Goal: Check status: Check status

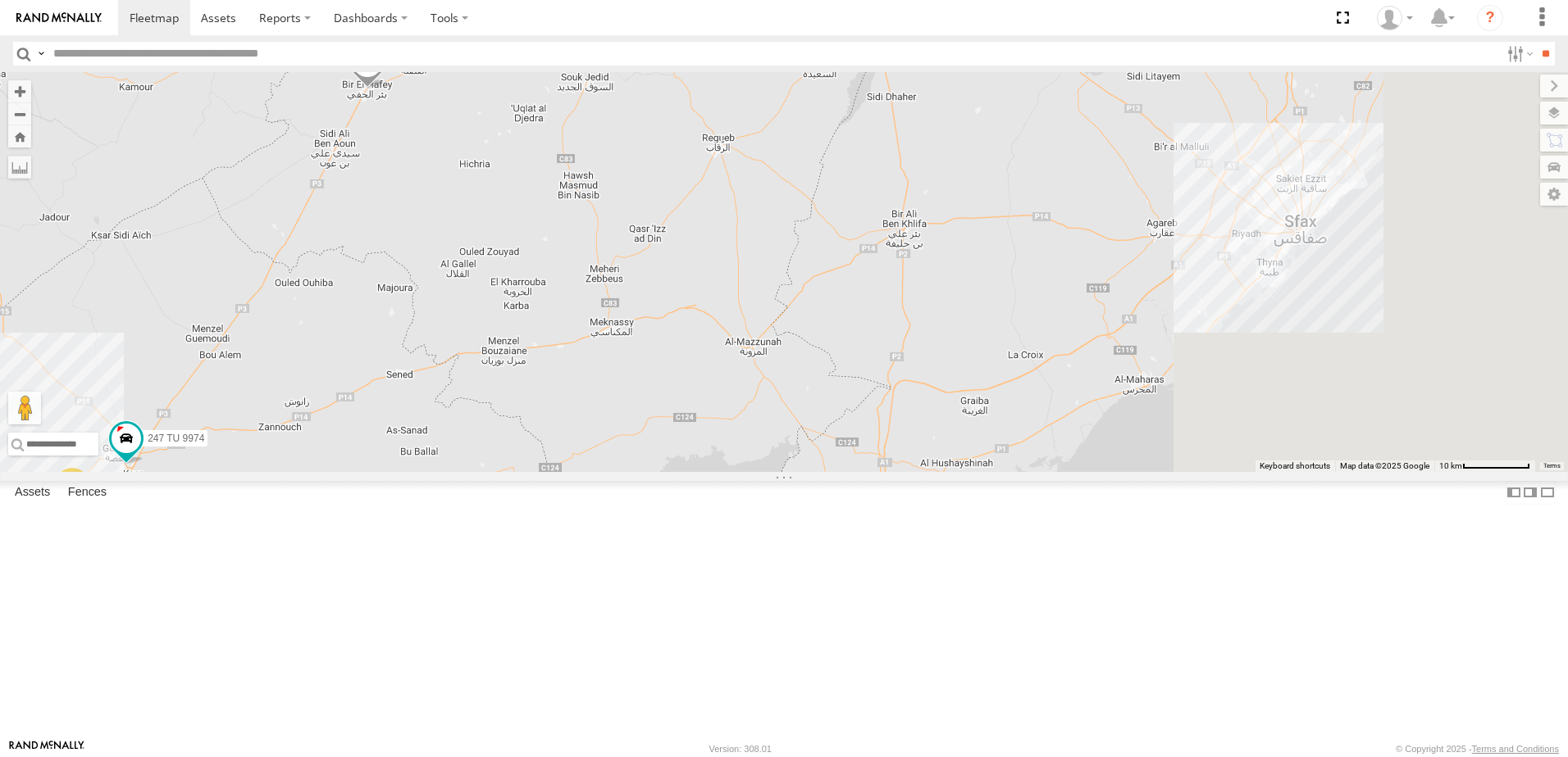
drag, startPoint x: 953, startPoint y: 449, endPoint x: 505, endPoint y: 634, distance: 484.7
click at [505, 472] on div "245 TU 9053 246 TU 8280 231 TU 3162 245 TU 9066 245 TU 4334 3 247 TU 9974" at bounding box center [784, 273] width 1568 height 400
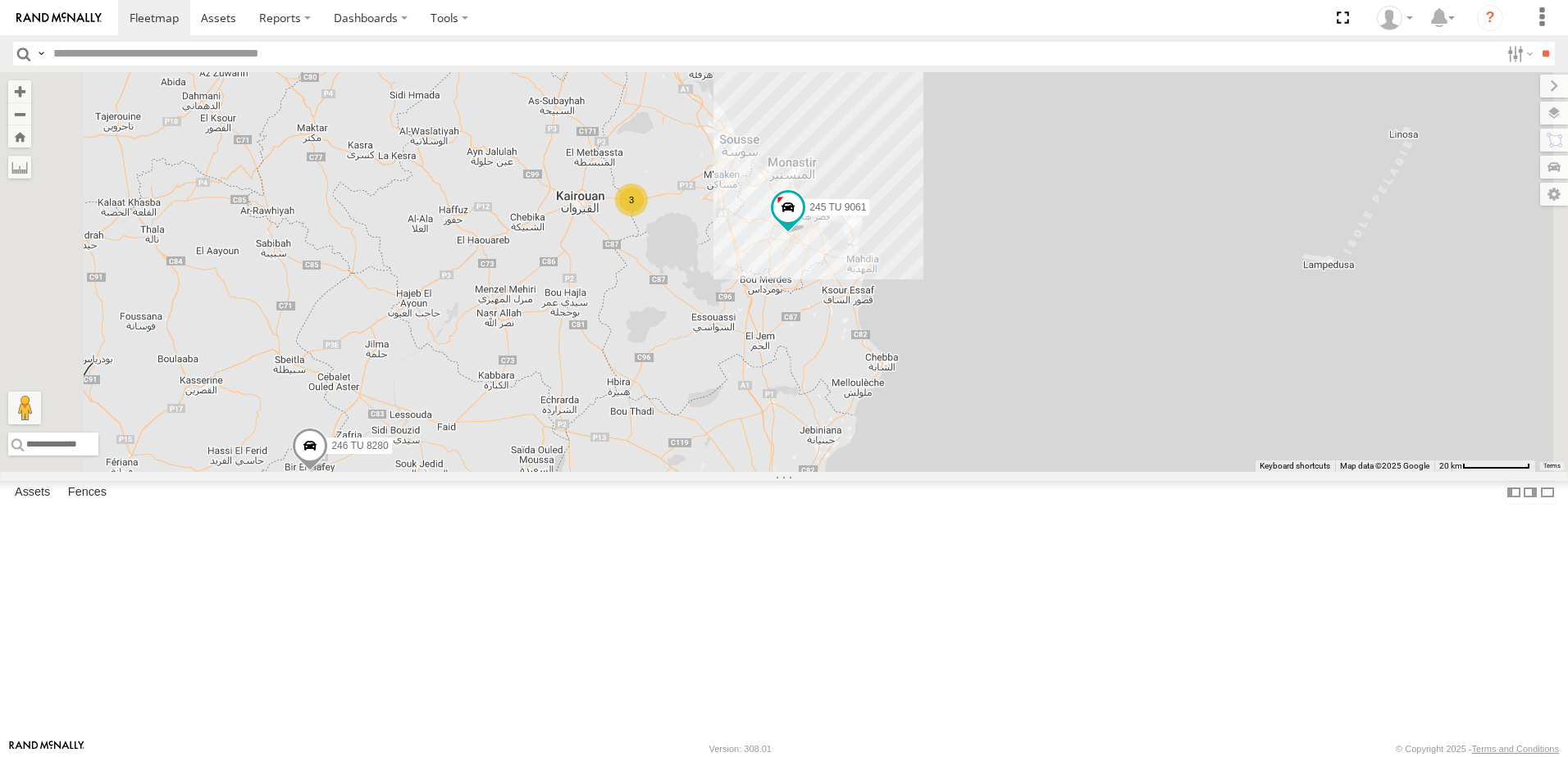
drag, startPoint x: 842, startPoint y: 341, endPoint x: 800, endPoint y: 598, distance: 260.4
click at [800, 472] on div "245 TU 9053 246 TU 8280 231 TU 3162 245 TU 9066 245 TU 4334 247 TU 9974 6 2 2 3…" at bounding box center [784, 273] width 1568 height 400
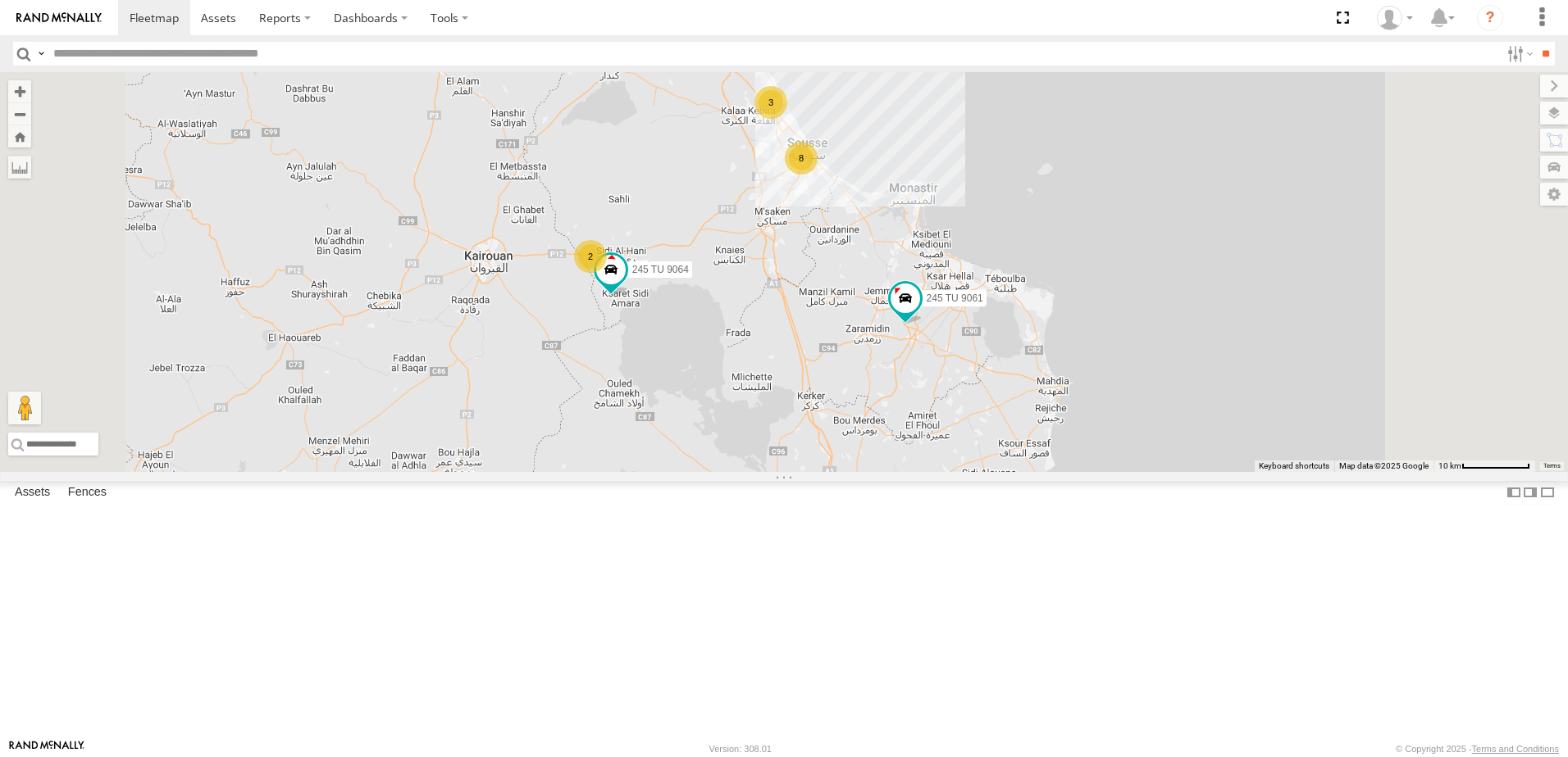
drag, startPoint x: 851, startPoint y: 390, endPoint x: 822, endPoint y: 512, distance: 125.4
click at [822, 472] on div "245 TU 9053 246 TU 8280 231 TU 3162 245 TU 9066 245 TU 4334 247 TU 9974 245 TU …" at bounding box center [784, 273] width 1568 height 400
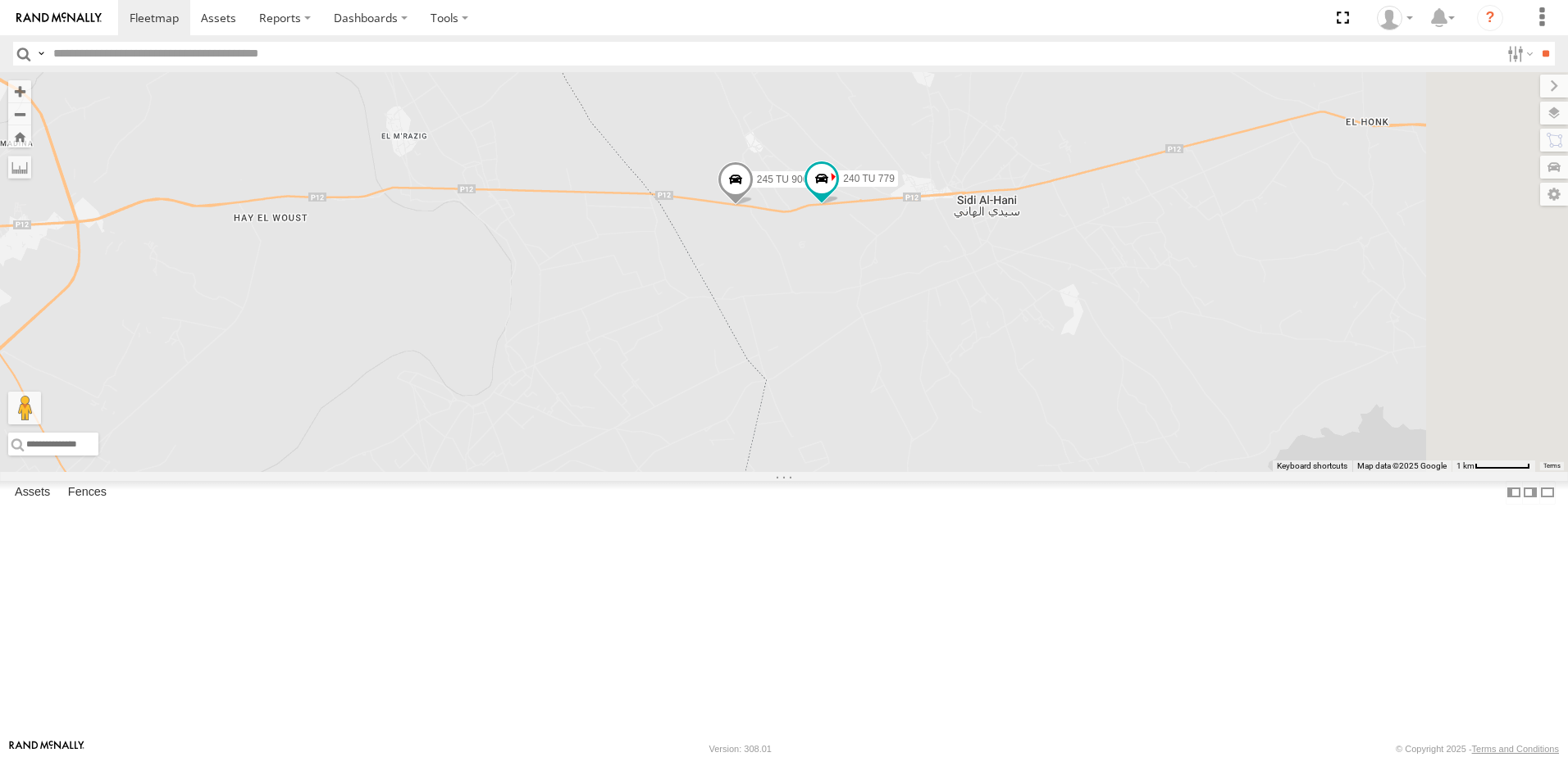
drag, startPoint x: 925, startPoint y: 286, endPoint x: 836, endPoint y: 528, distance: 257.8
click at [836, 472] on div "245 TU 9053 246 TU 8280 231 TU 3162 245 TU 9066 245 TU 4334 247 TU 9974 245 TU …" at bounding box center [784, 273] width 1568 height 400
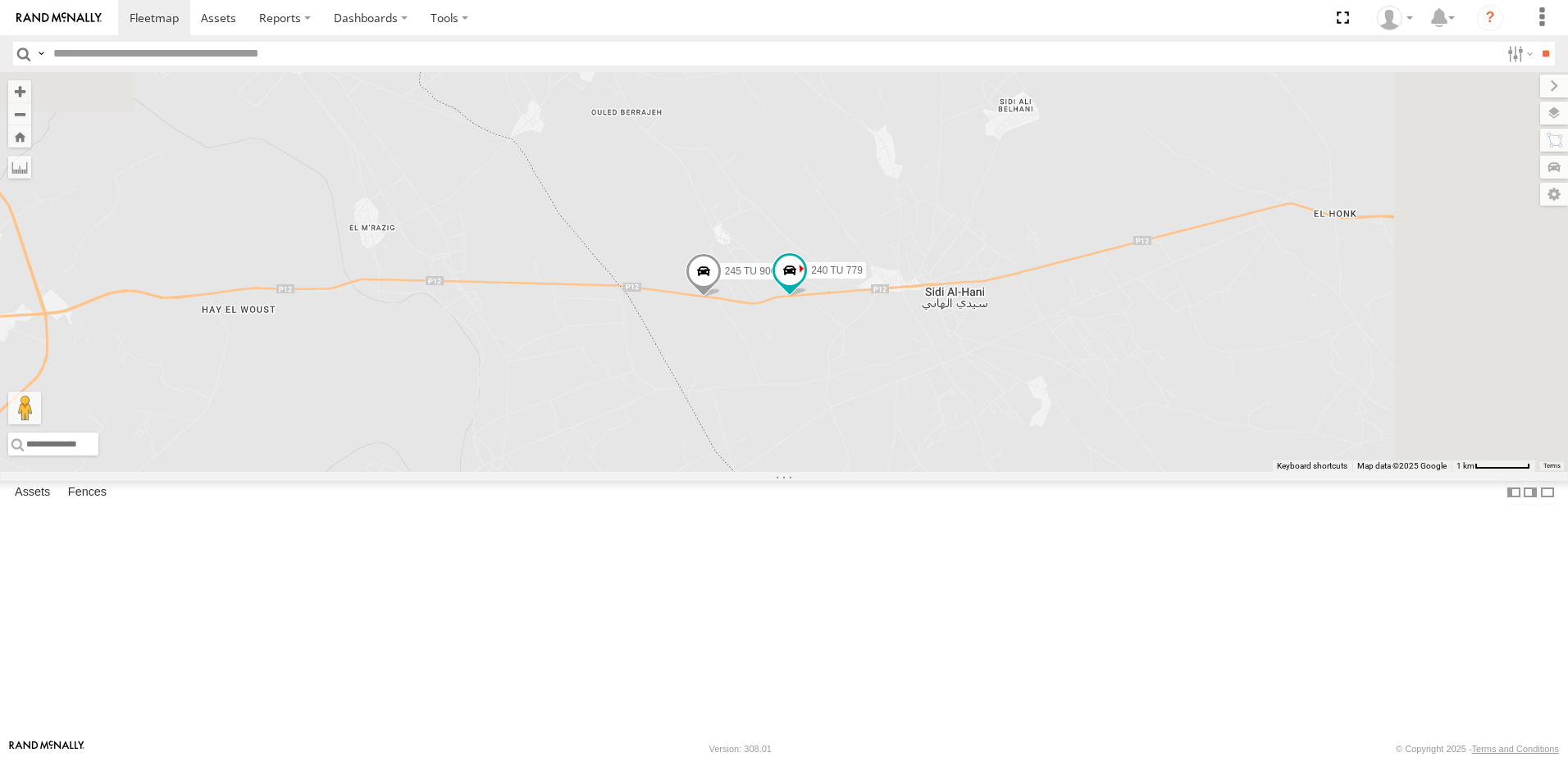
click at [722, 298] on span at bounding box center [704, 275] width 36 height 45
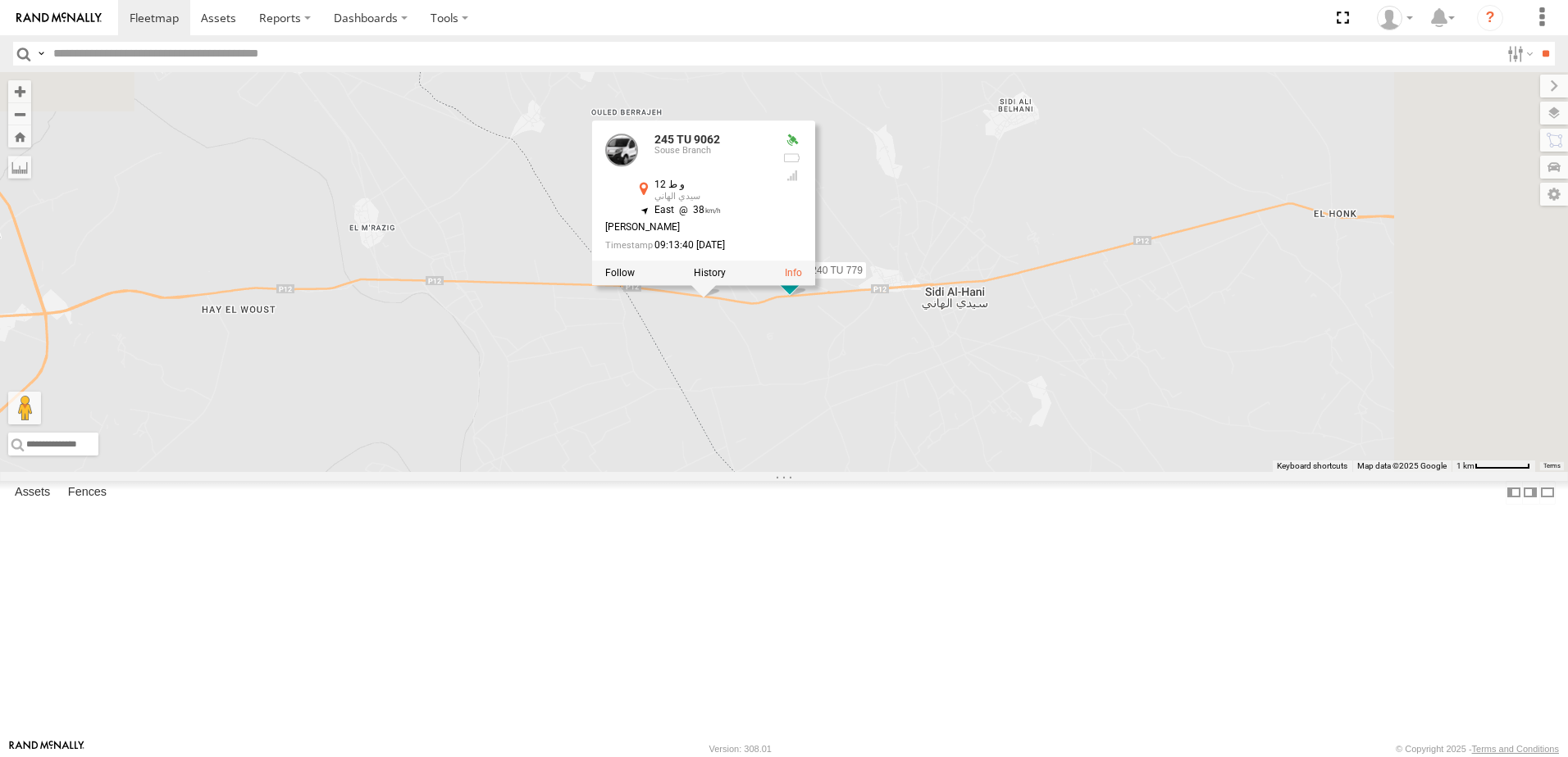
click at [896, 472] on div "245 TU 9053 246 TU 8280 231 TU 3162 245 TU 9066 245 TU 4334 247 TU 9974 245 TU …" at bounding box center [784, 273] width 1568 height 400
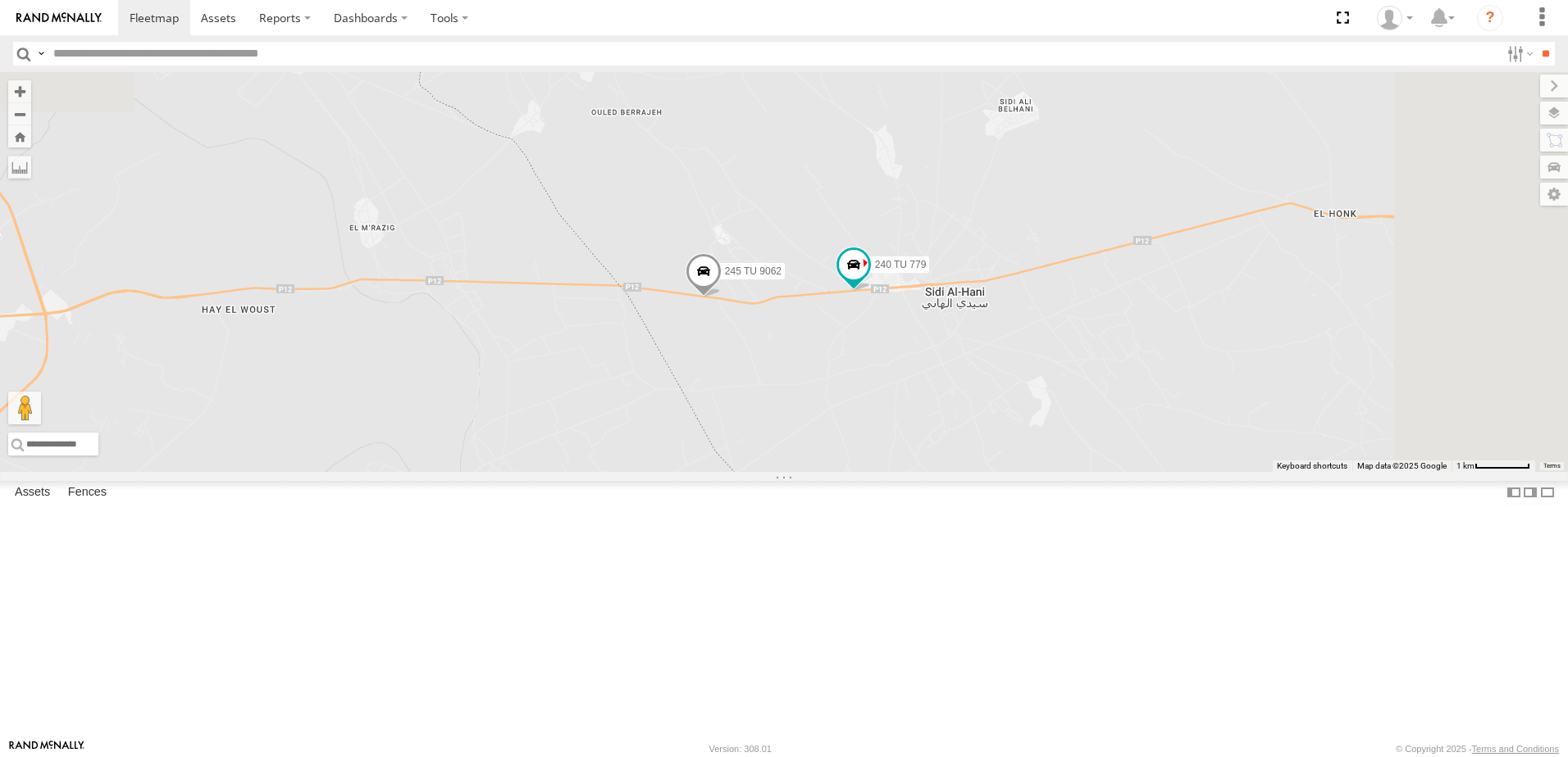
click at [930, 415] on div "245 TU 9053 246 TU 8280 231 TU 3162 245 TU 9066 245 TU 4334 247 TU 9974 245 TU …" at bounding box center [784, 273] width 1568 height 400
click at [722, 298] on span at bounding box center [704, 275] width 36 height 45
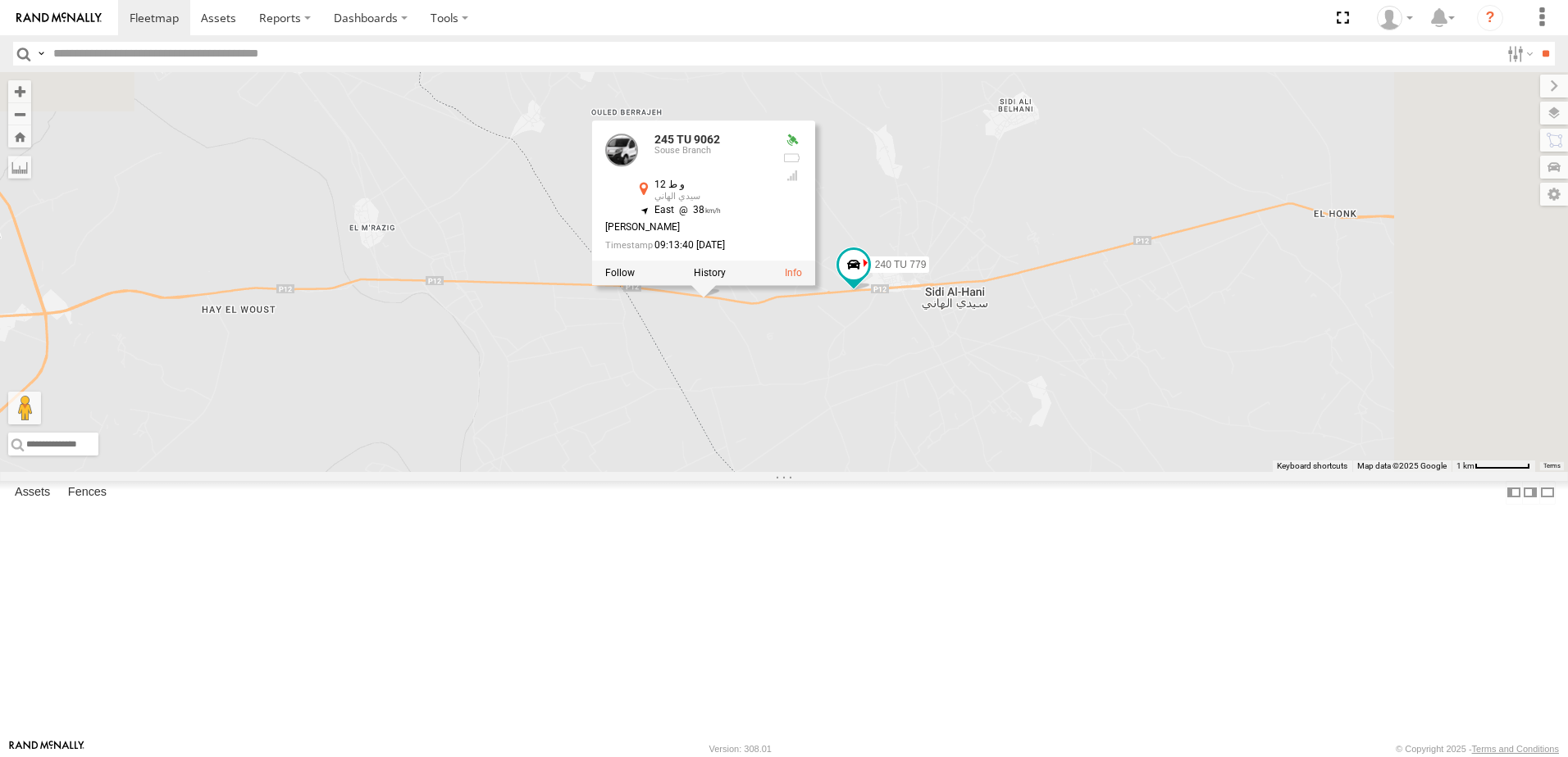
click at [638, 167] on link at bounding box center [621, 151] width 33 height 33
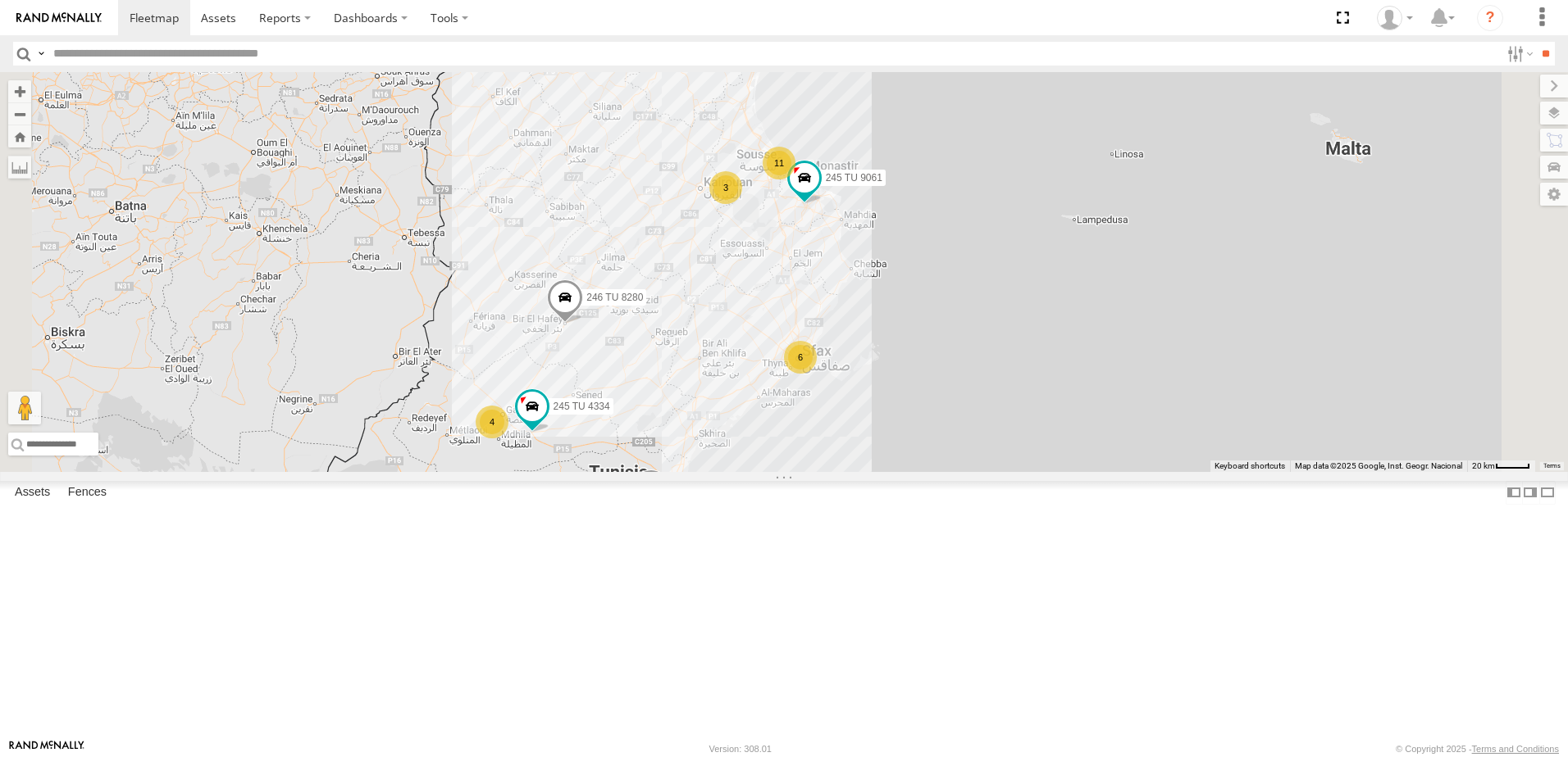
drag, startPoint x: 1048, startPoint y: 395, endPoint x: 1120, endPoint y: 567, distance: 186.5
click at [1120, 472] on div "245 TU 9053 246 TU 8280 231 TU 3162 245 TU 9066 6 2 11 245 TU 4334 6 3 4 4 245 …" at bounding box center [784, 273] width 1568 height 400
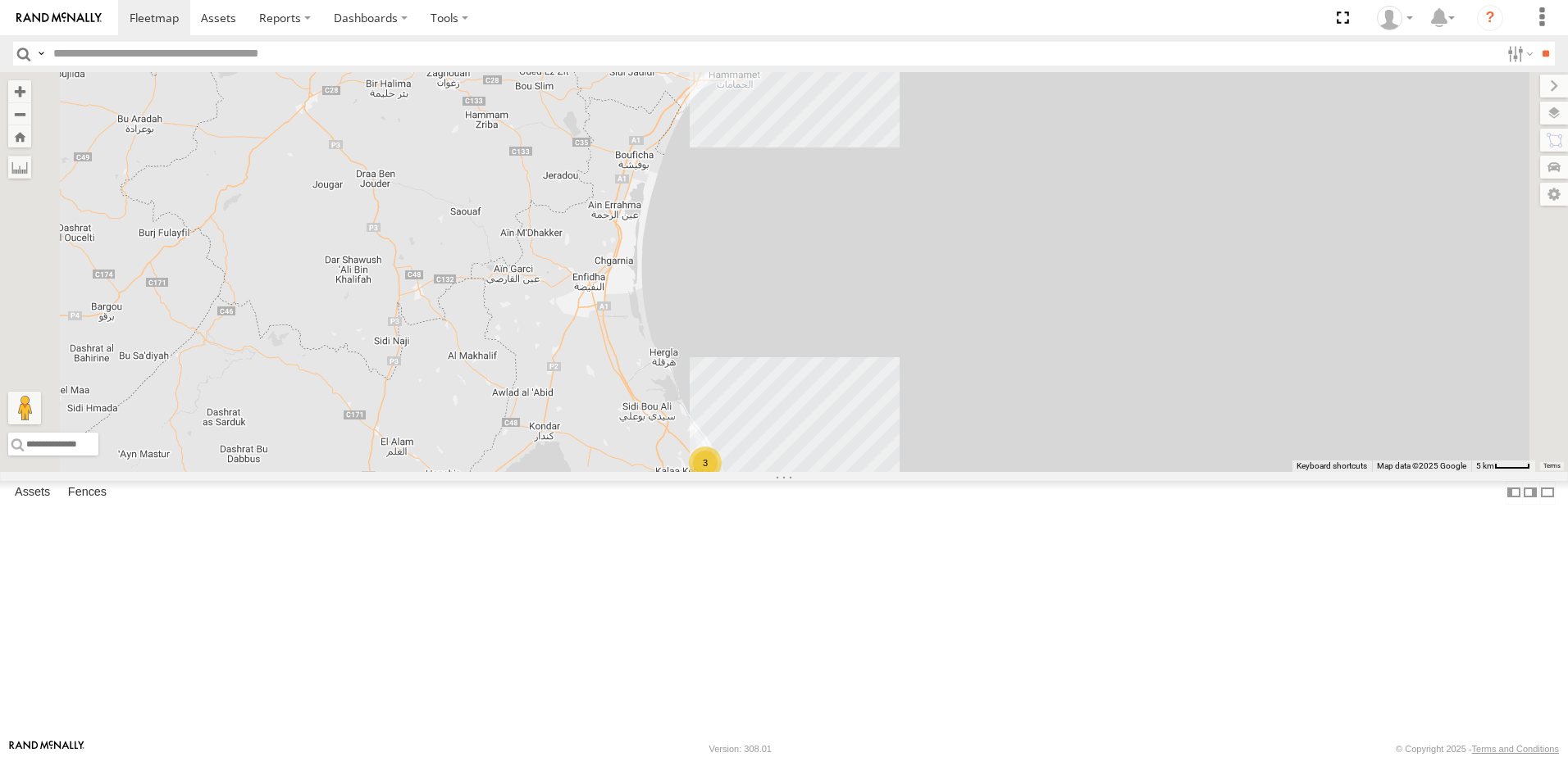
drag, startPoint x: 986, startPoint y: 328, endPoint x: 1060, endPoint y: 557, distance: 240.7
click at [1060, 472] on div "245 TU 9053 246 TU 8280 231 TU 3162 245 TU 9066 245 TU 4334 245 TU 9061 246 TU …" at bounding box center [784, 273] width 1568 height 400
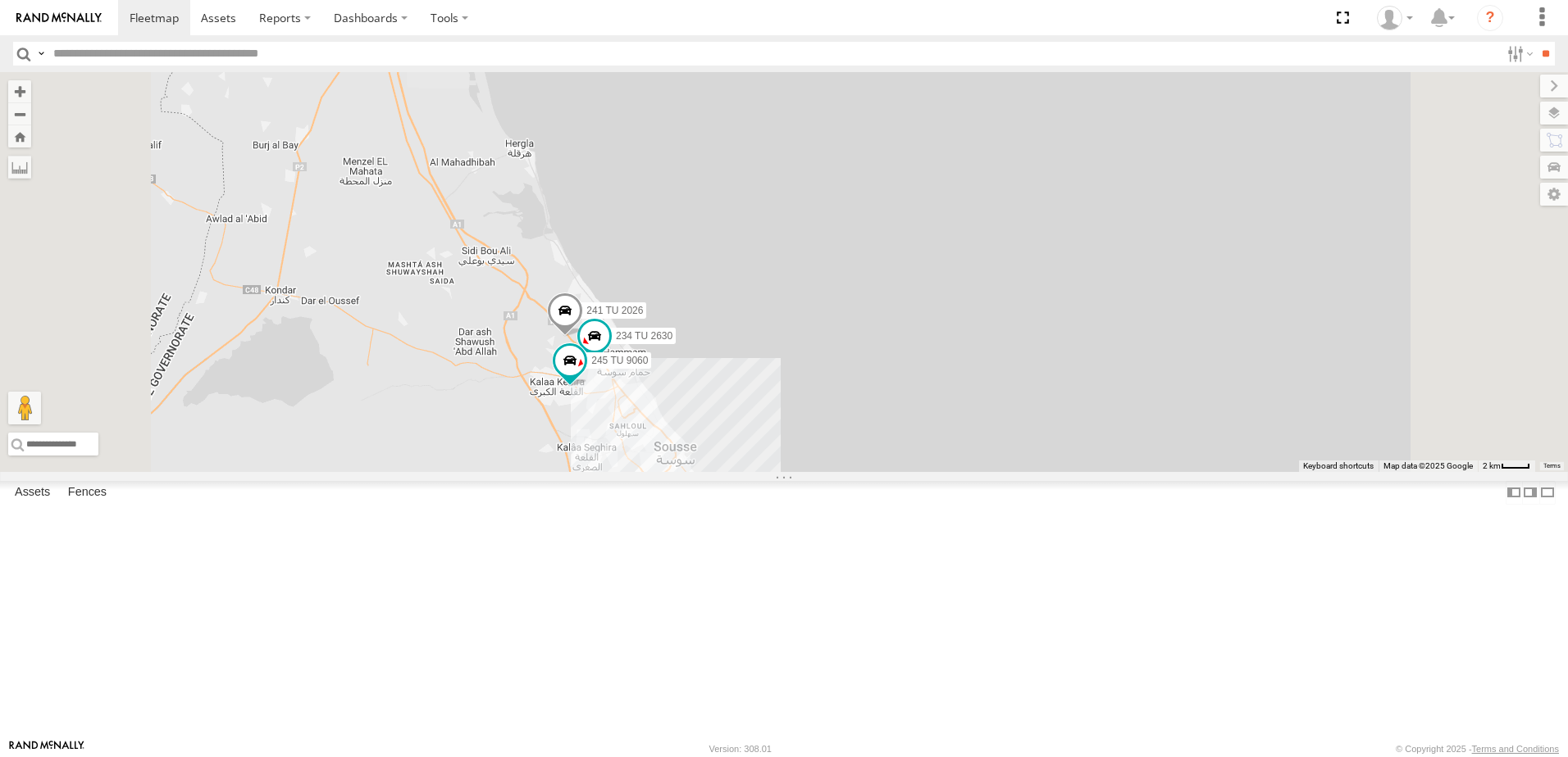
drag, startPoint x: 989, startPoint y: 517, endPoint x: 963, endPoint y: 320, distance: 198.7
click at [963, 320] on div "245 TU 9053 246 TU 8280 231 TU 3162 245 TU 9066 245 TU 4334 245 TU 9061 246 TU …" at bounding box center [784, 273] width 1568 height 400
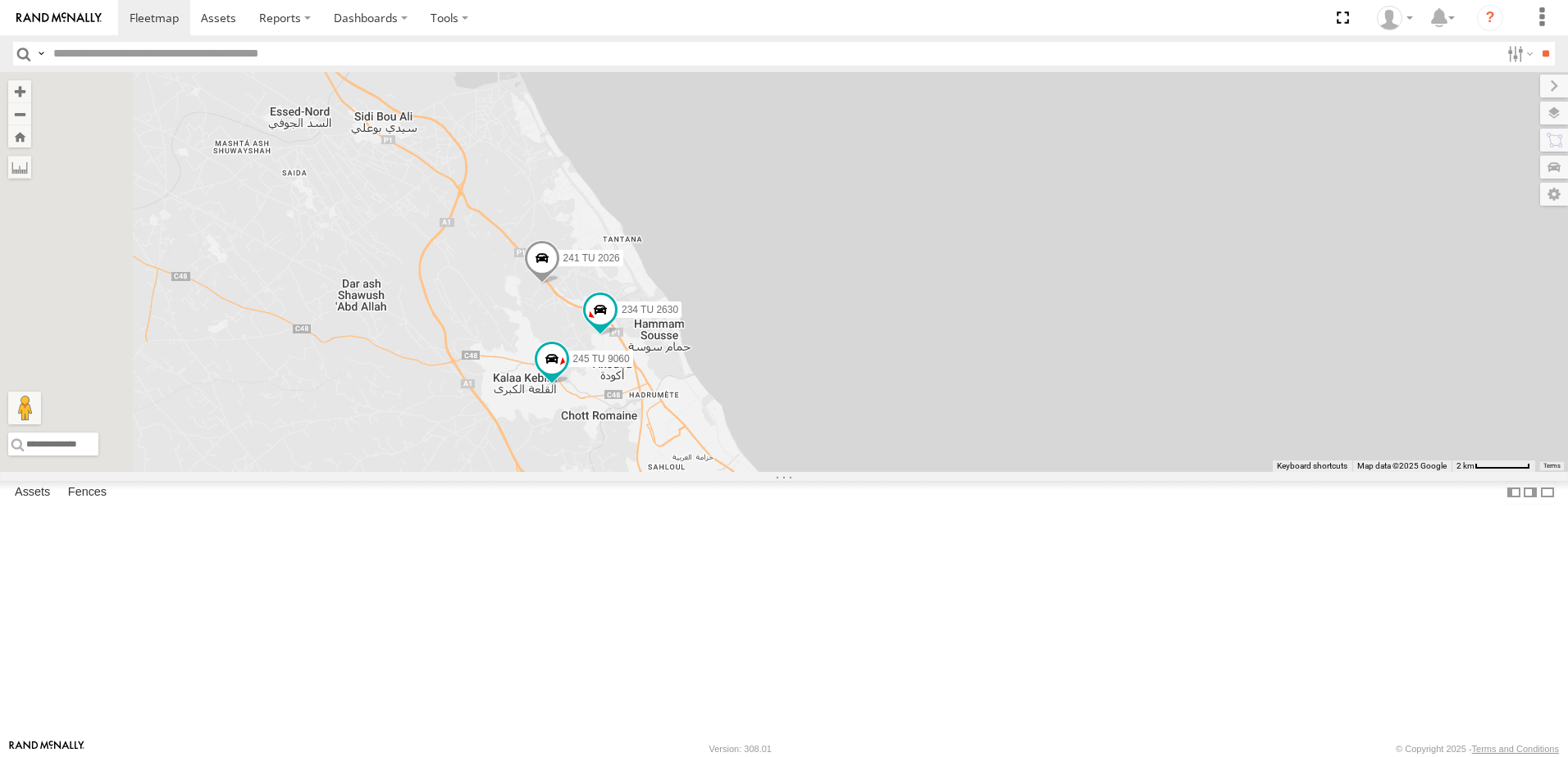
drag, startPoint x: 1009, startPoint y: 461, endPoint x: 1029, endPoint y: 468, distance: 21.2
click at [1029, 468] on div "245 TU 9053 246 TU 8280 231 TU 3162 245 TU 9066 245 TU 4334 245 TU 9061 246 TU …" at bounding box center [784, 273] width 1568 height 400
click at [561, 285] on span at bounding box center [542, 263] width 36 height 45
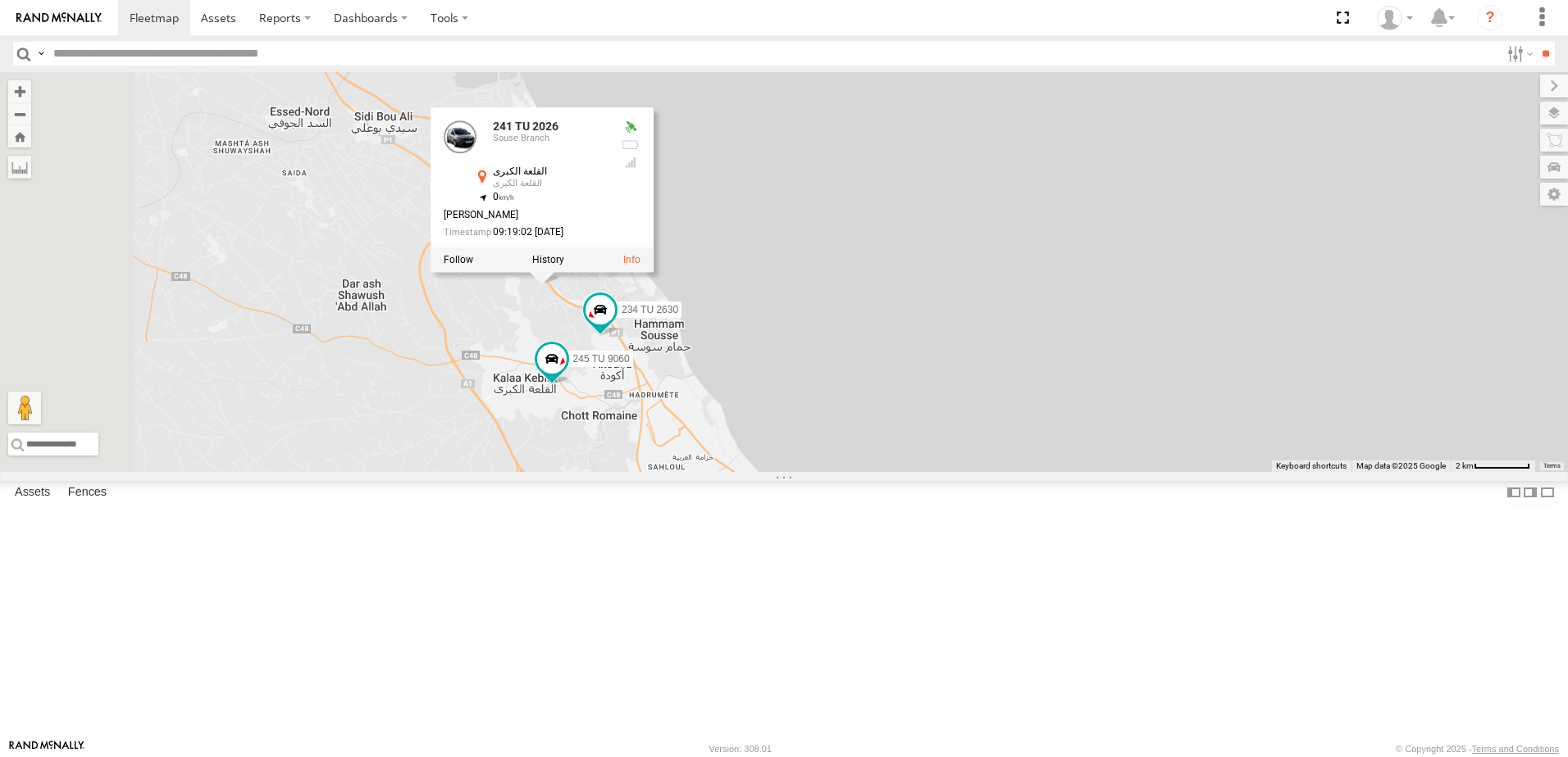
click at [653, 463] on div "245 TU 9053 246 TU 8280 231 TU 3162 245 TU 9066 245 TU 4334 245 TU 9061 246 TU …" at bounding box center [784, 273] width 1568 height 400
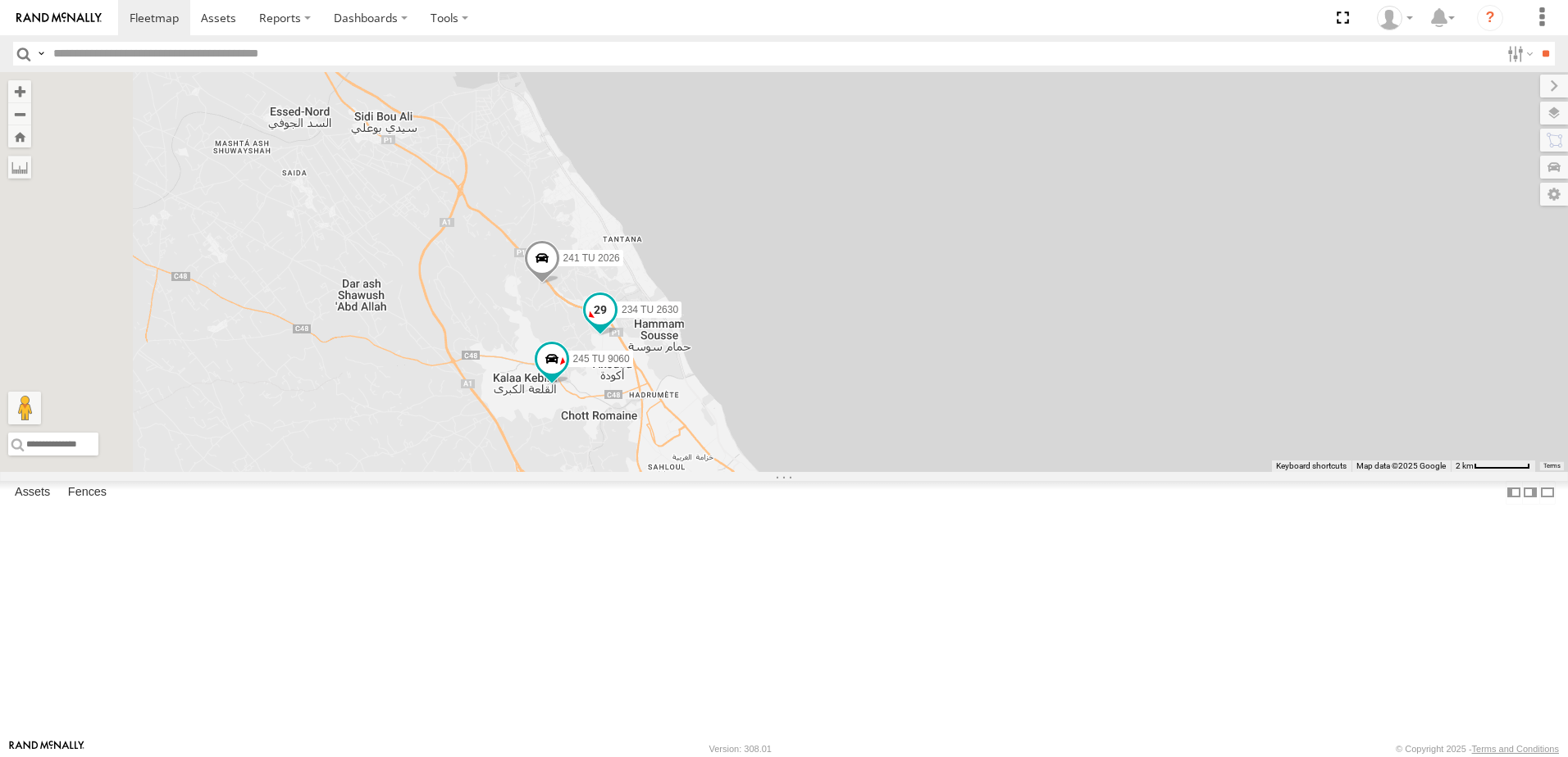
click at [619, 336] on span at bounding box center [600, 314] width 36 height 45
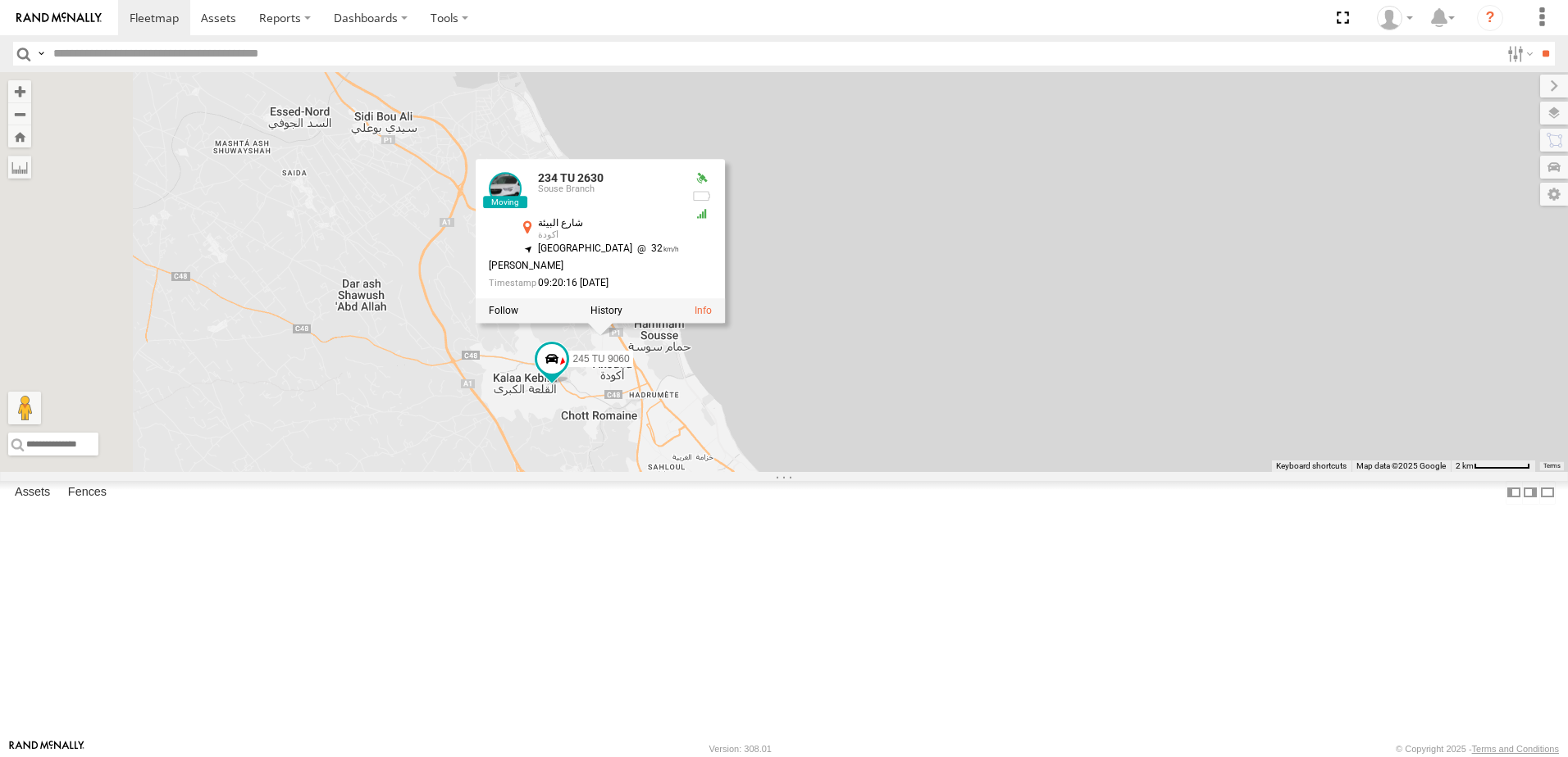
click at [644, 472] on div "245 TU 9053 246 TU 8280 231 TU 3162 245 TU 9066 245 TU 4334 245 TU 9061 246 TU …" at bounding box center [784, 273] width 1568 height 400
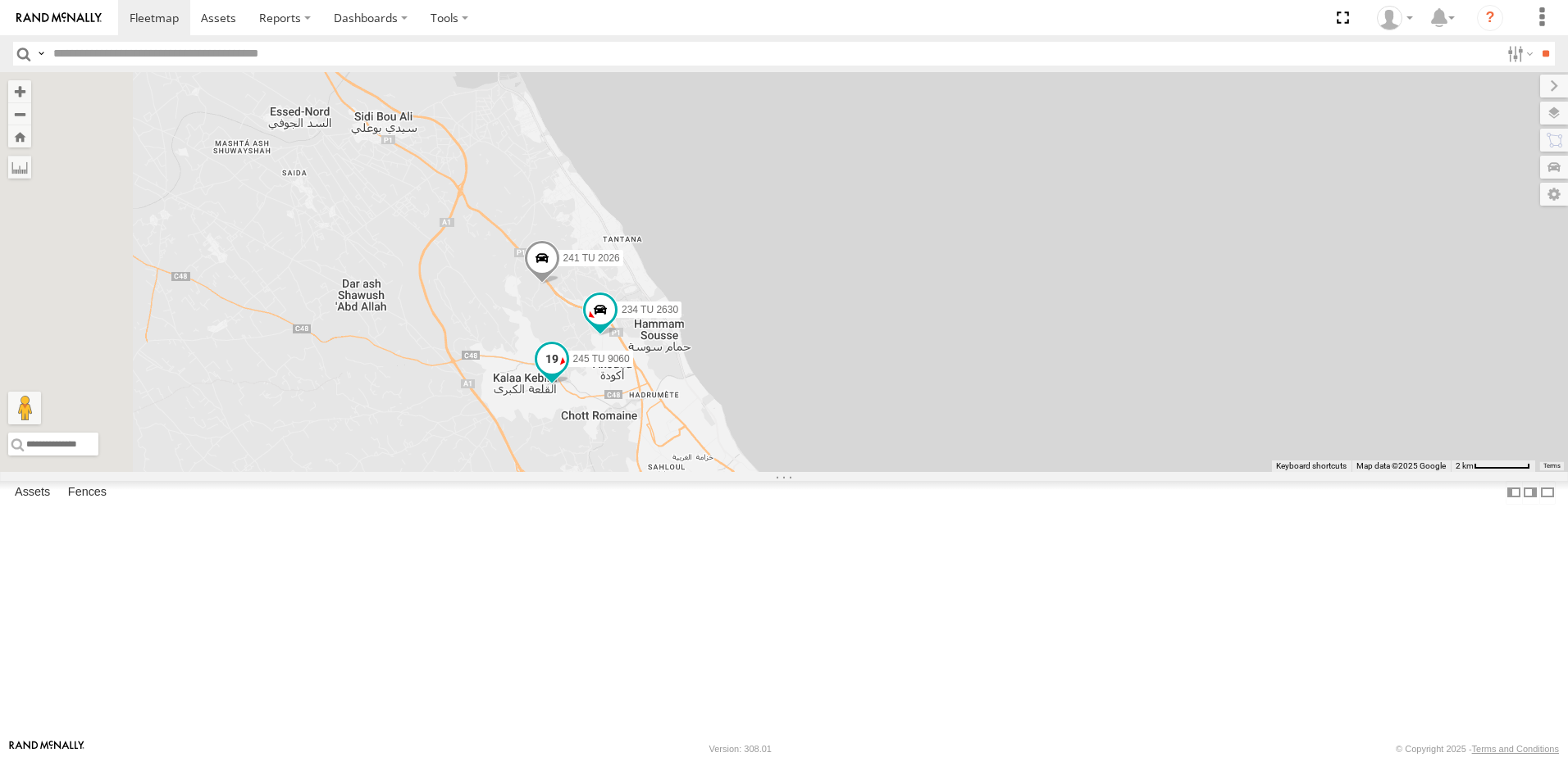
click at [566, 373] on span at bounding box center [551, 358] width 29 height 29
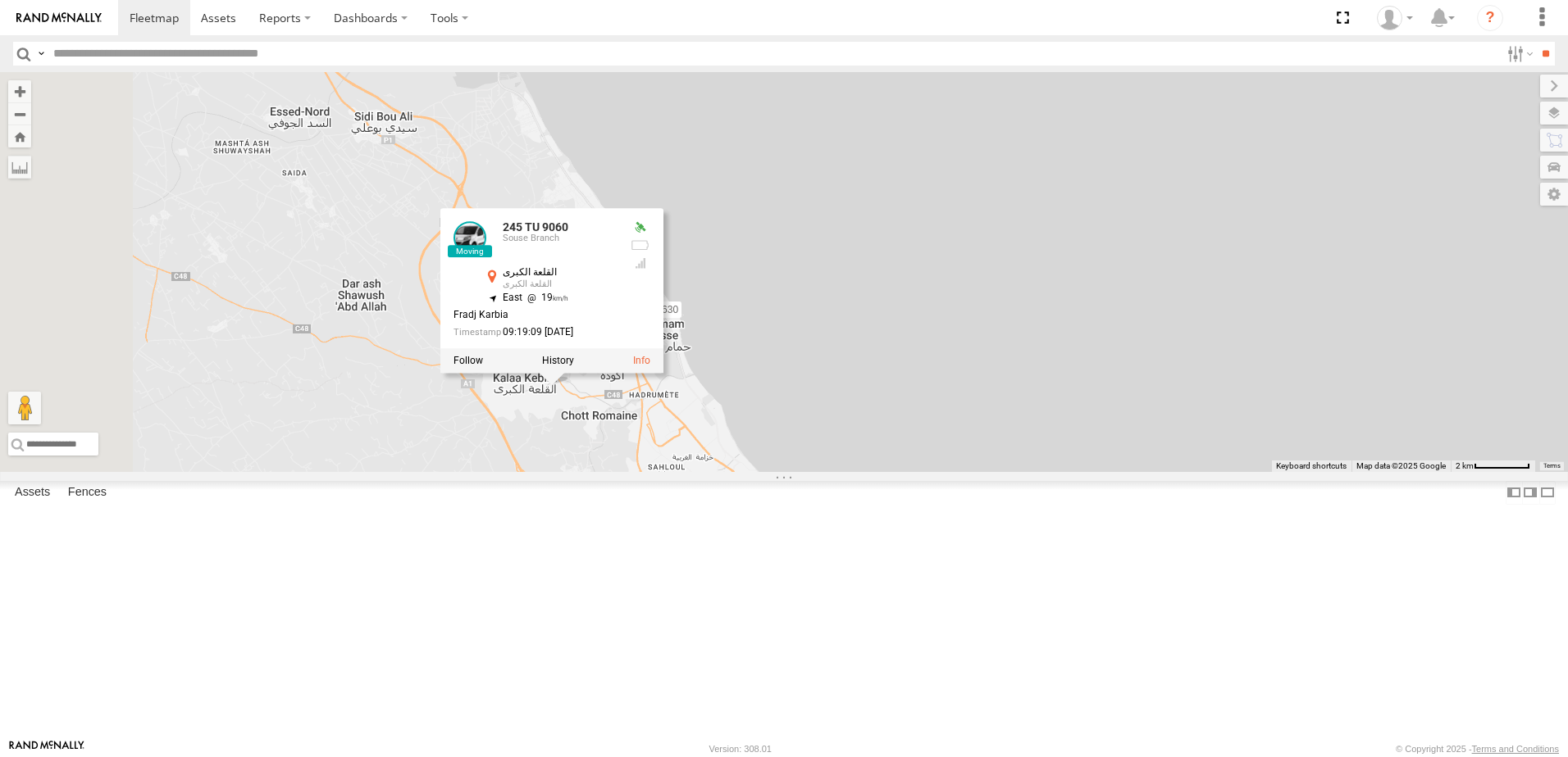
click at [728, 472] on div "245 TU 9053 246 TU 8280 231 TU 3162 245 TU 9066 245 TU 4334 245 TU 9061 246 TU …" at bounding box center [784, 273] width 1568 height 400
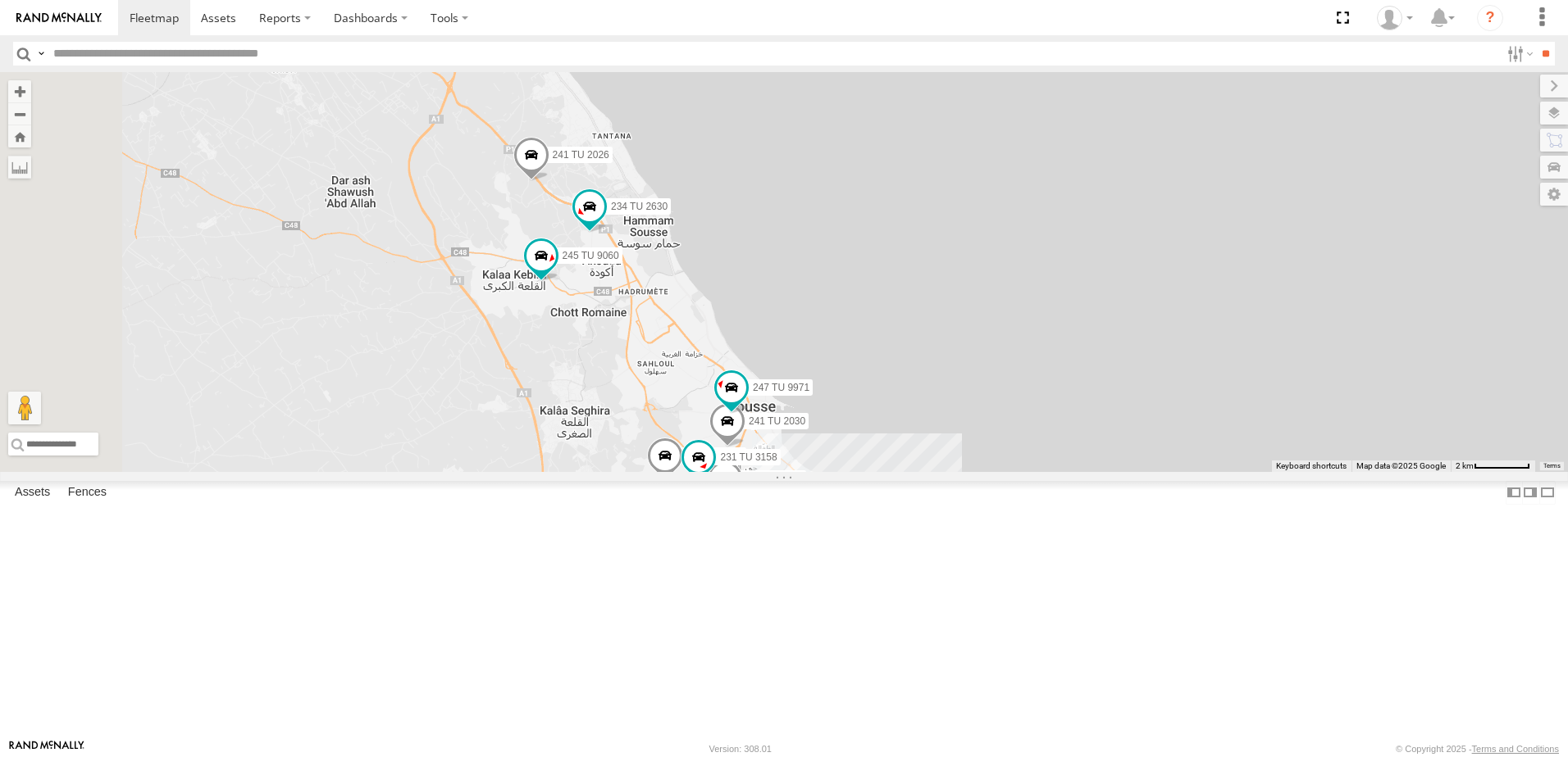
drag, startPoint x: 1068, startPoint y: 563, endPoint x: 1057, endPoint y: 421, distance: 142.4
click at [1057, 421] on div "245 TU 9053 246 TU 8280 231 TU 3162 245 TU 9066 245 TU 4334 245 TU 9061 246 TU …" at bounding box center [784, 273] width 1568 height 400
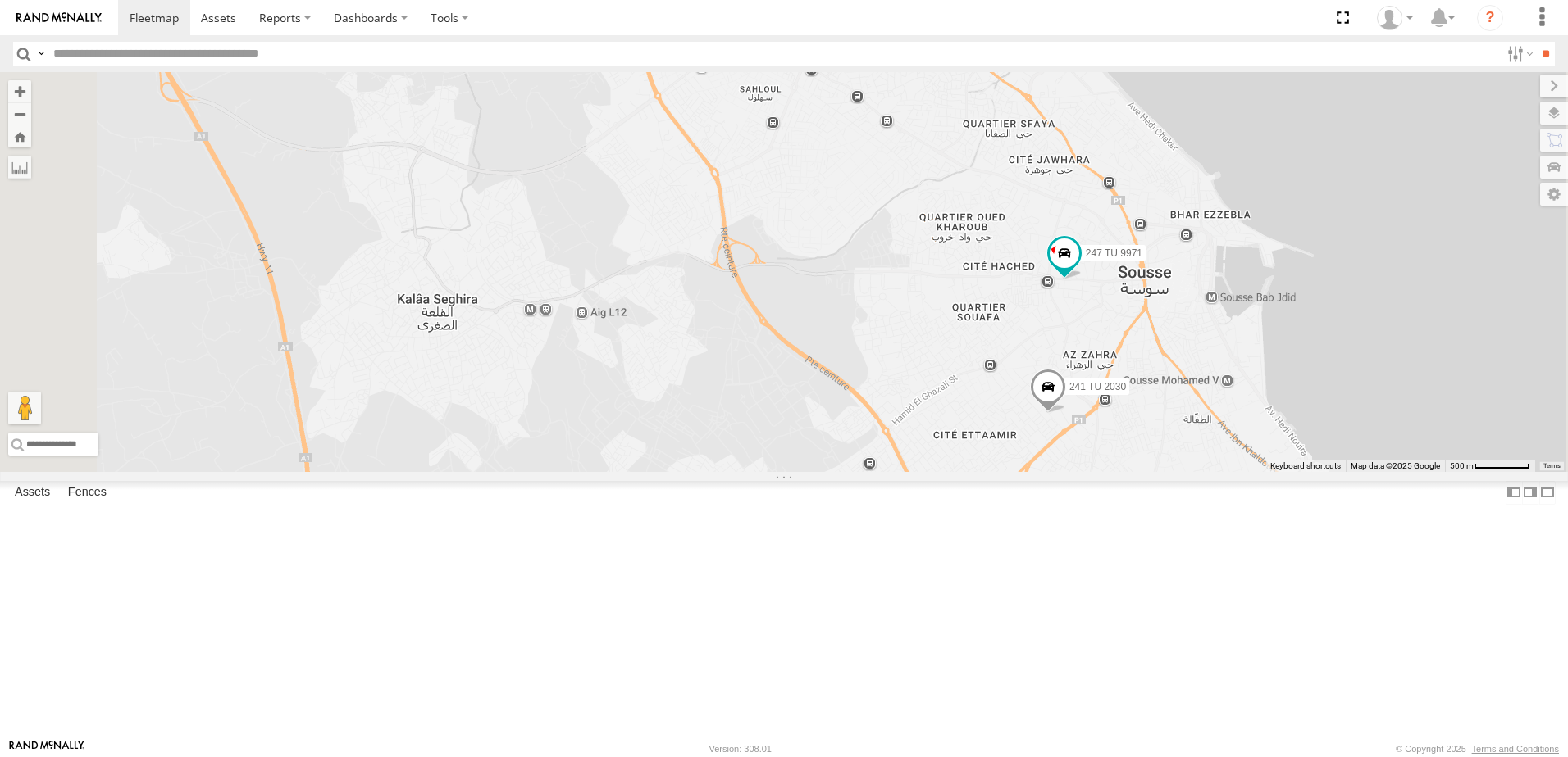
drag, startPoint x: 1018, startPoint y: 585, endPoint x: 1017, endPoint y: 472, distance: 113.0
click at [1017, 472] on div "245 TU 9053 246 TU 8280 231 TU 3162 245 TU 9066 245 TU 4334 245 TU 9061 246 TU …" at bounding box center [784, 273] width 1568 height 400
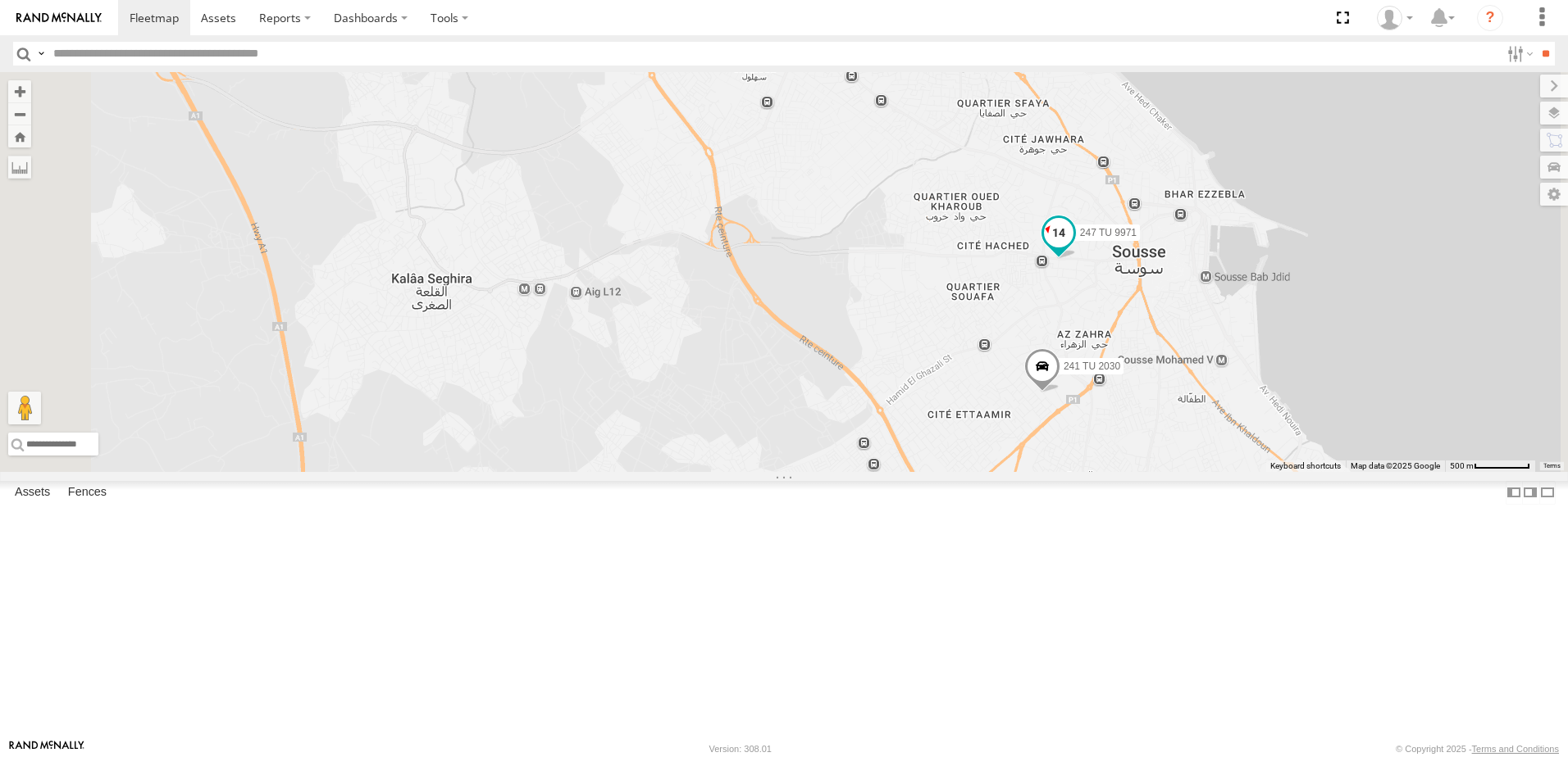
click at [1077, 260] on span at bounding box center [1059, 237] width 36 height 45
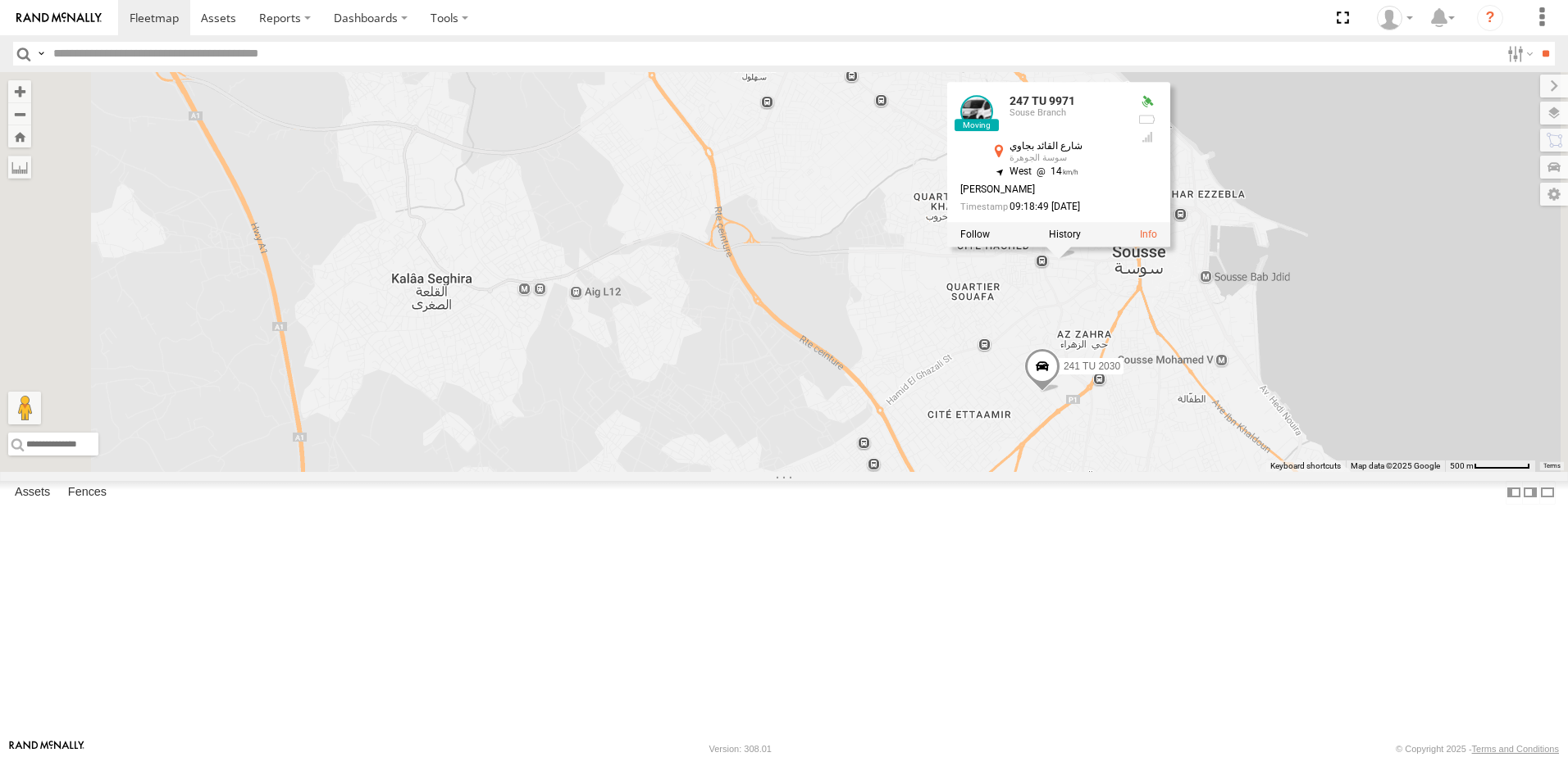
click at [1113, 431] on div "245 TU 9053 246 TU 8280 231 TU 3162 245 TU 9066 245 TU 4334 245 TU 9061 246 TU …" at bounding box center [784, 273] width 1568 height 400
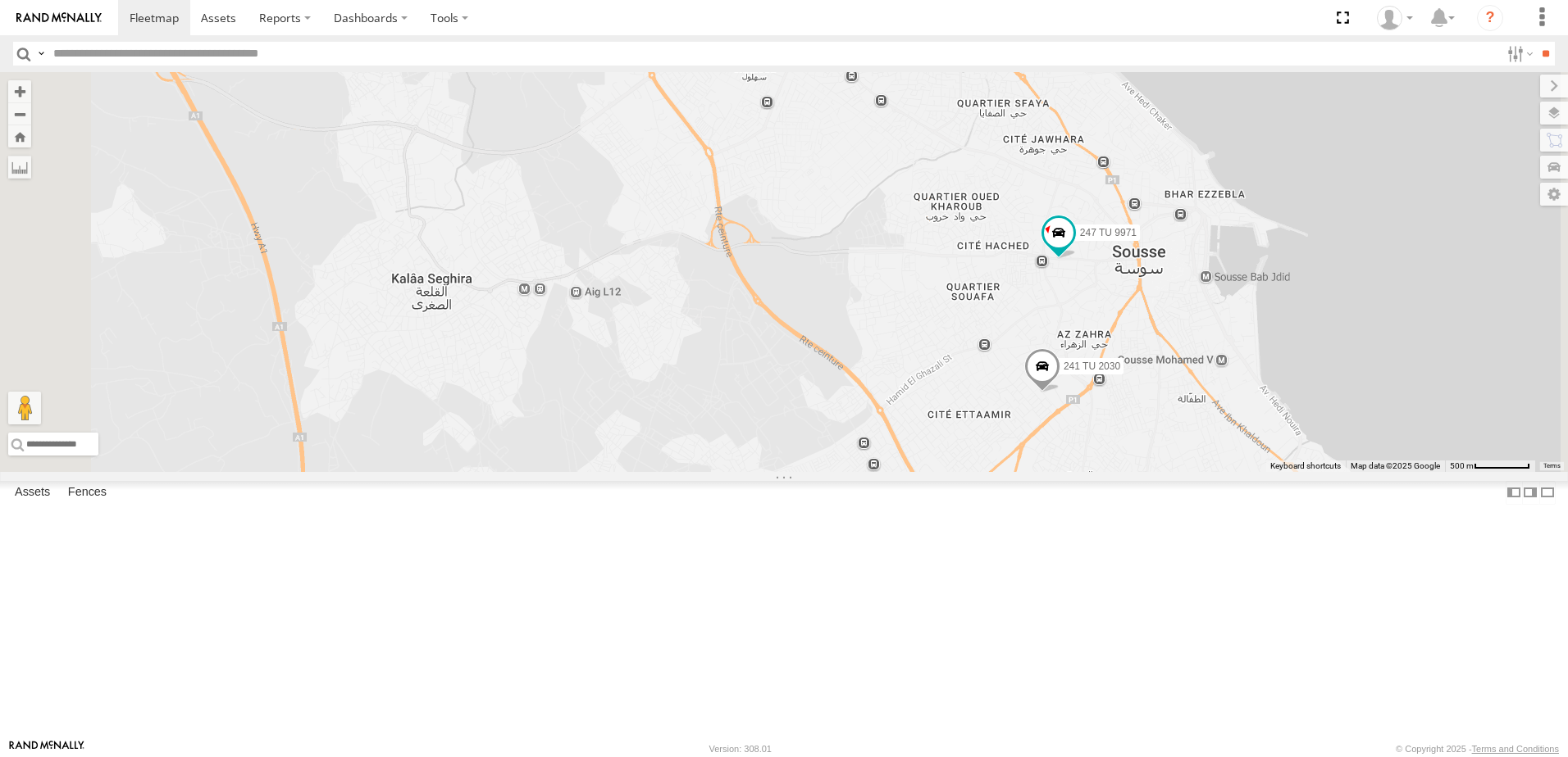
click at [944, 527] on span at bounding box center [929, 511] width 29 height 29
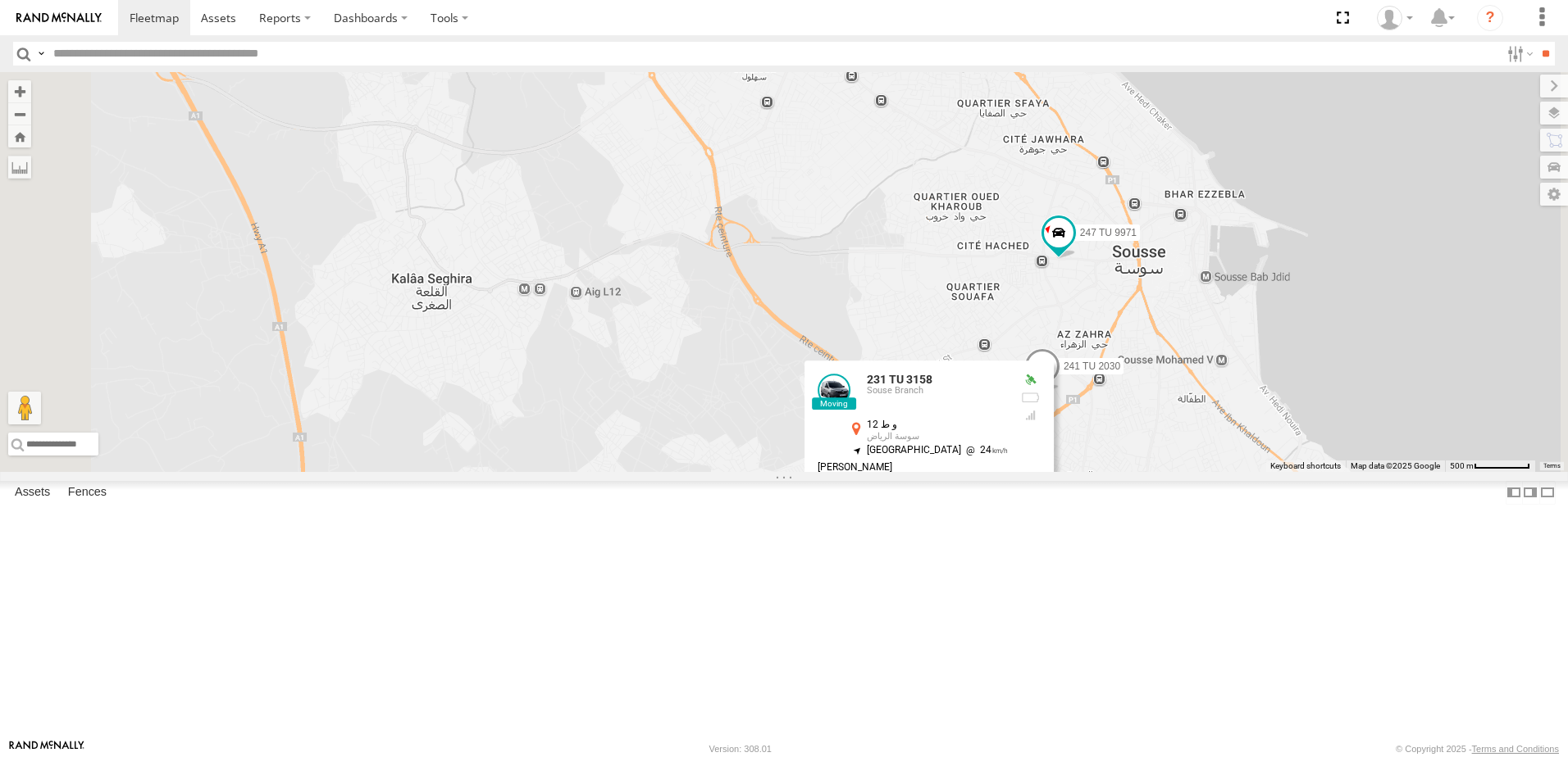
click at [773, 472] on div "245 TU 9053 246 TU 8280 231 TU 3162 245 TU 9066 245 TU 4334 245 TU 9061 246 TU …" at bounding box center [784, 273] width 1568 height 400
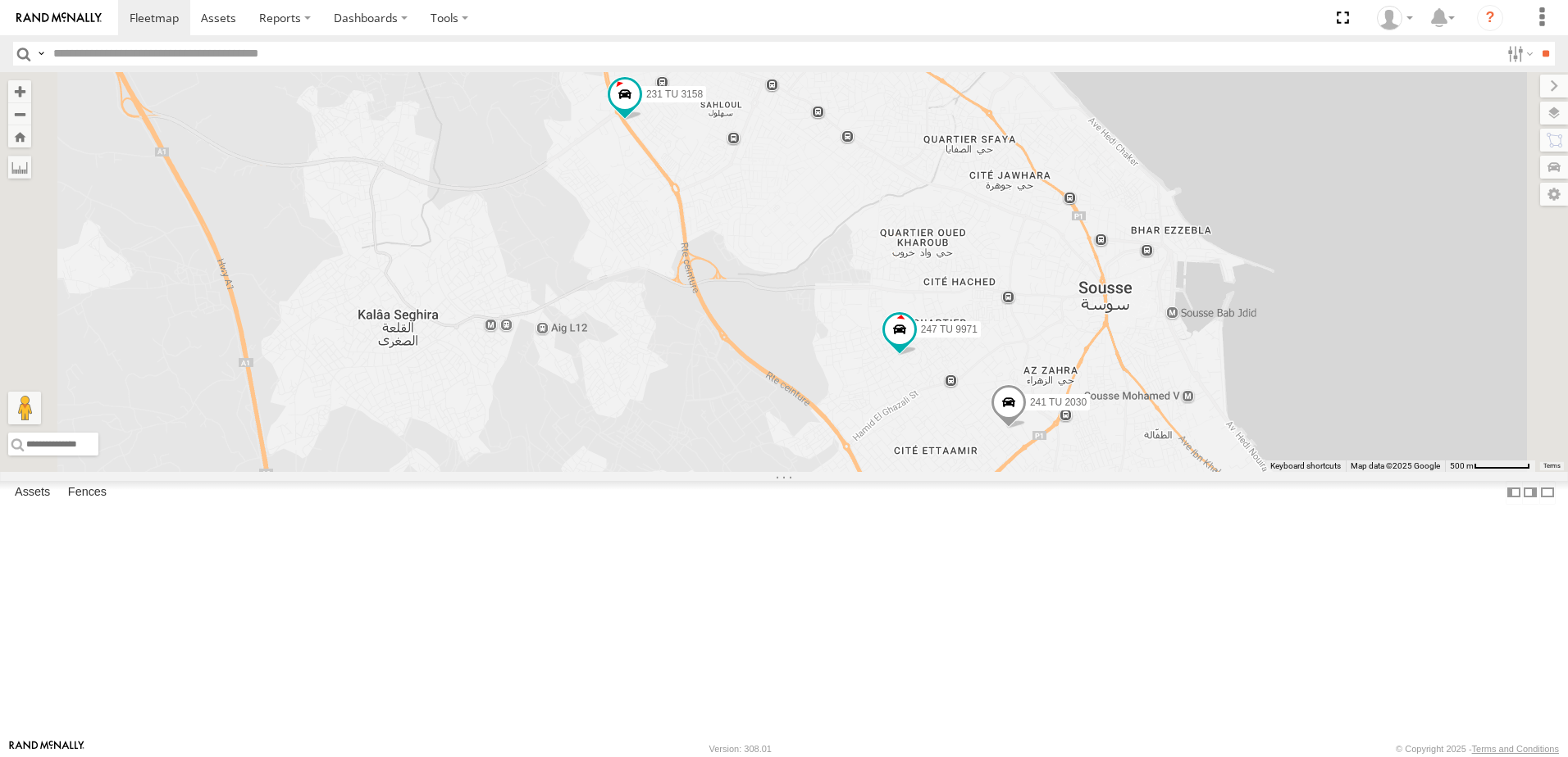
drag, startPoint x: 943, startPoint y: 436, endPoint x: 901, endPoint y: 472, distance: 55.3
click at [901, 472] on div "241 TU 2030 247 TU 9971 231 TU 3158 245 TU 9059" at bounding box center [784, 273] width 1568 height 400
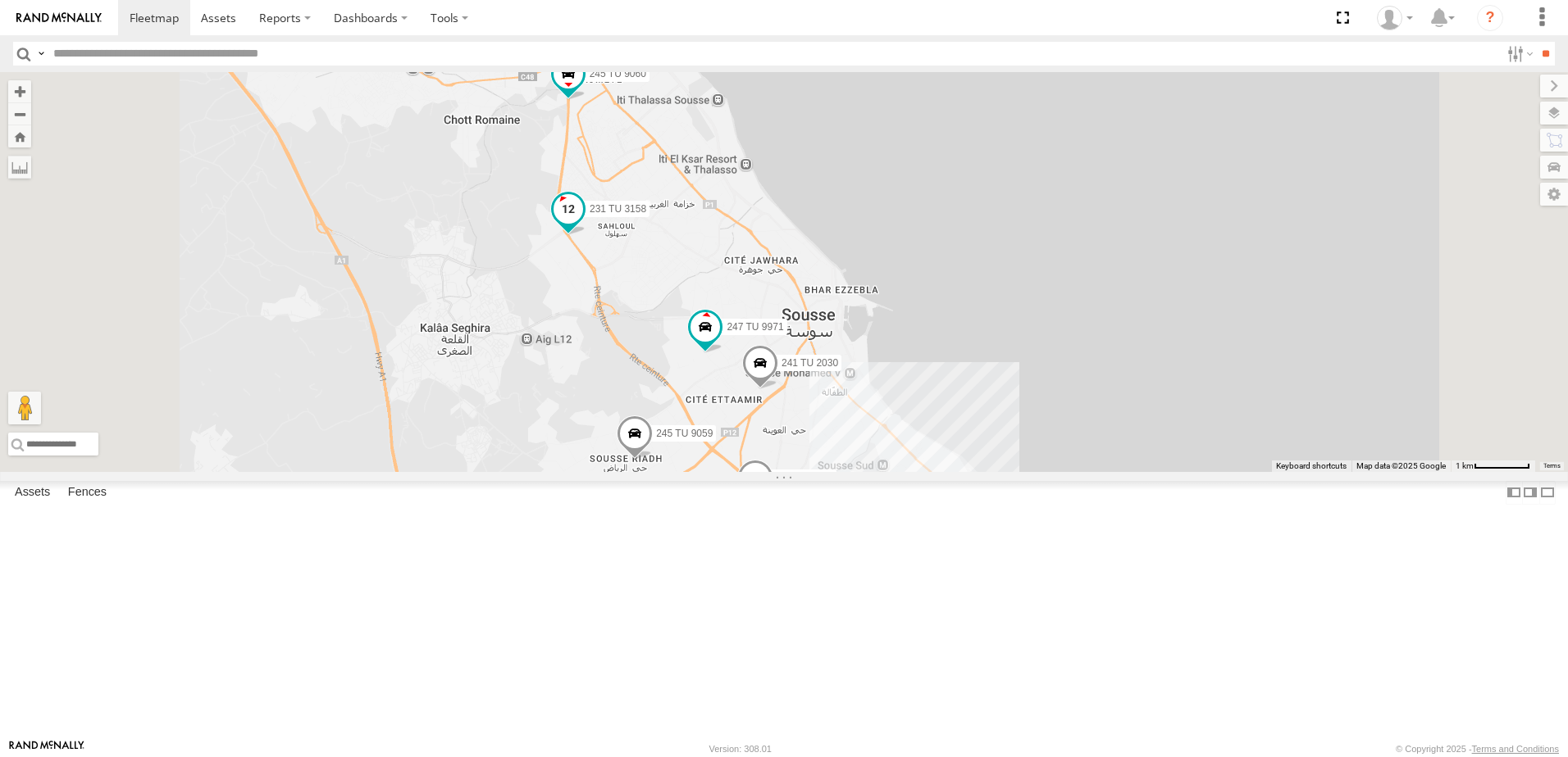
click at [583, 224] on span at bounding box center [568, 209] width 29 height 29
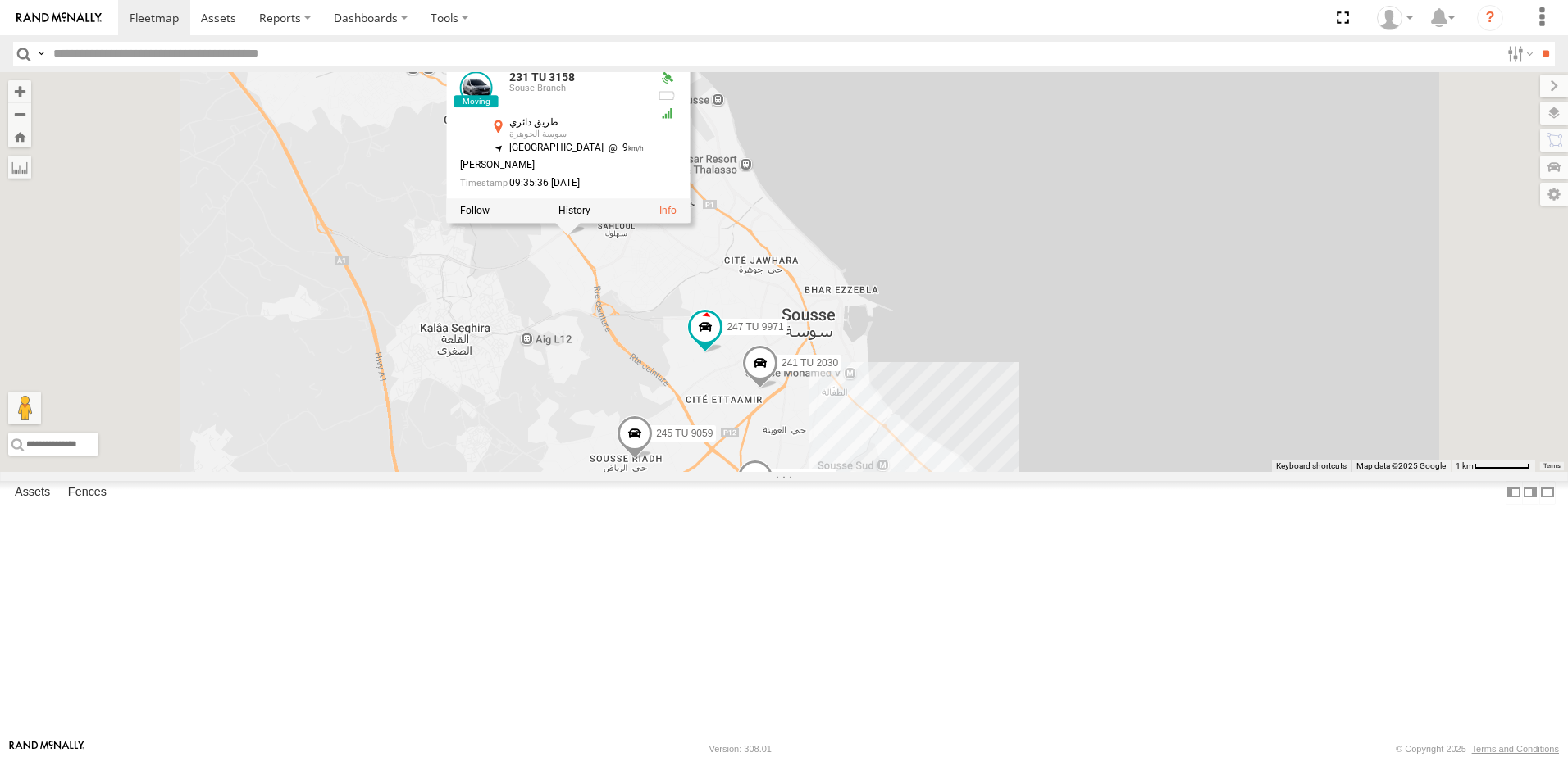
click at [757, 432] on div "241 TU 2030 231 TU 3159 247 TU 9971 231 TU 3158 245 TU 9059 234 TU 2630 2 245 T…" at bounding box center [784, 273] width 1568 height 400
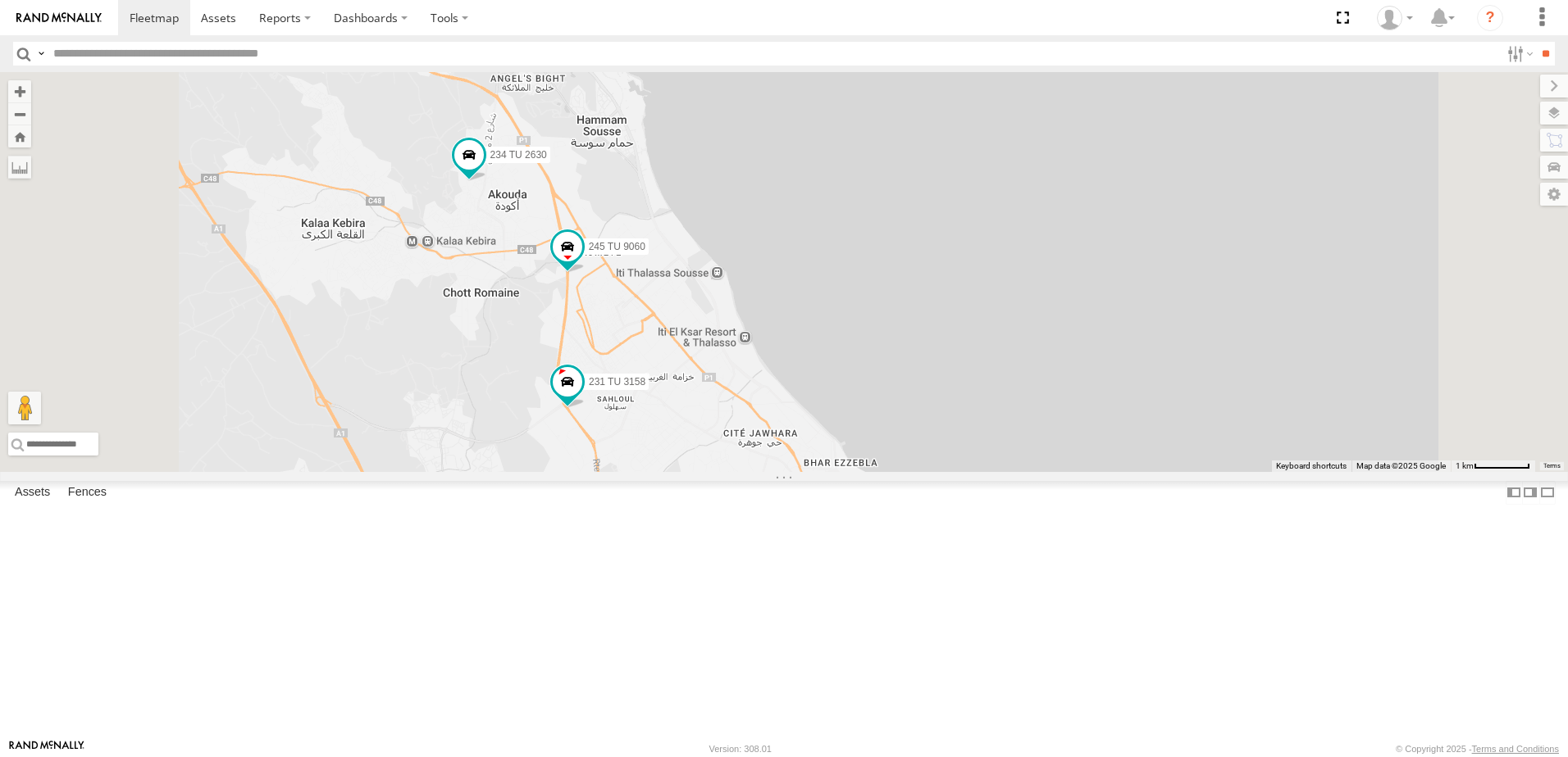
drag, startPoint x: 687, startPoint y: 328, endPoint x: 686, endPoint y: 458, distance: 130.0
click at [686, 458] on div "241 TU 2030 231 TU 3159 247 TU 9971 231 TU 3158 245 TU 9059 234 TU 2630 2 245 T…" at bounding box center [784, 273] width 1568 height 400
click at [483, 172] on span at bounding box center [468, 157] width 29 height 29
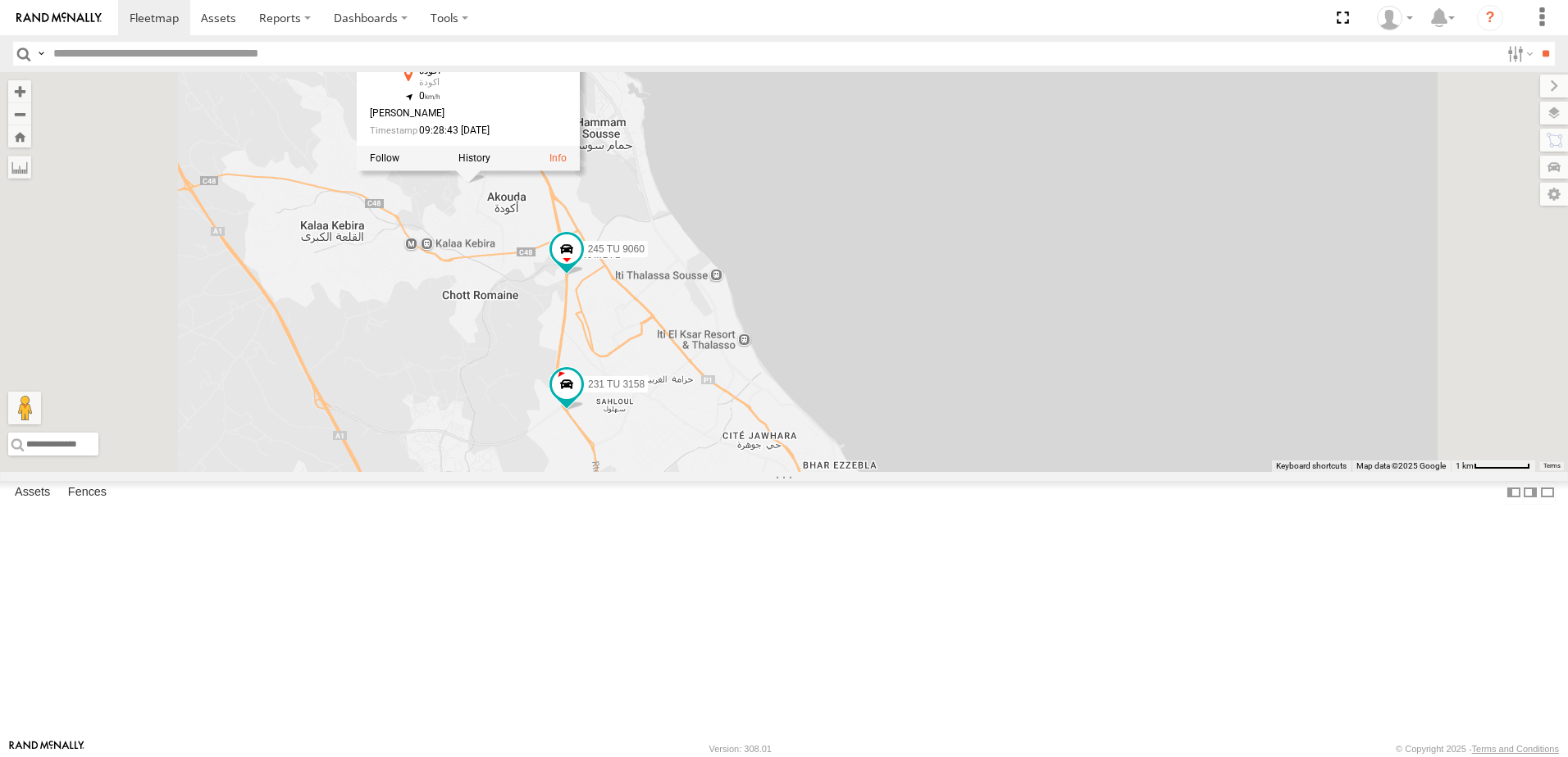
click at [665, 379] on div "241 TU 2030 231 TU 3159 247 TU 9971 231 TU 3158 245 TU 9059 234 TU 2630 2 245 T…" at bounding box center [784, 273] width 1568 height 400
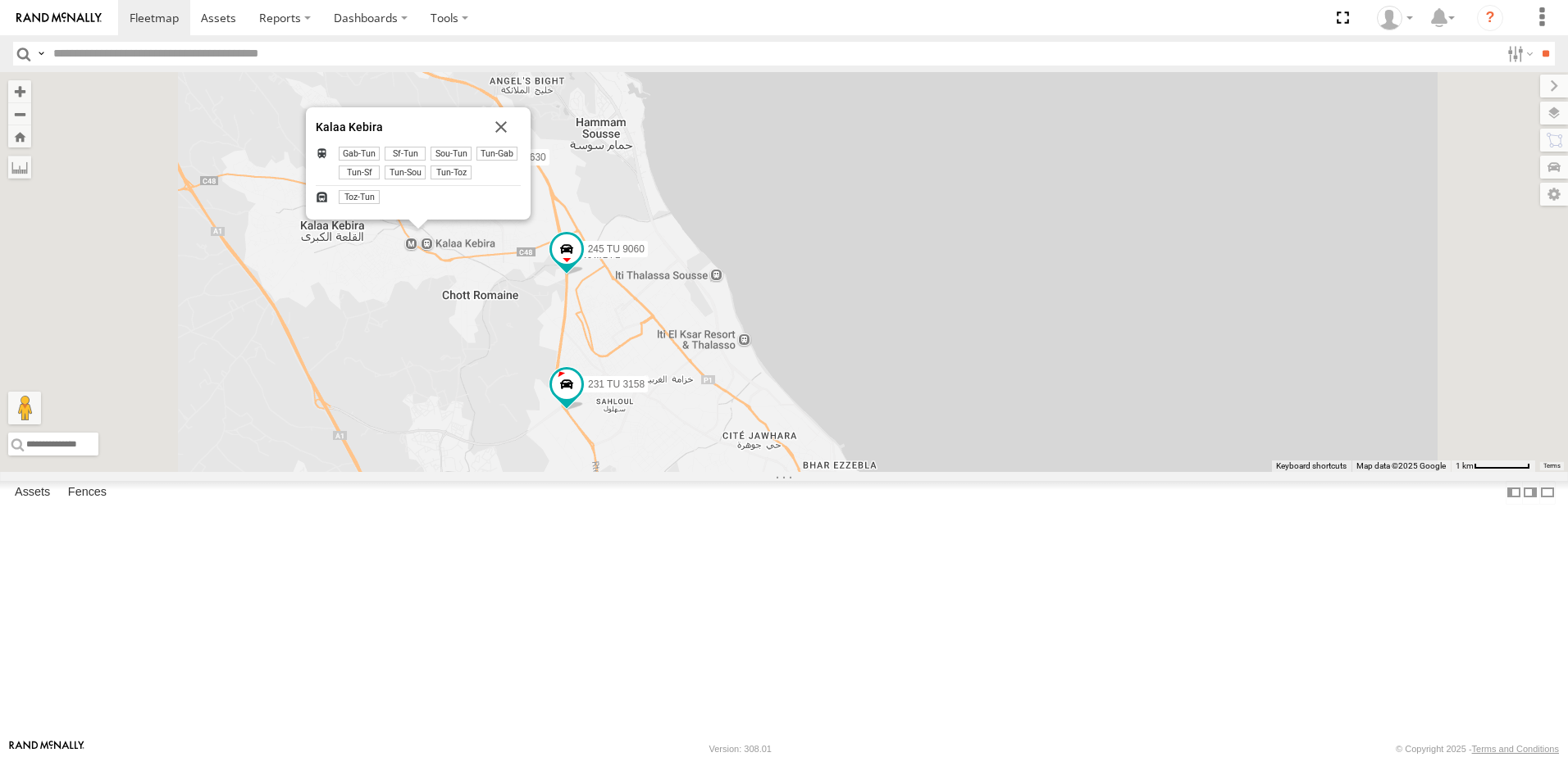
click at [618, 472] on div "241 TU 2030 231 TU 3159 247 TU 9971 231 TU 3158 245 TU 9059 234 TU 2630 2 245 T…" at bounding box center [784, 273] width 1568 height 400
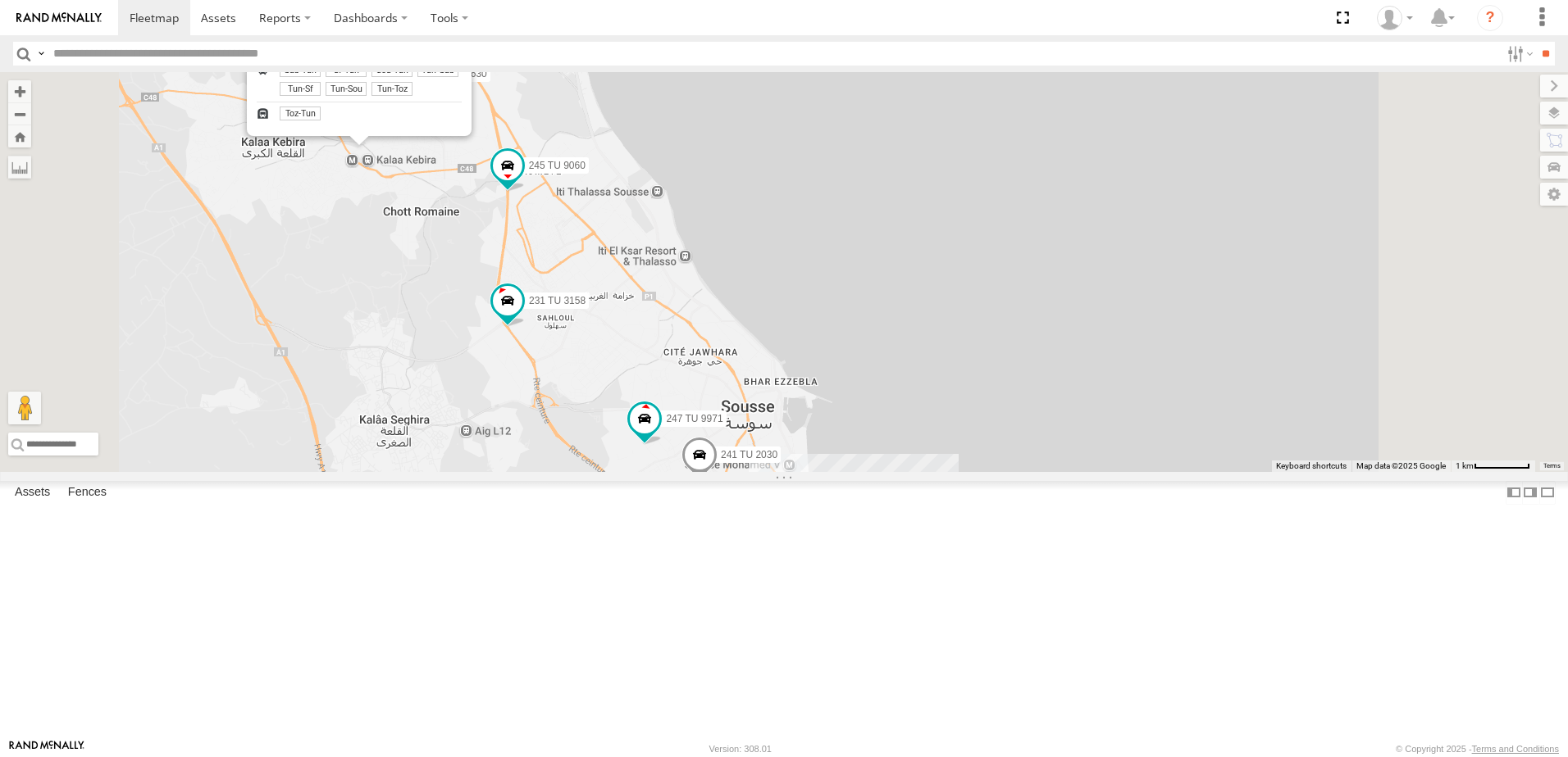
drag, startPoint x: 719, startPoint y: 580, endPoint x: 654, endPoint y: 489, distance: 111.8
click at [654, 472] on div "241 TU 2030 231 TU 3159 247 TU 9971 231 TU 3158 245 TU 9059 234 TU 2630 2 245 T…" at bounding box center [784, 273] width 1568 height 400
click at [655, 428] on span at bounding box center [640, 413] width 29 height 29
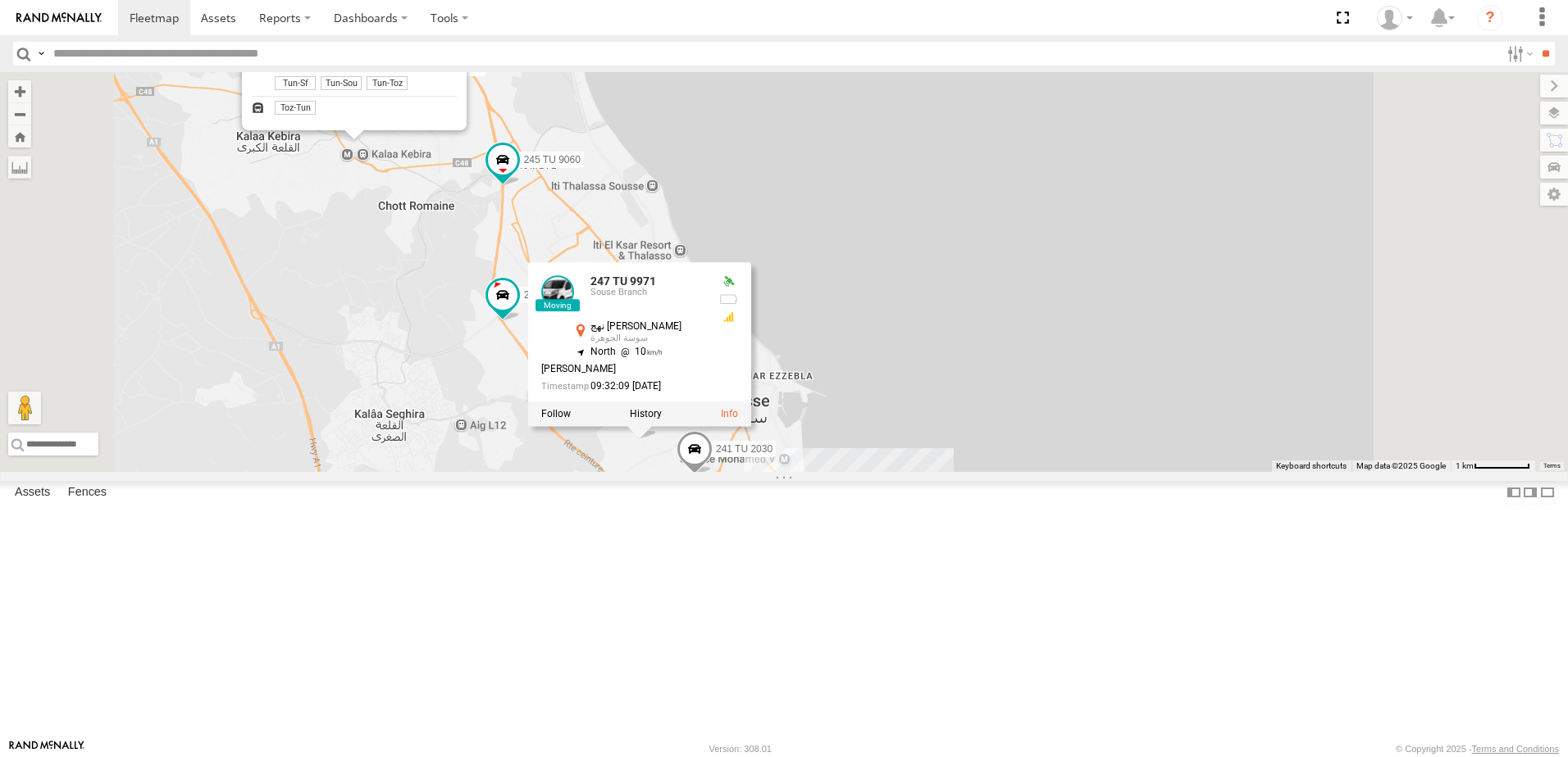
click at [634, 472] on div "241 TU 2030 231 TU 3159 247 TU 9971 231 TU 3158 245 TU 9059 234 TU 2630 2 245 T…" at bounding box center [784, 273] width 1568 height 400
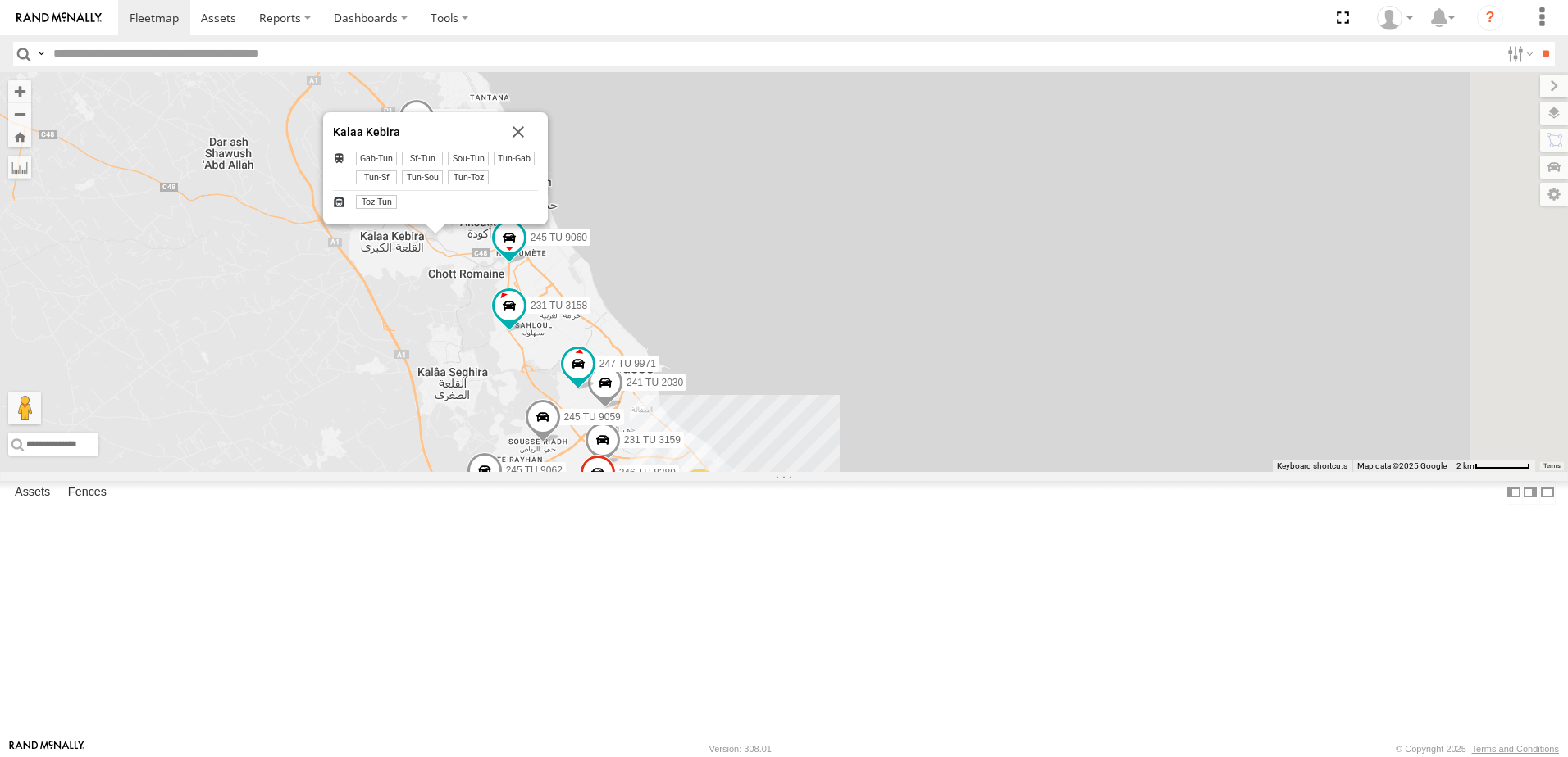
click at [644, 467] on div "241 TU 2030 231 TU 3159 247 TU 9971 231 TU 3158 245 TU 9059 234 TU 2630 245 TU …" at bounding box center [784, 273] width 1568 height 400
click at [1162, 299] on div "241 TU 2030 231 TU 3159 247 TU 9971 231 TU 3158 245 TU 9059 234 TU 2630 245 TU …" at bounding box center [784, 273] width 1568 height 400
click at [538, 151] on button "Close" at bounding box center [518, 132] width 40 height 40
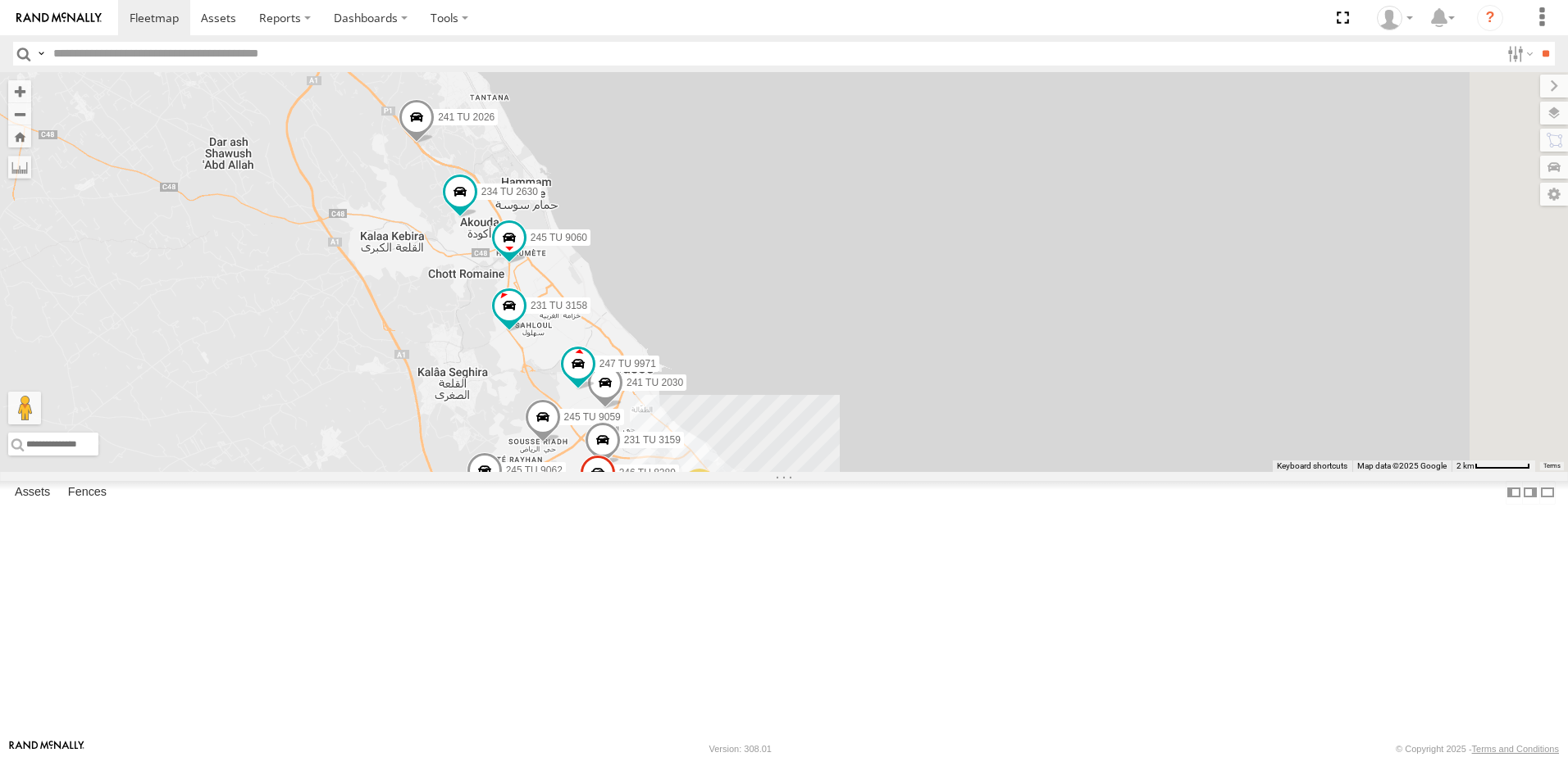
click at [433, 518] on span at bounding box center [417, 503] width 29 height 29
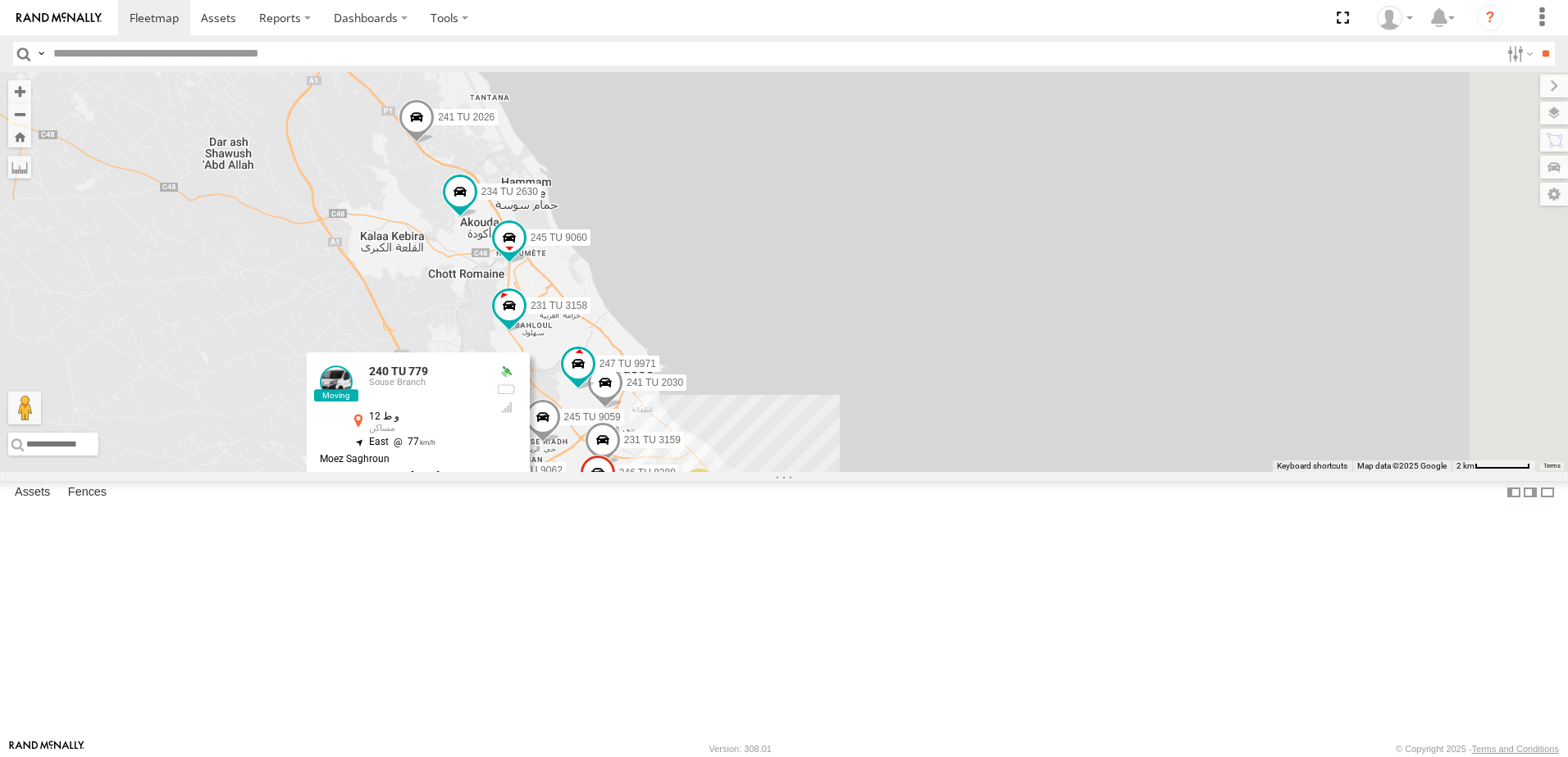
click at [614, 472] on div "231 TU 3158 245 TU 9059 234 TU 2630 245 TU 9062 245 TU 9060 241 TU 2026 240 TU …" at bounding box center [784, 273] width 1568 height 400
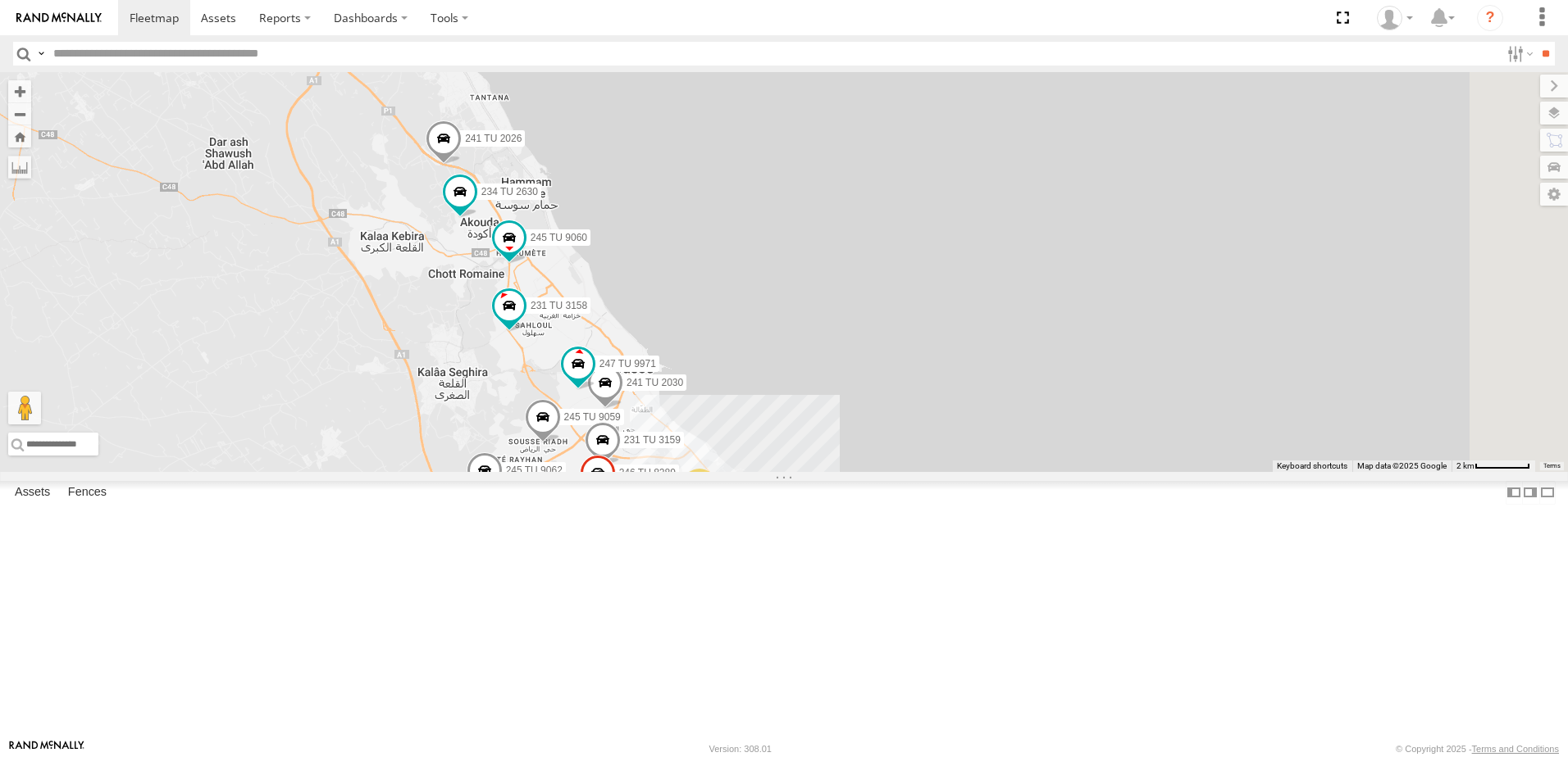
click at [502, 497] on span at bounding box center [484, 474] width 36 height 45
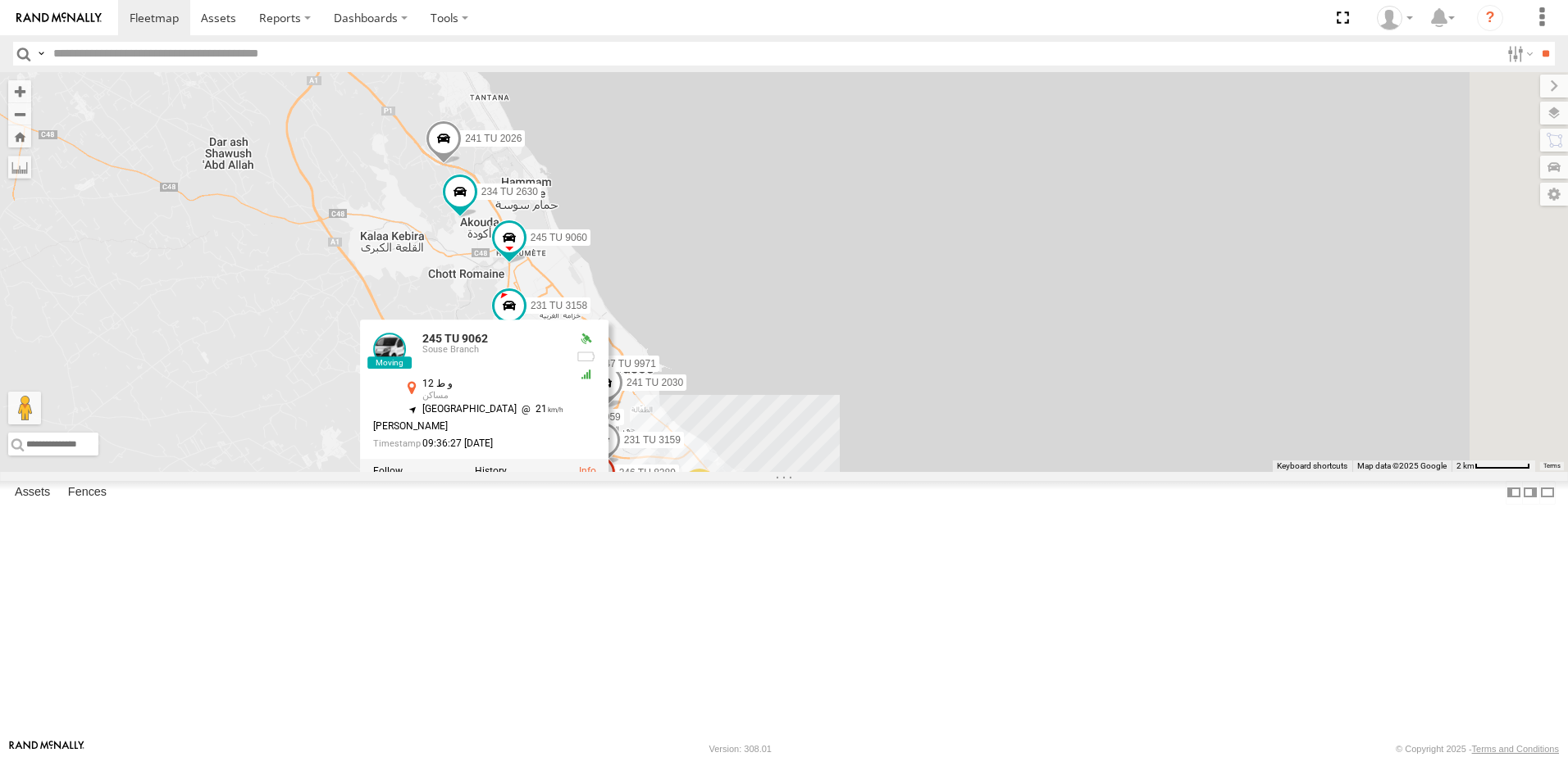
click at [709, 472] on div "231 TU 3158 245 TU 9059 234 TU 2630 245 TU 9062 245 TU 9060 241 TU 2026 240 TU …" at bounding box center [784, 273] width 1568 height 400
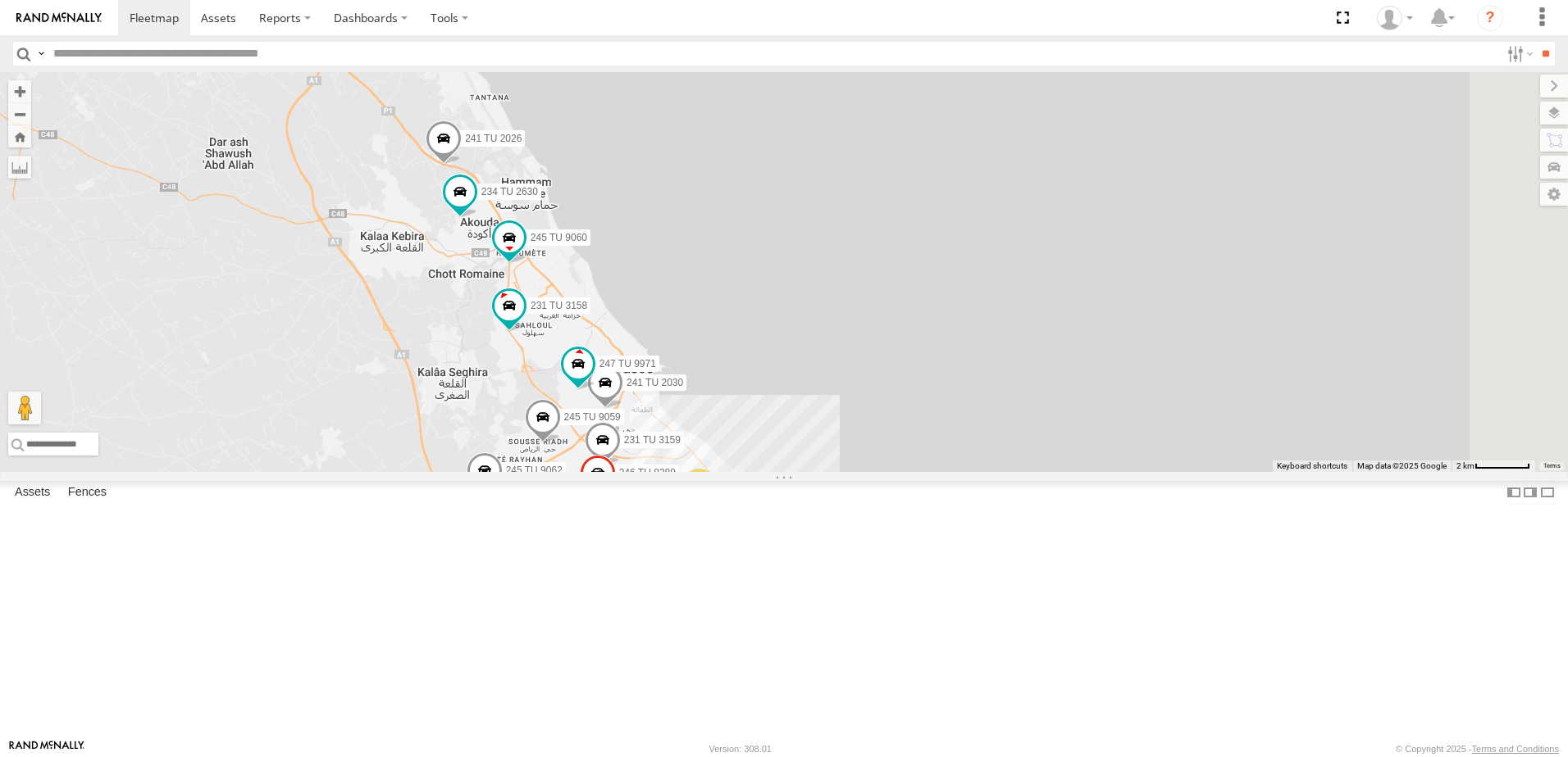
click at [561, 444] on span at bounding box center [543, 422] width 36 height 45
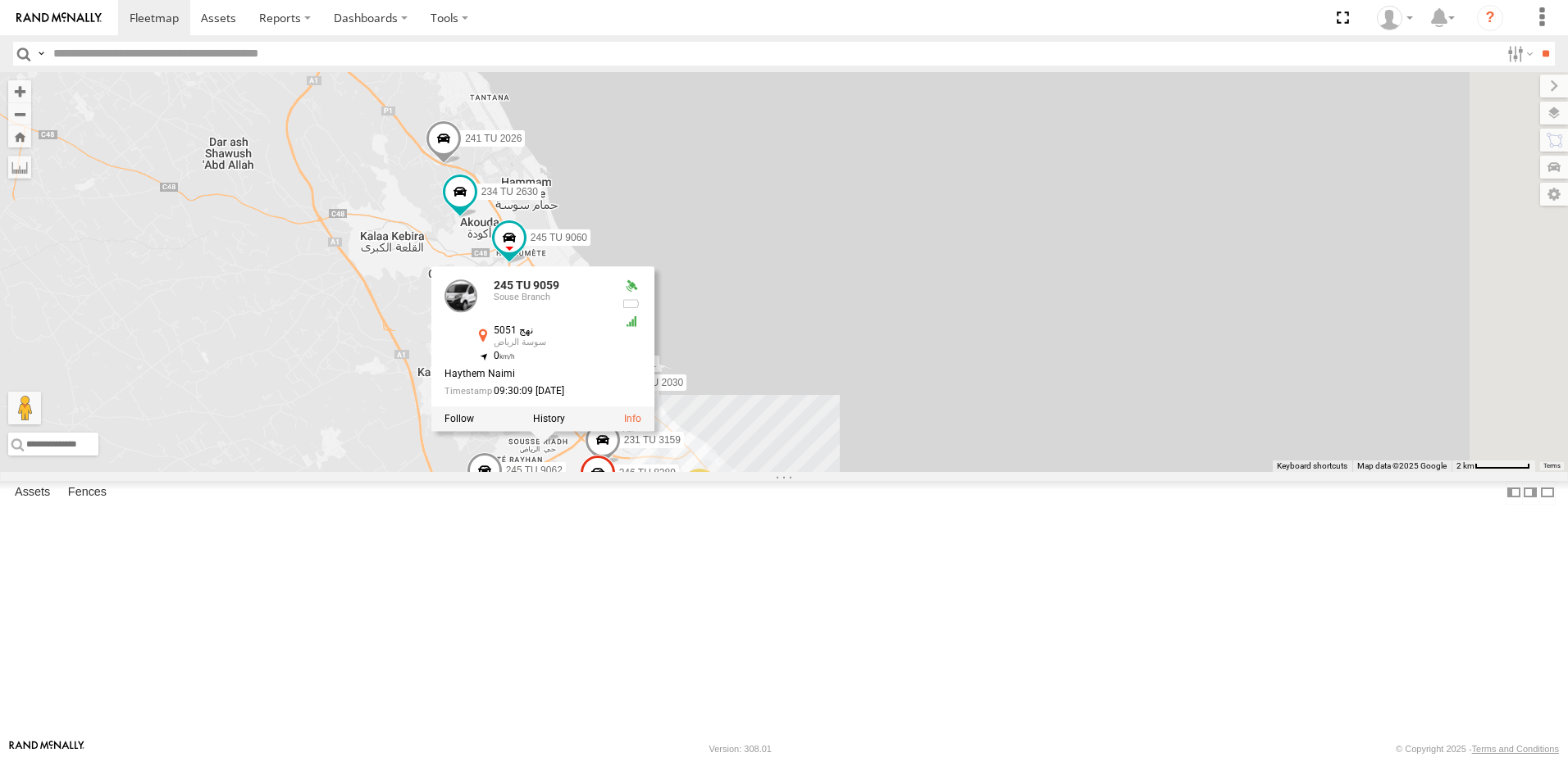
click at [737, 472] on div "231 TU 3158 245 TU 9059 234 TU 2630 245 TU 9062 245 TU 9060 241 TU 2026 240 TU …" at bounding box center [784, 273] width 1568 height 400
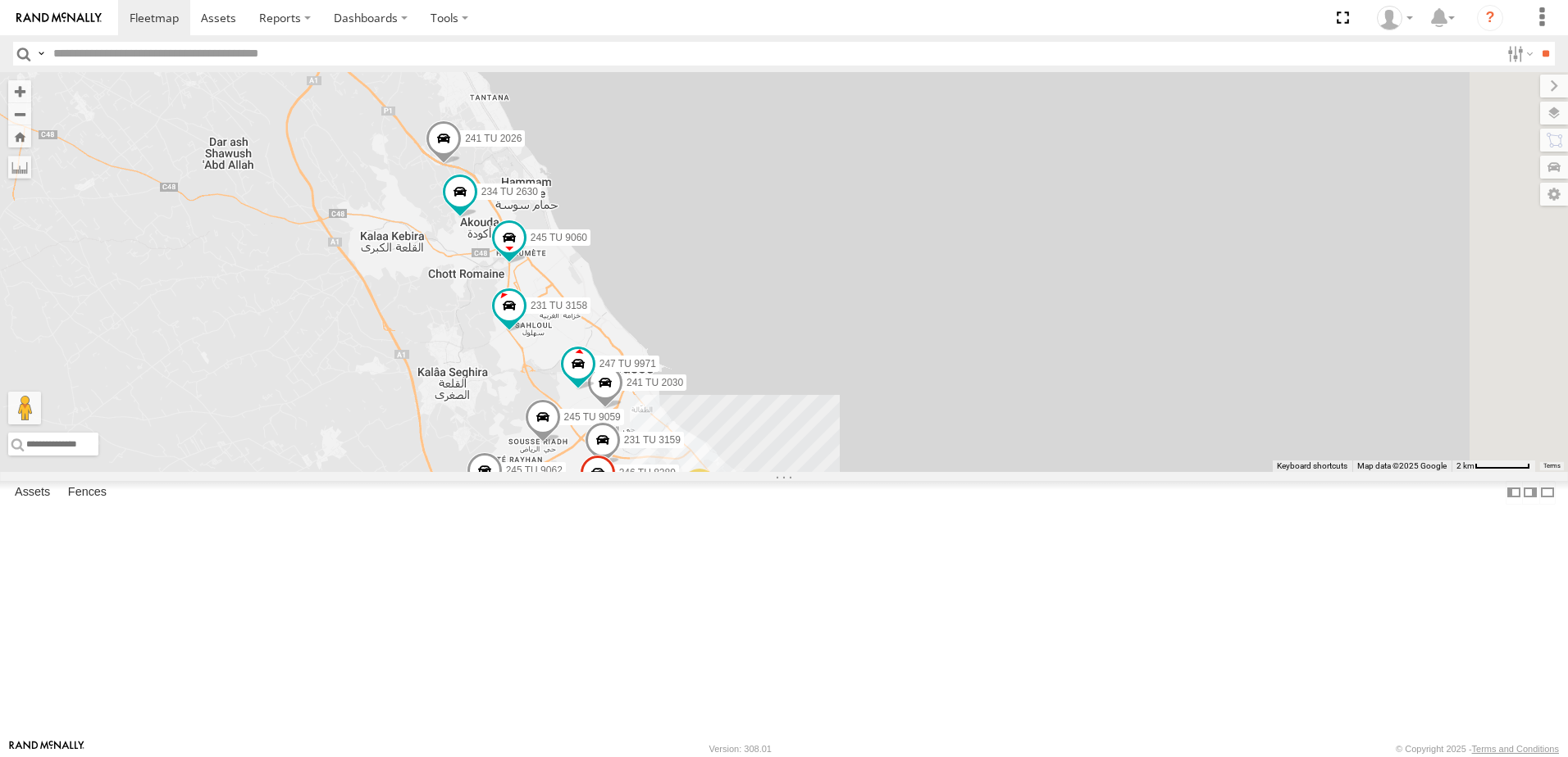
click at [716, 501] on div "2" at bounding box center [699, 484] width 33 height 33
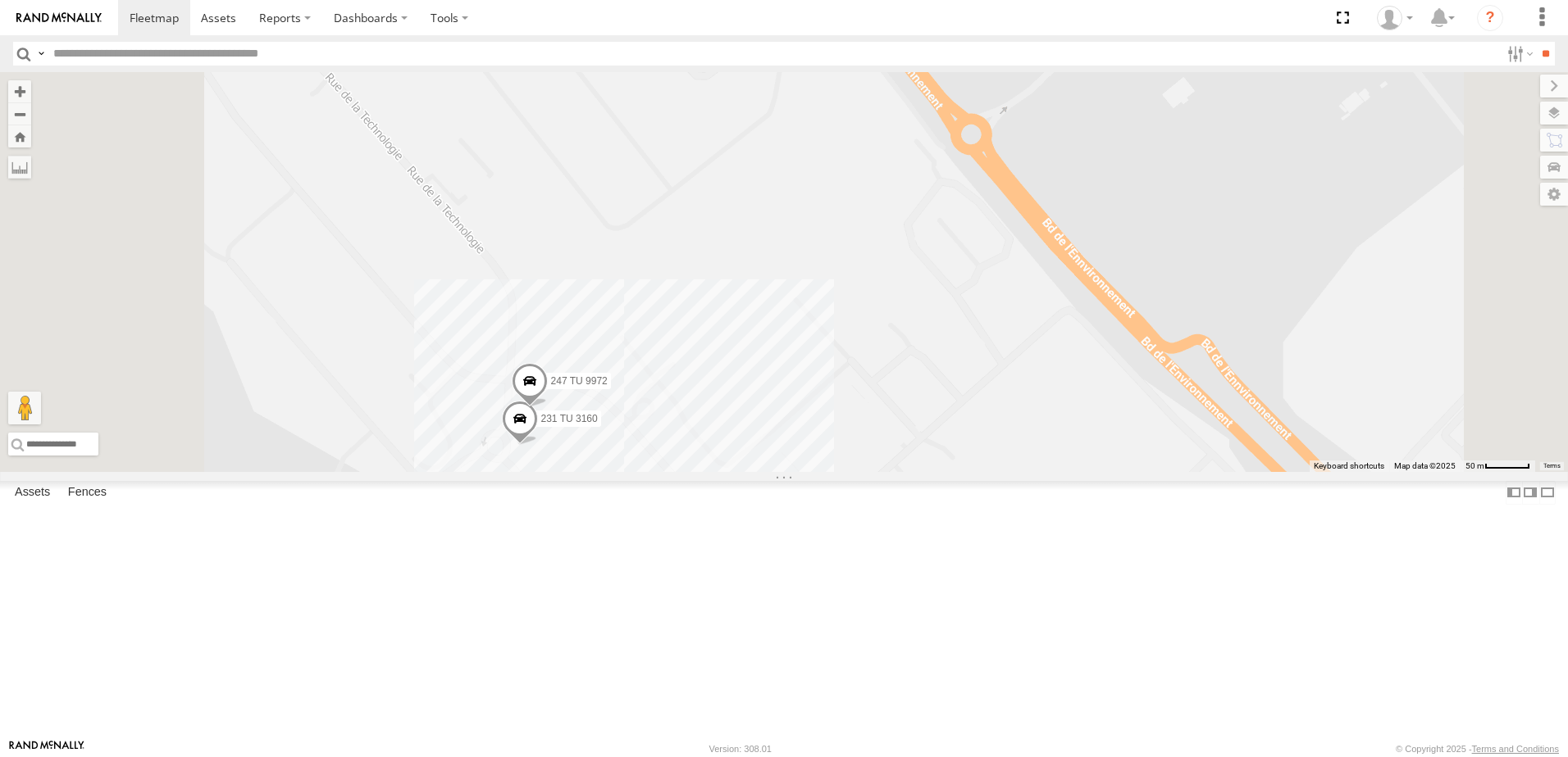
click at [538, 445] on span at bounding box center [519, 423] width 36 height 45
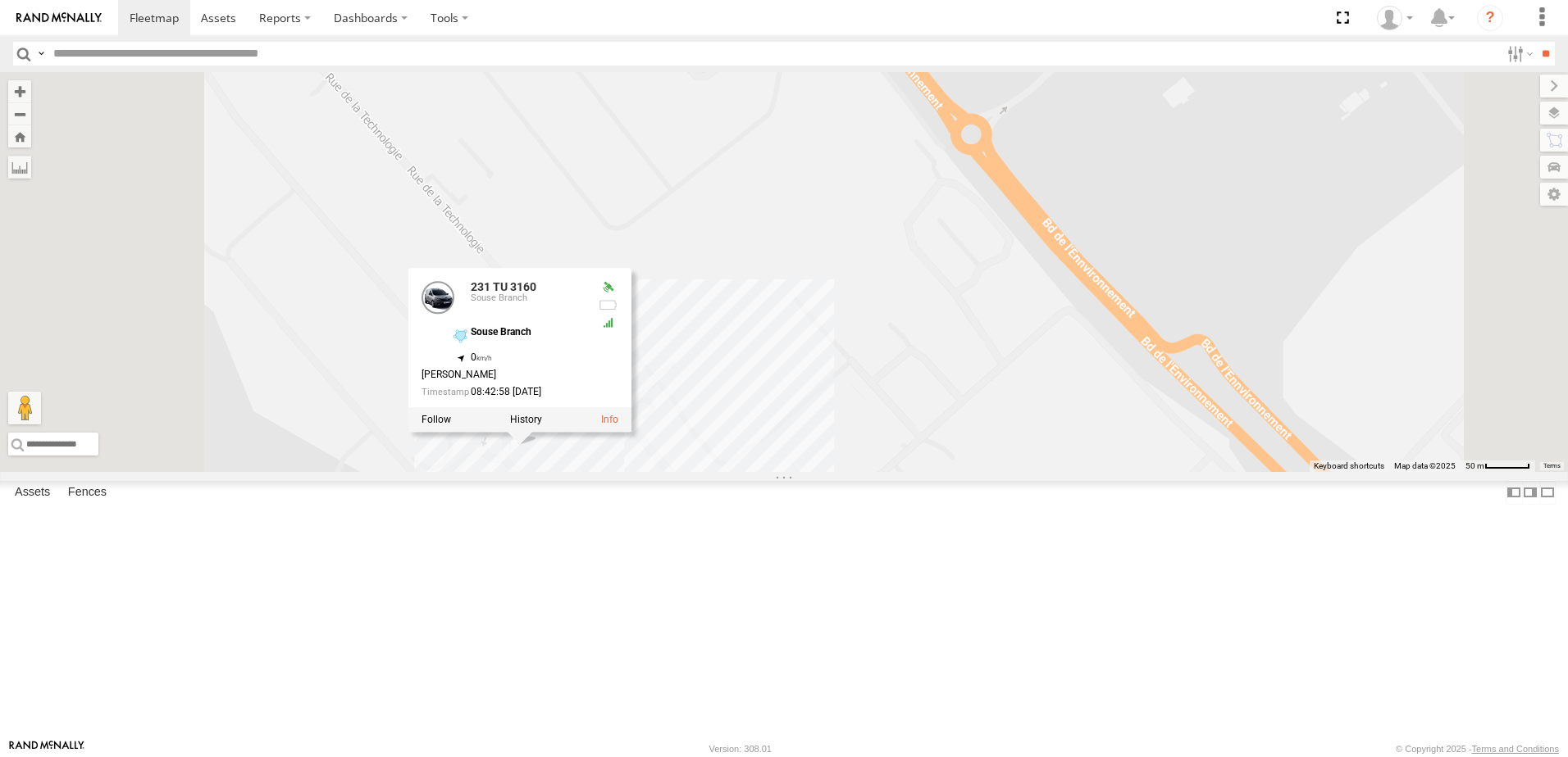
click at [561, 472] on div "231 TU 3158 245 TU 9059 234 TU 2630 245 TU 9062 245 TU 9060 241 TU 2026 240 TU …" at bounding box center [784, 273] width 1568 height 400
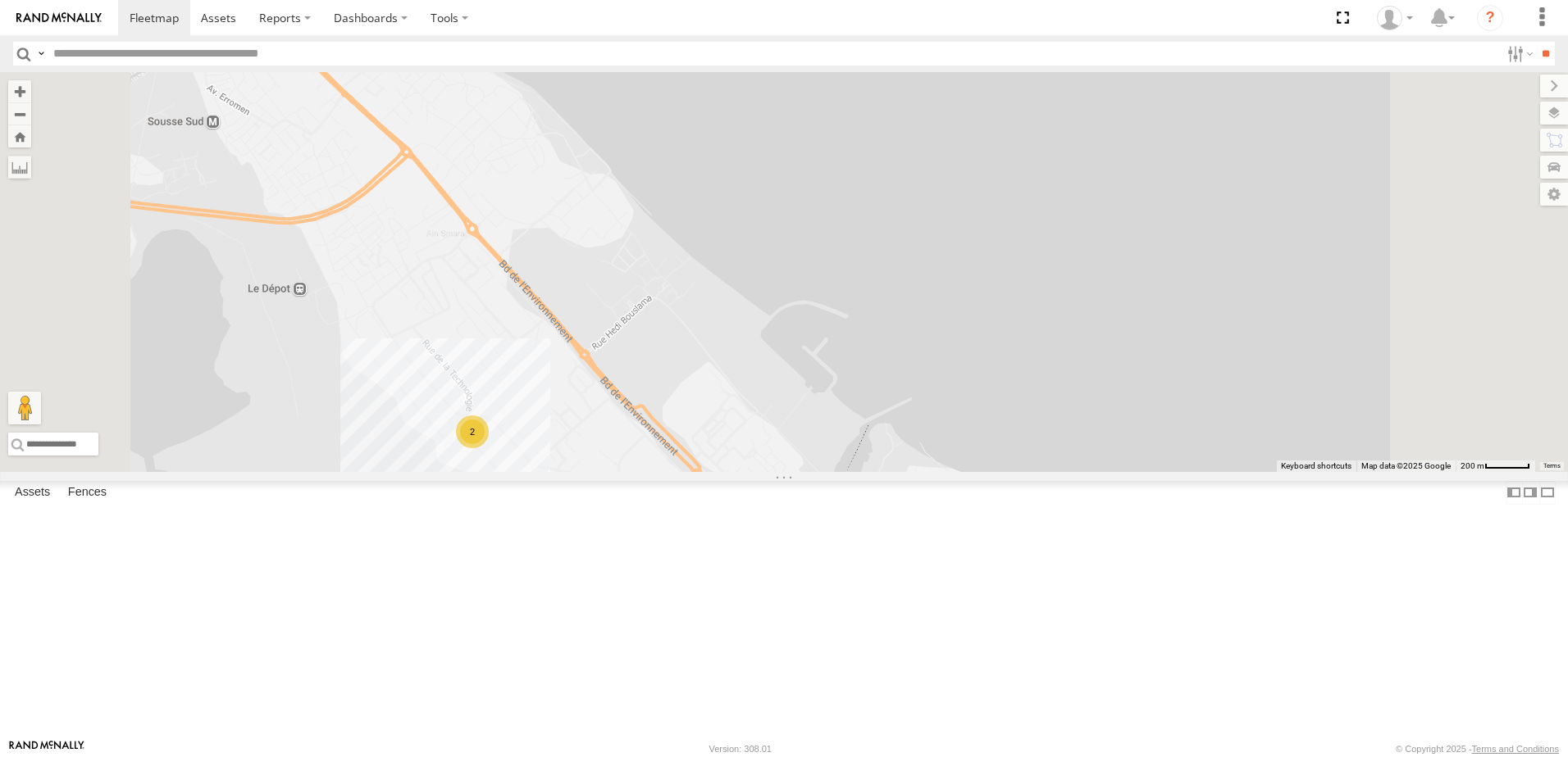
drag, startPoint x: 660, startPoint y: 482, endPoint x: 837, endPoint y: 447, distance: 180.4
click at [837, 447] on div "231 TU 3158 245 TU 9059 234 TU 2630 245 TU 9062 245 TU 9060 241 TU 2026 240 TU …" at bounding box center [784, 273] width 1568 height 400
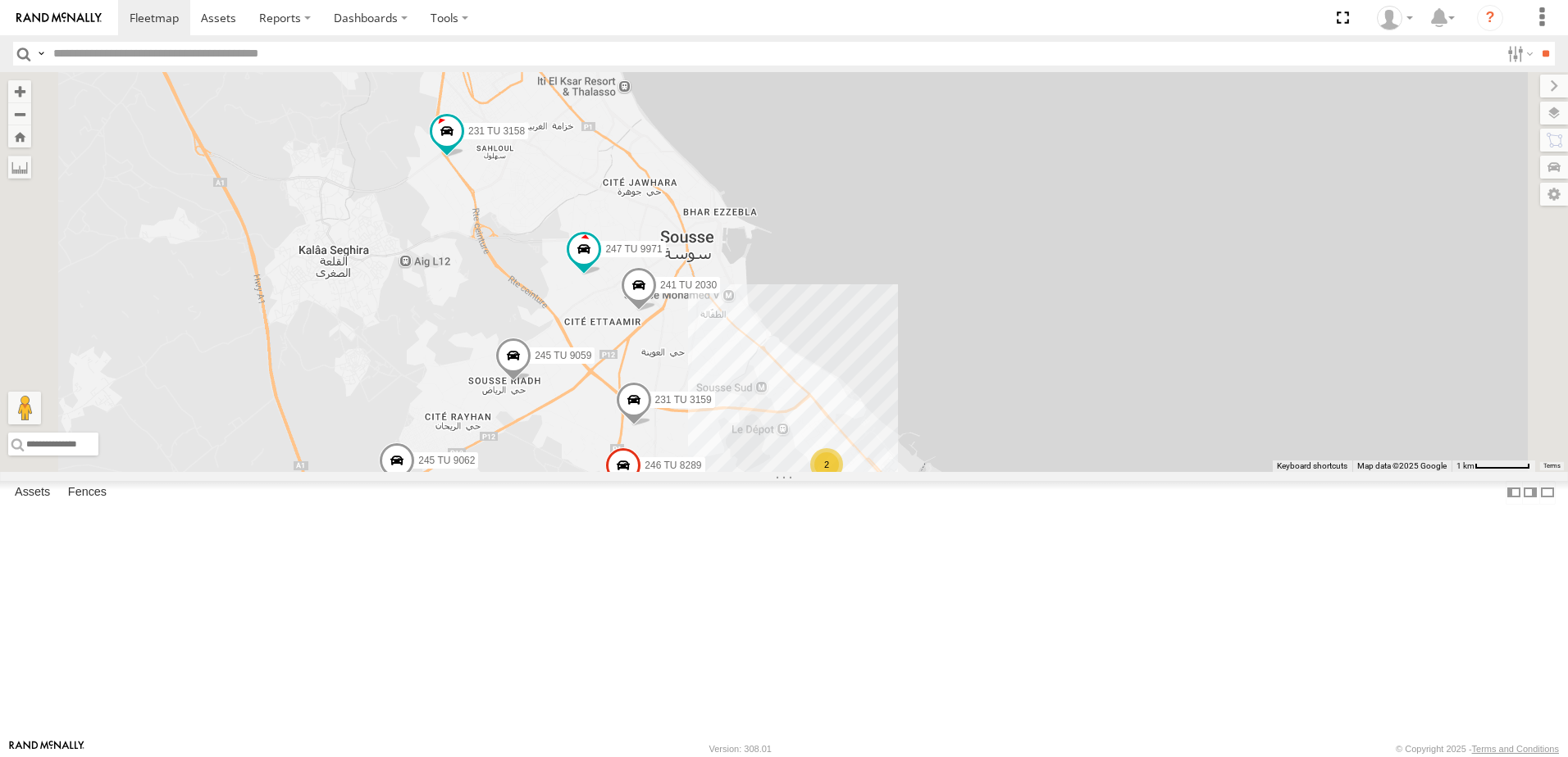
drag, startPoint x: 818, startPoint y: 341, endPoint x: 922, endPoint y: 490, distance: 181.7
click at [922, 472] on div "231 TU 3158 245 TU 9059 234 TU 2630 245 TU 9062 245 TU 9060 241 TU 2026 240 TU …" at bounding box center [784, 273] width 1568 height 400
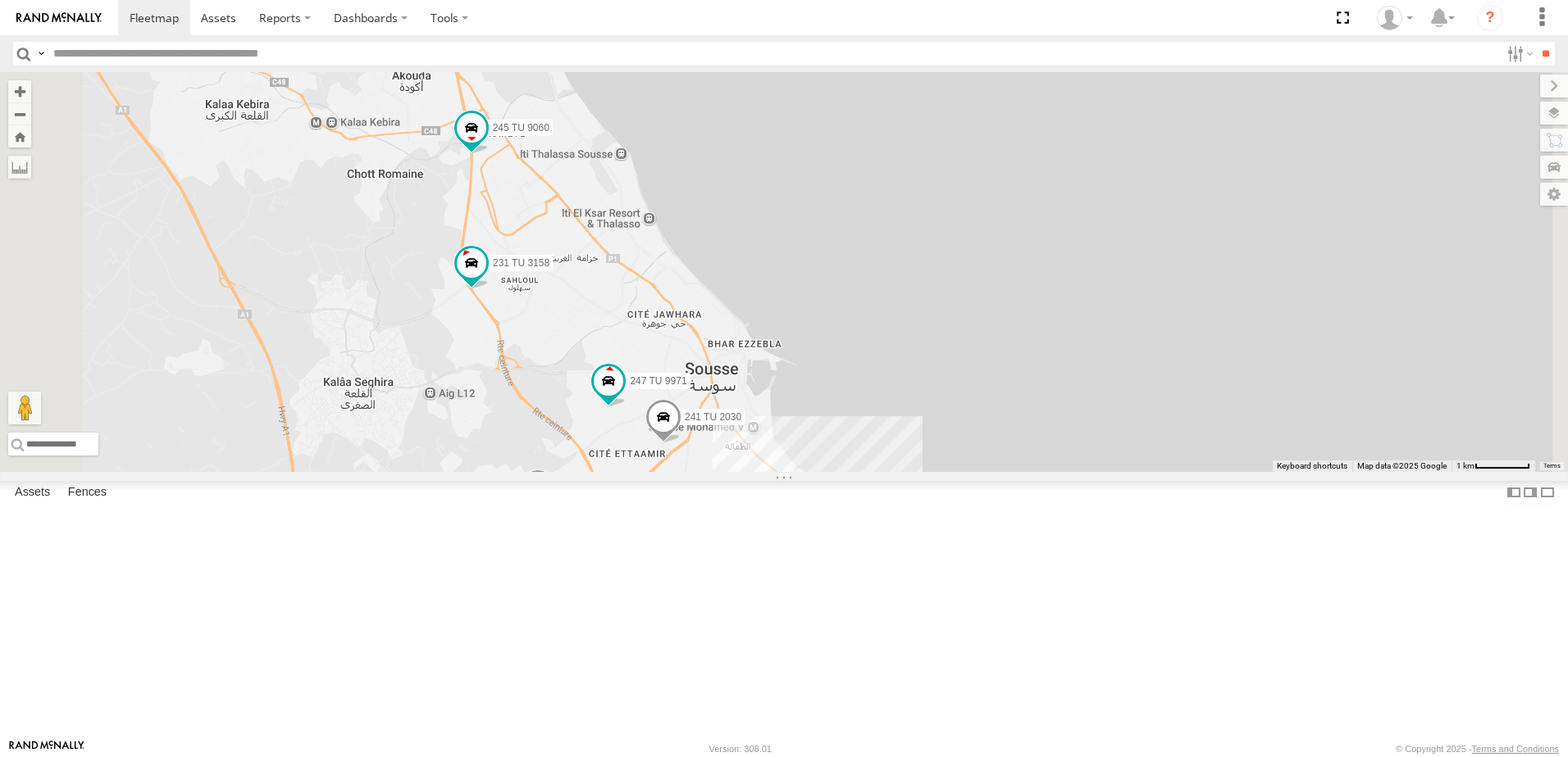
drag, startPoint x: 753, startPoint y: 442, endPoint x: 760, endPoint y: 512, distance: 70.3
click at [760, 472] on div "231 TU 3158 245 TU 9059 234 TU 2630 245 TU 9062 245 TU 9060 241 TU 2026 240 TU …" at bounding box center [784, 273] width 1568 height 400
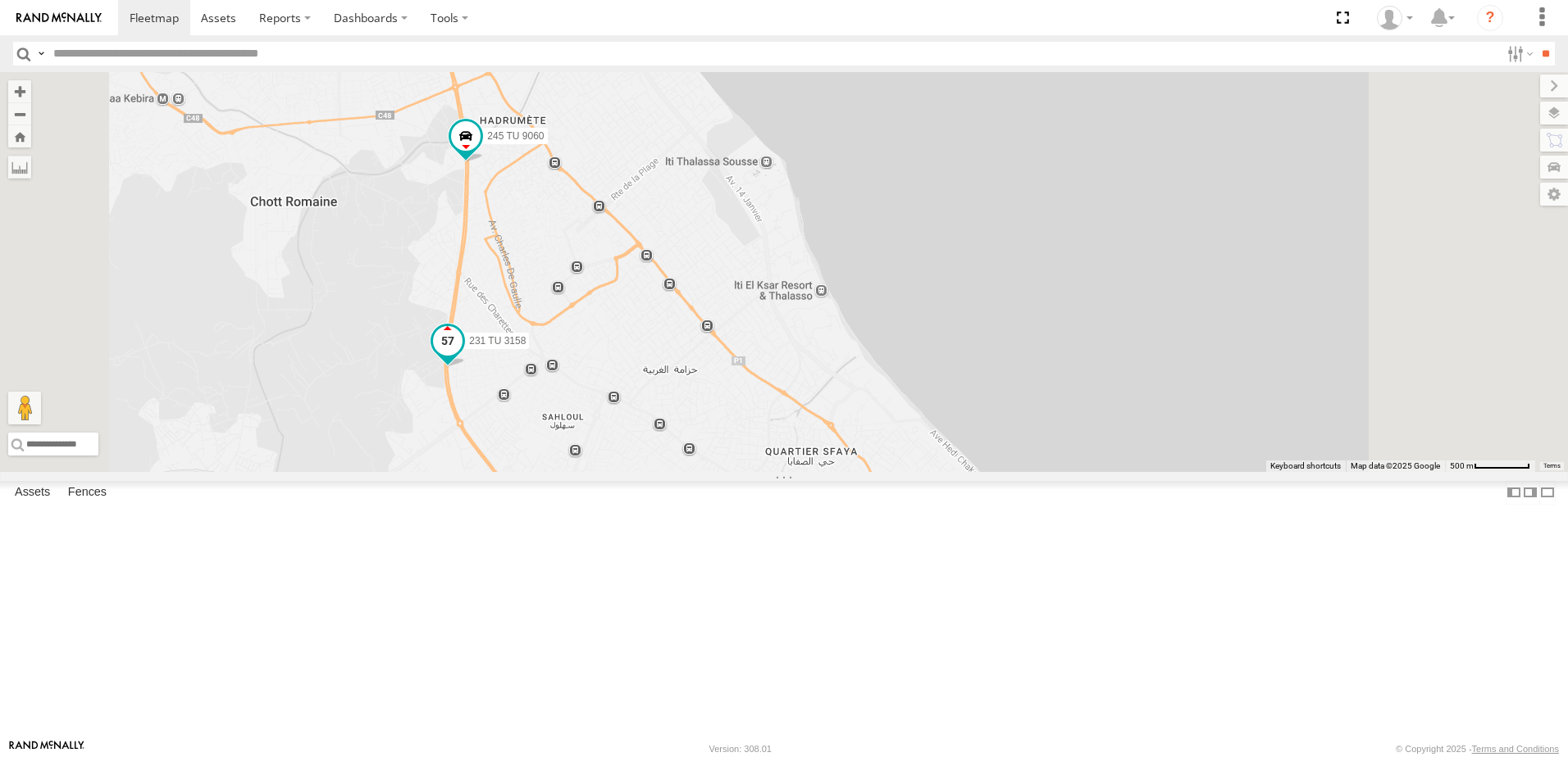
click at [463, 357] on span at bounding box center [448, 341] width 29 height 29
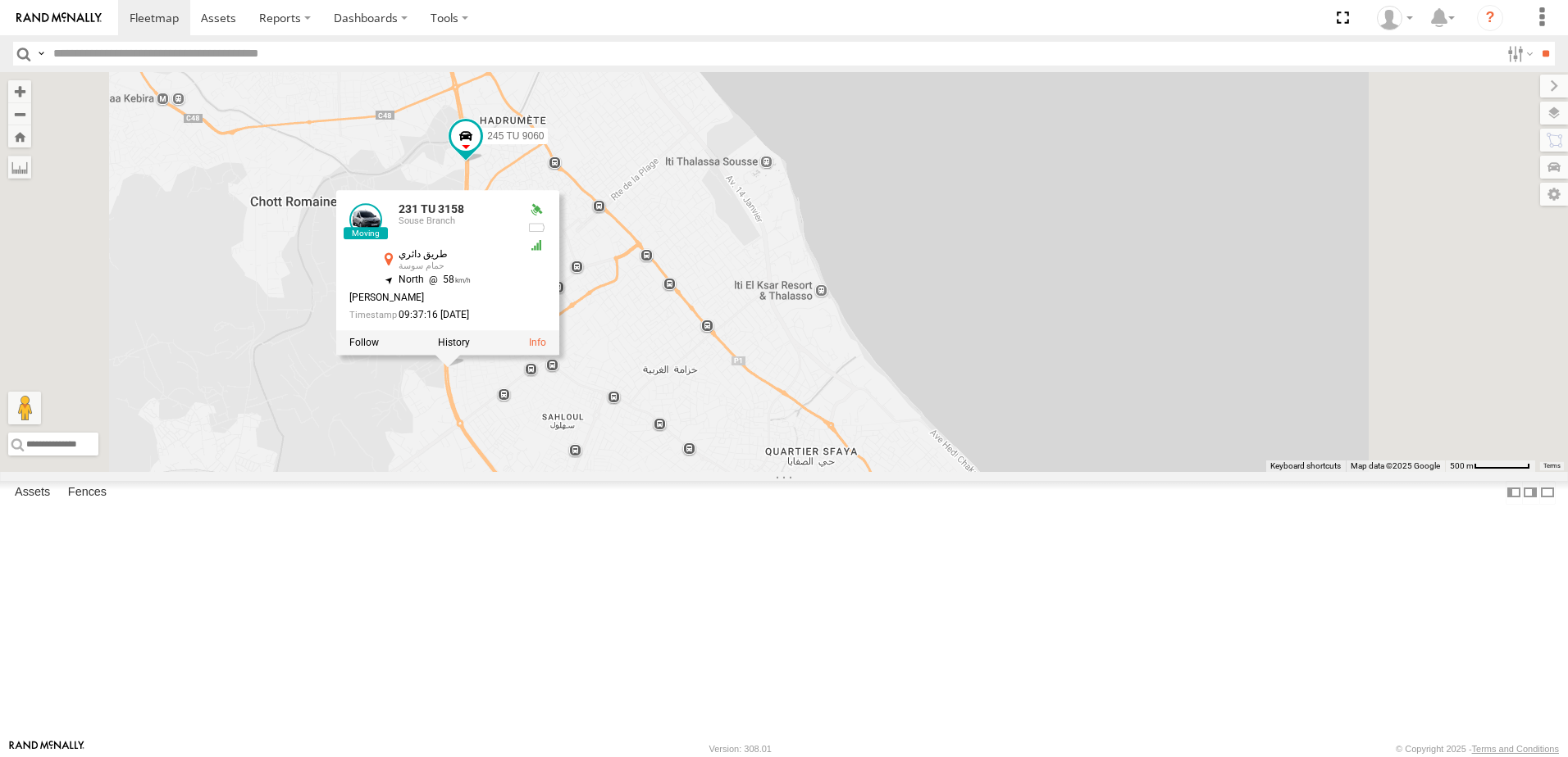
click at [628, 472] on div "231 TU 3158 245 TU 9059 234 TU 2630 245 TU 9062 245 TU 9060 241 TU 2026 240 TU …" at bounding box center [784, 273] width 1568 height 400
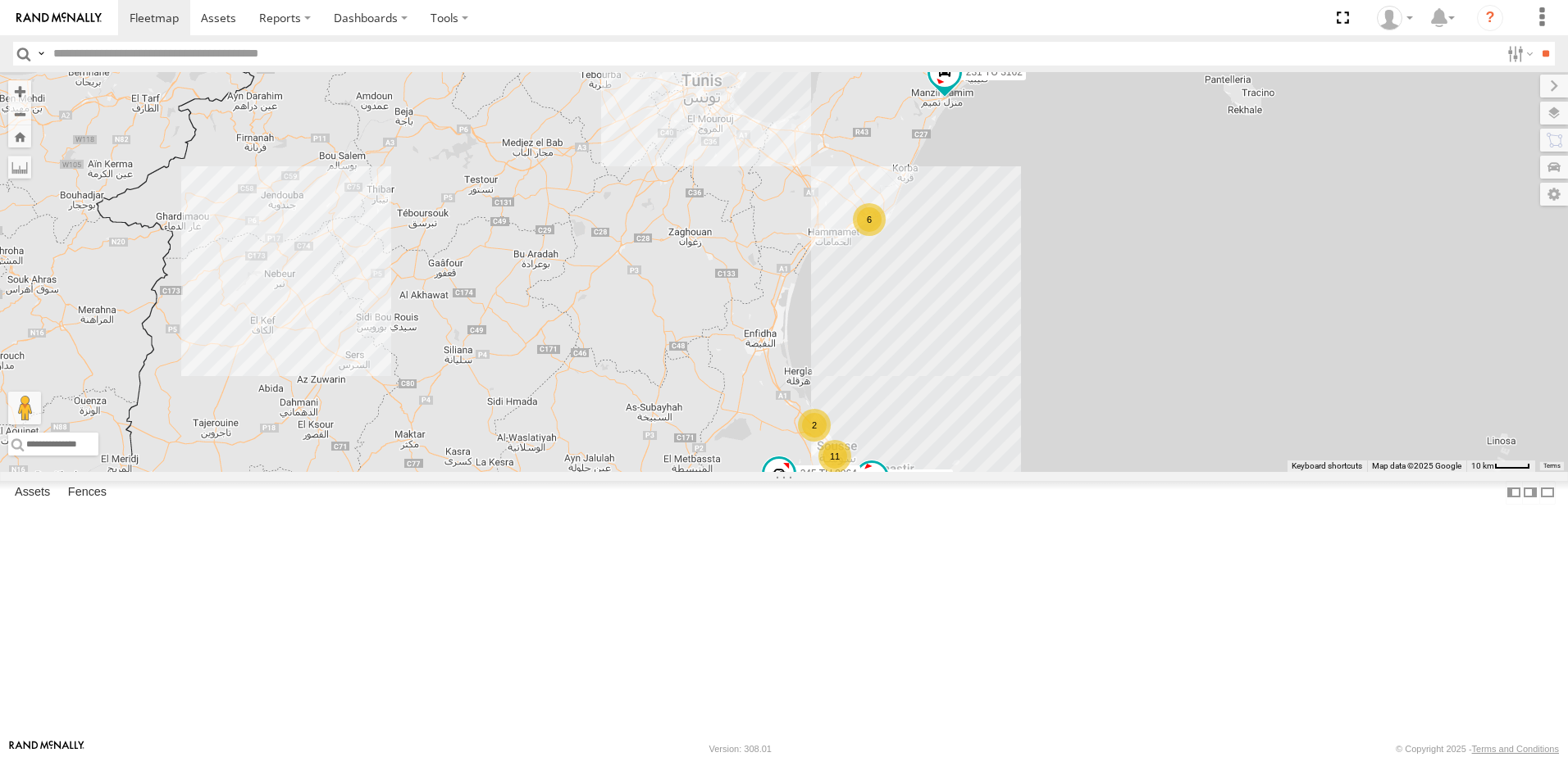
drag, startPoint x: 692, startPoint y: 675, endPoint x: 870, endPoint y: 712, distance: 181.8
click at [870, 472] on div "245 TU 9061 245 TU 9064 6 11 2 231 TU 3162" at bounding box center [784, 273] width 1568 height 400
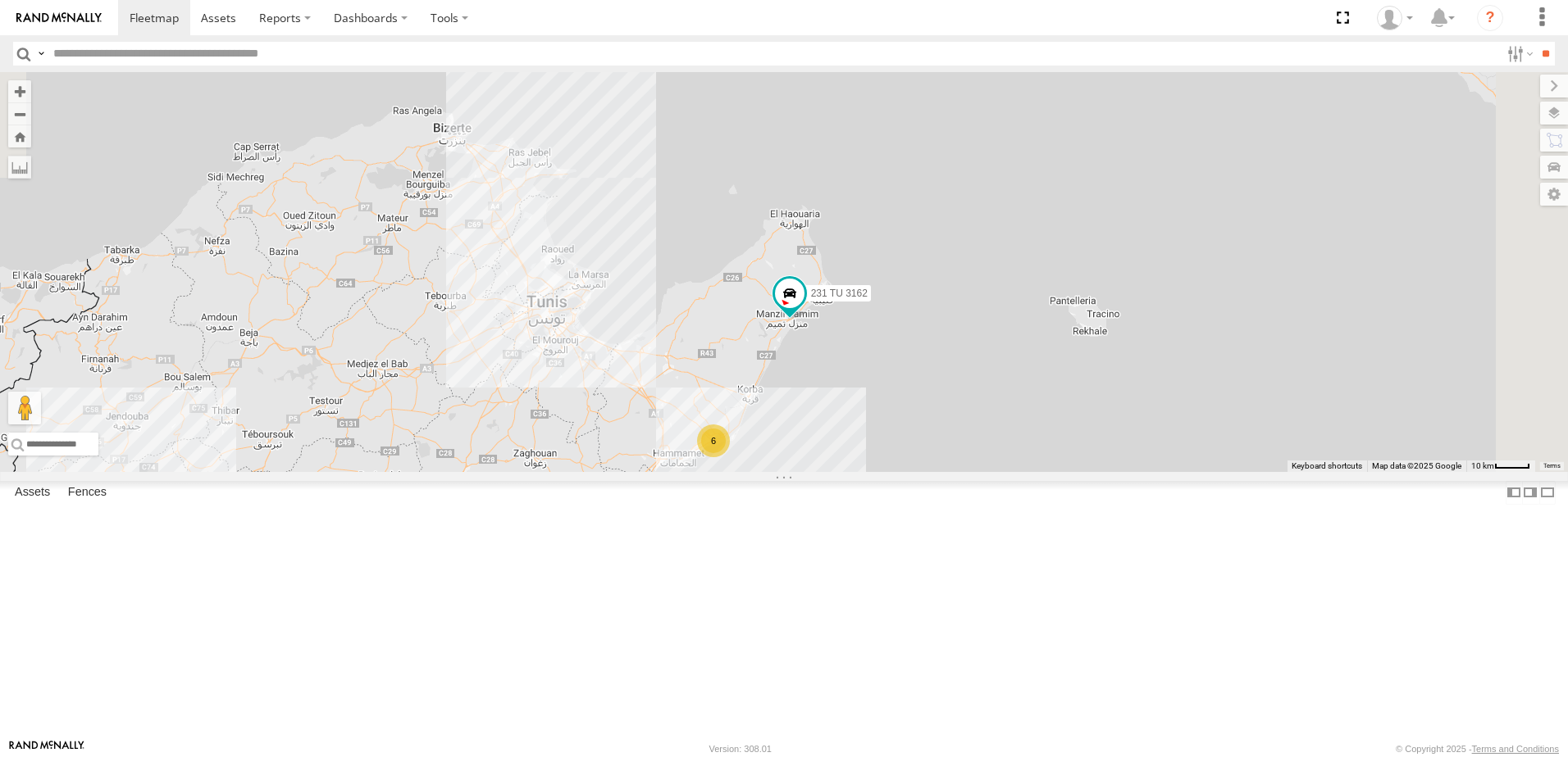
drag, startPoint x: 1038, startPoint y: 301, endPoint x: 880, endPoint y: 530, distance: 278.2
click at [880, 472] on div "245 TU 9061 245 TU 9064 6 11 2 231 TU 3162" at bounding box center [784, 273] width 1568 height 400
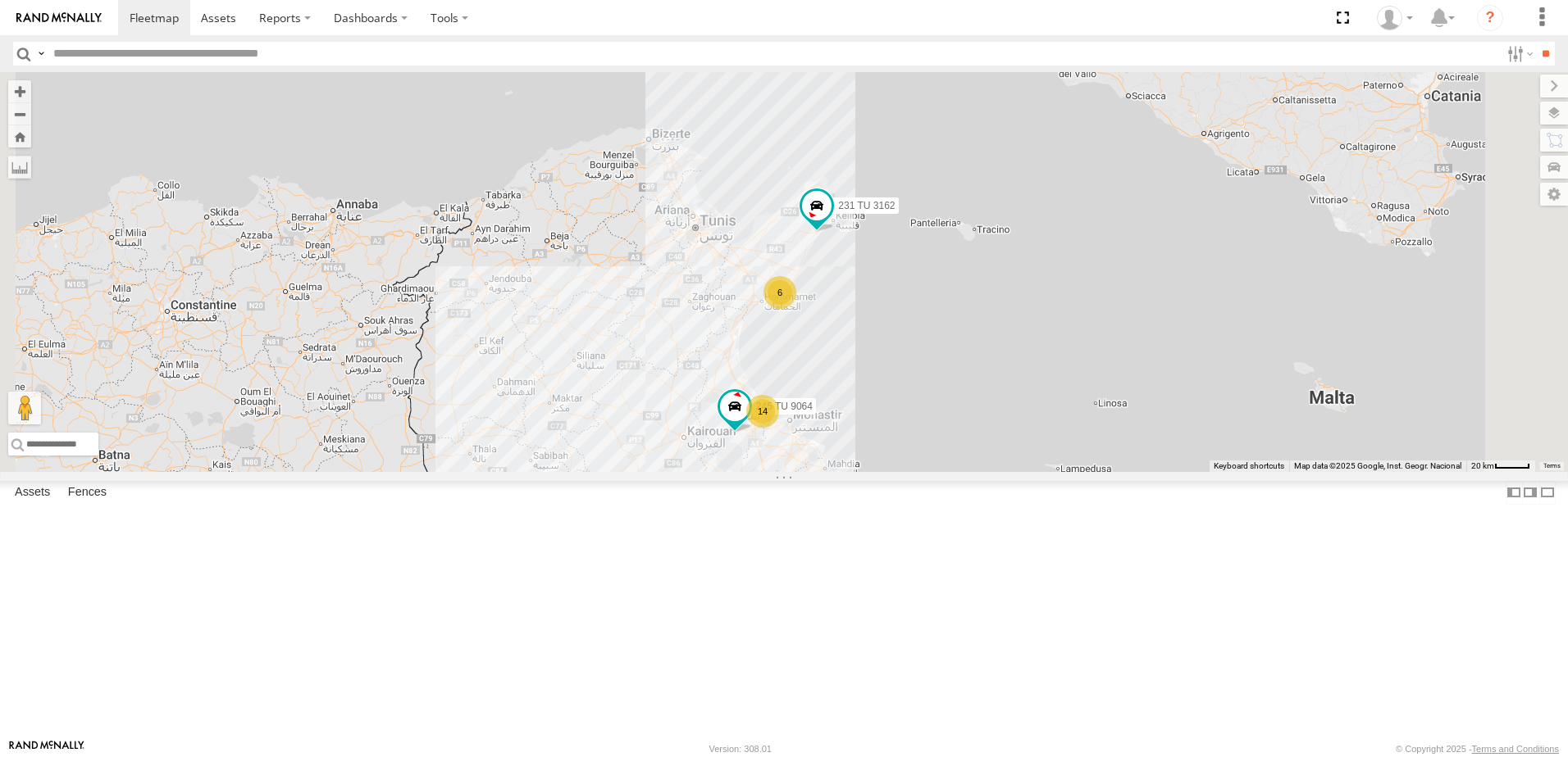
drag, startPoint x: 794, startPoint y: 467, endPoint x: 835, endPoint y: 405, distance: 74.3
click at [835, 405] on div "245 TU 9064 231 TU 3162 6 14" at bounding box center [784, 273] width 1568 height 400
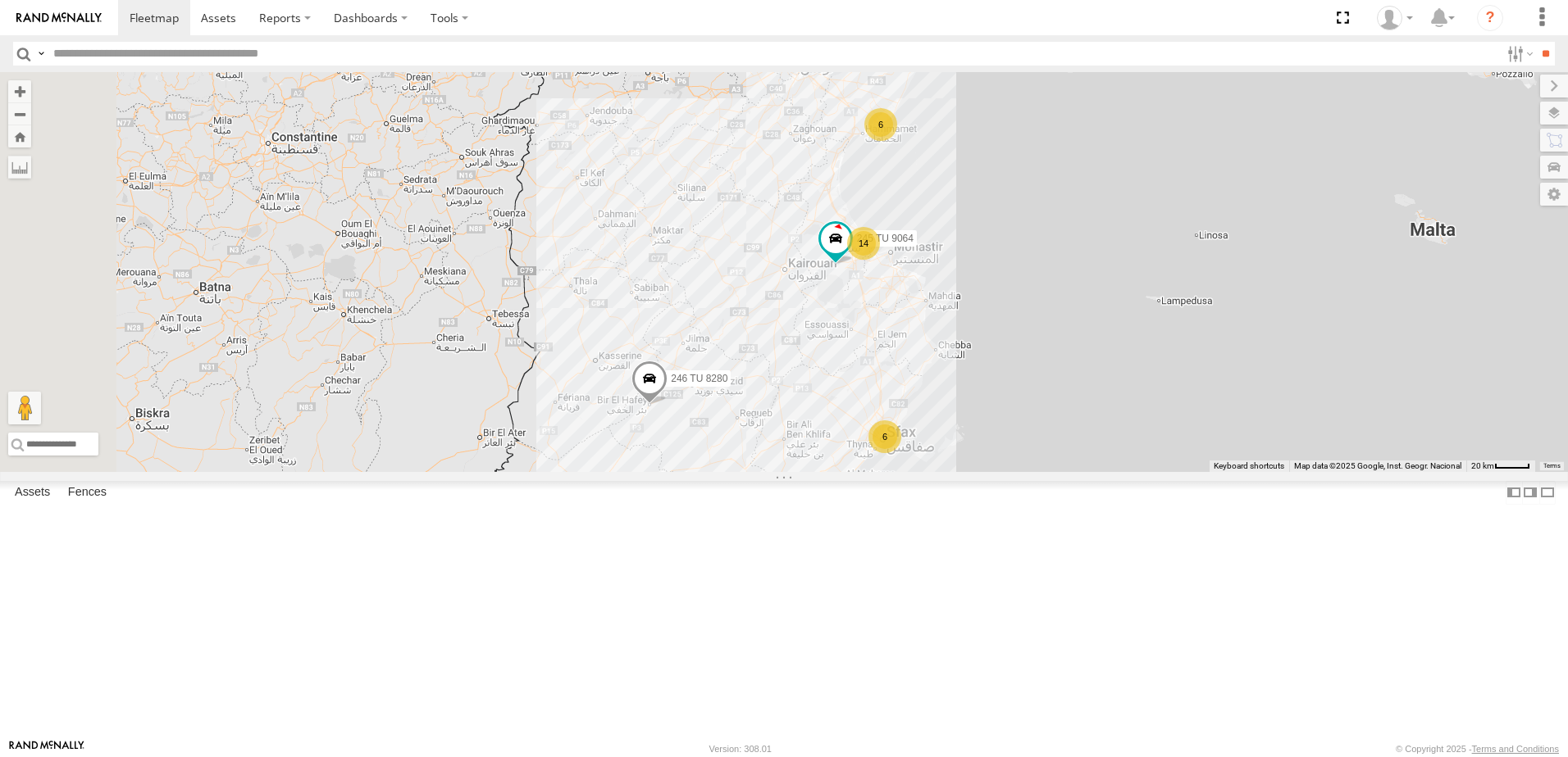
drag, startPoint x: 766, startPoint y: 563, endPoint x: 939, endPoint y: 265, distance: 344.6
click at [938, 267] on div "245 TU 9064 231 TU 3162 6 14 6 246 TU 8280" at bounding box center [784, 273] width 1568 height 400
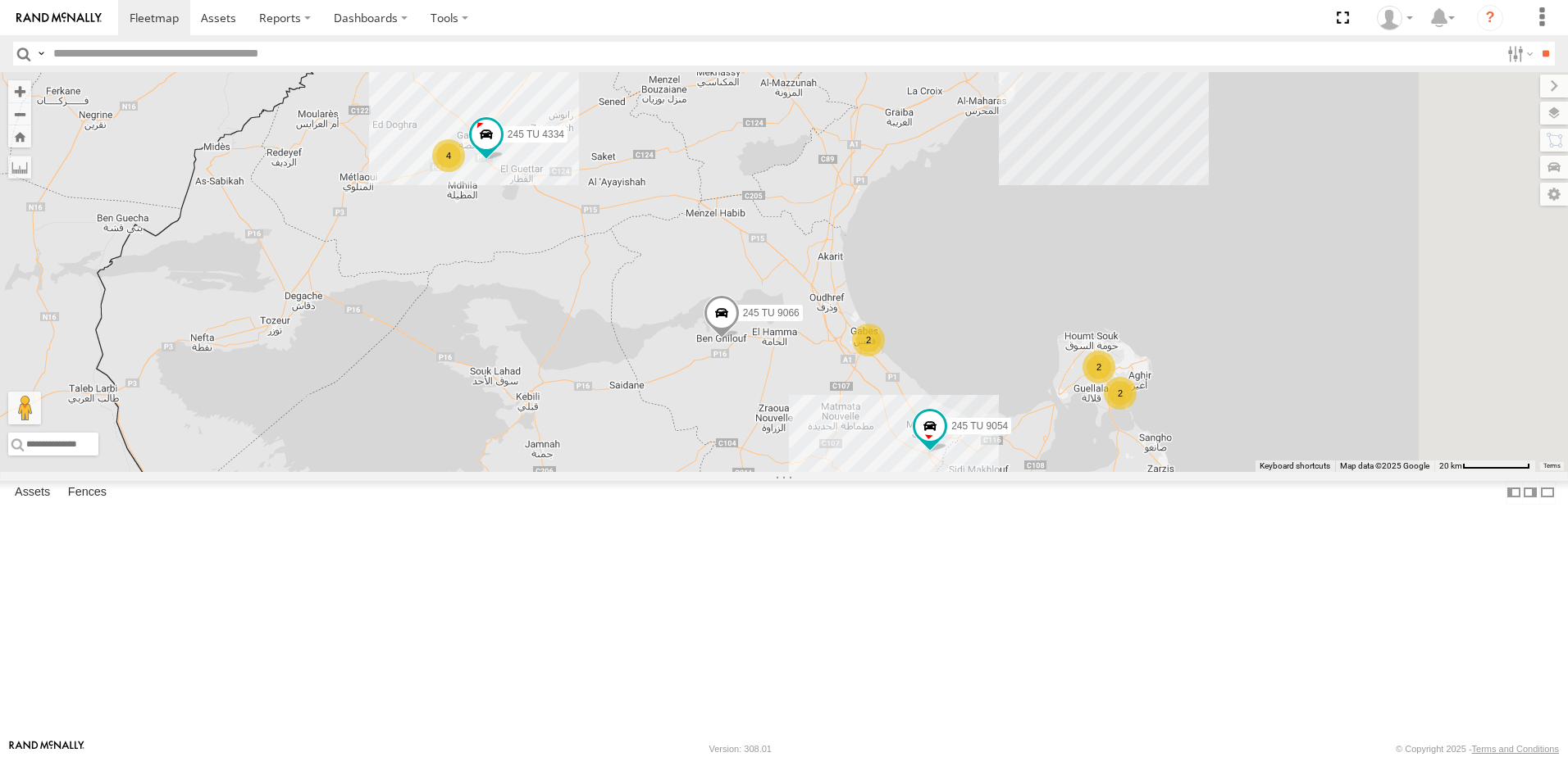
drag, startPoint x: 986, startPoint y: 404, endPoint x: 899, endPoint y: 351, distance: 101.9
click at [901, 351] on div "245 TU 9064 231 TU 3162 246 TU 8280 245 TU 9053 245 TU 9066 245 TU 9054 246 TU …" at bounding box center [784, 273] width 1568 height 400
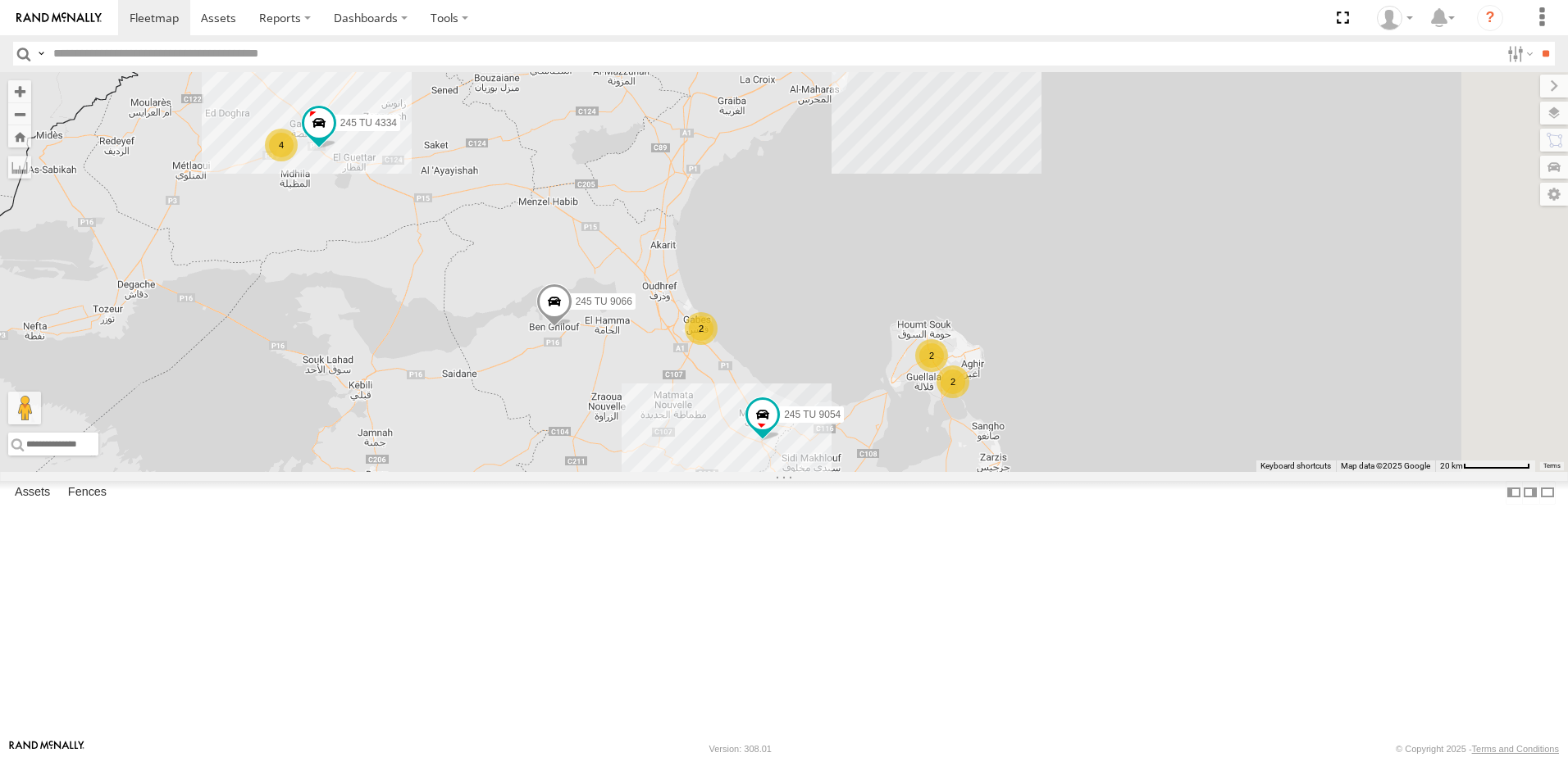
drag, startPoint x: 1273, startPoint y: 419, endPoint x: 1161, endPoint y: 428, distance: 112.4
click at [1162, 428] on div "245 TU 9064 231 TU 3162 246 TU 8280 245 TU 9053 245 TU 9066 245 TU 9054 246 TU …" at bounding box center [784, 273] width 1568 height 400
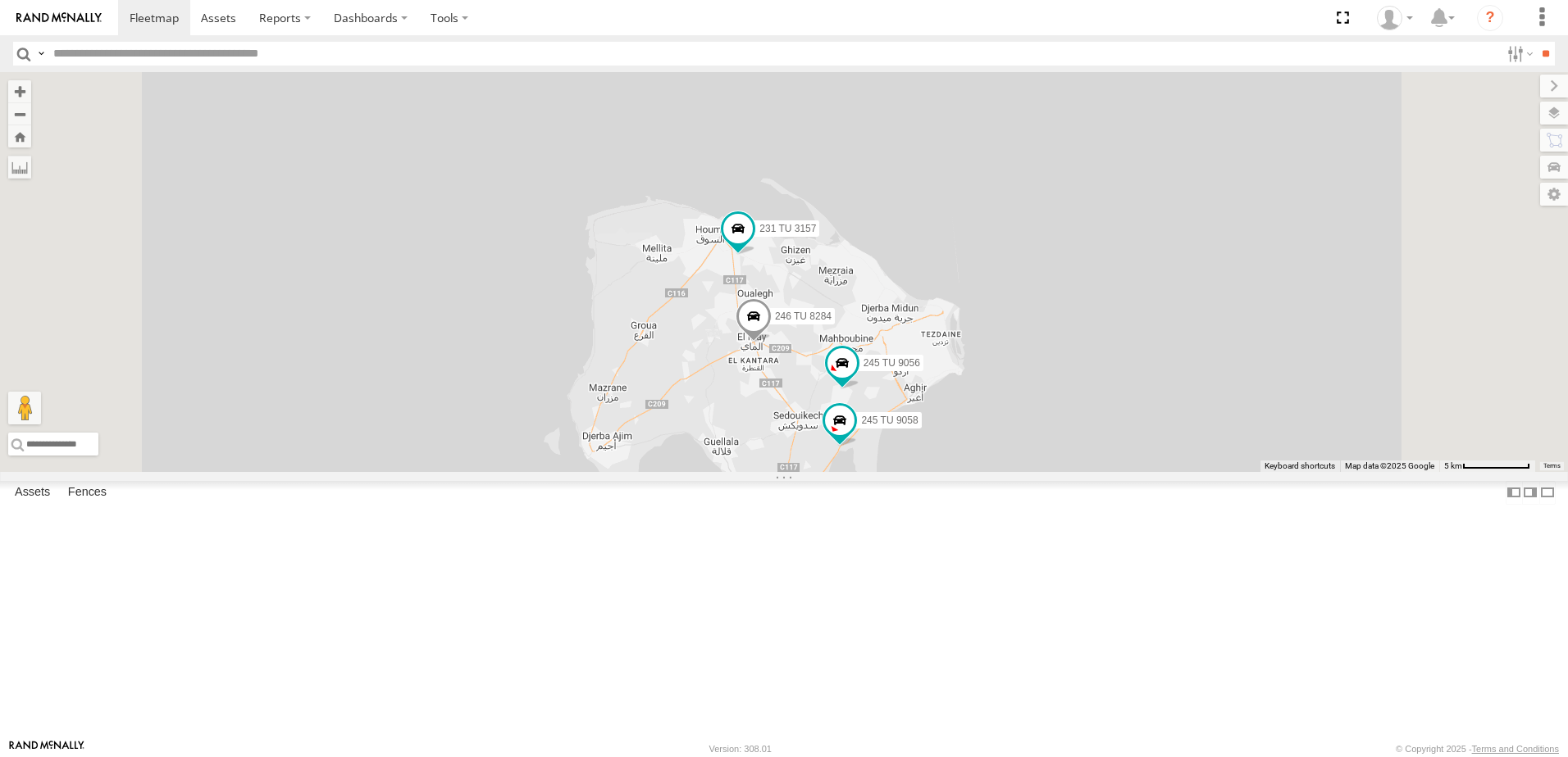
click at [772, 342] on span at bounding box center [753, 320] width 36 height 45
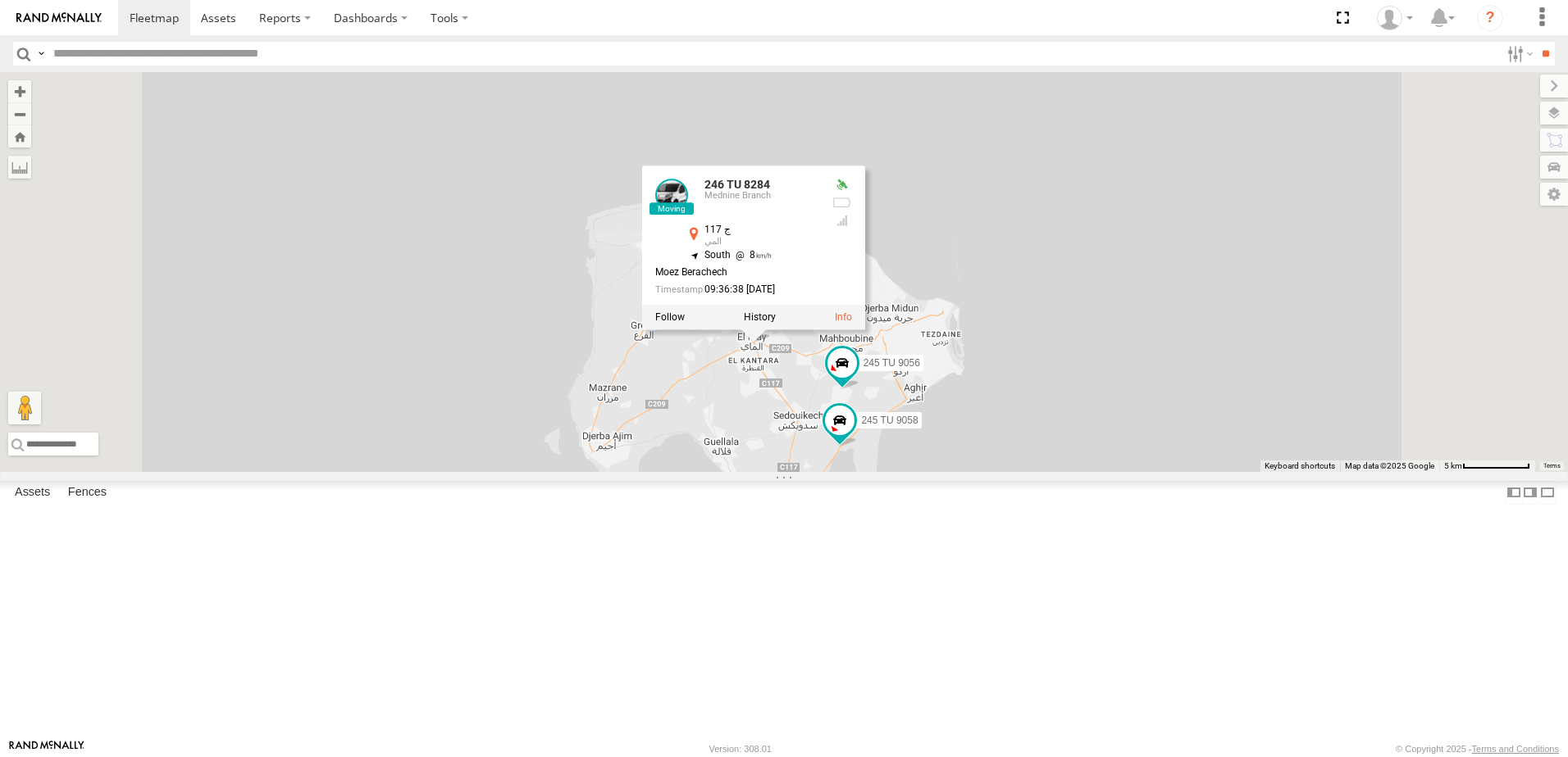
click at [1290, 352] on div "245 TU 9064 231 TU 3162 246 TU 8280 245 TU 9053 245 TU 9066 245 TU 9054 246 TU …" at bounding box center [784, 273] width 1568 height 400
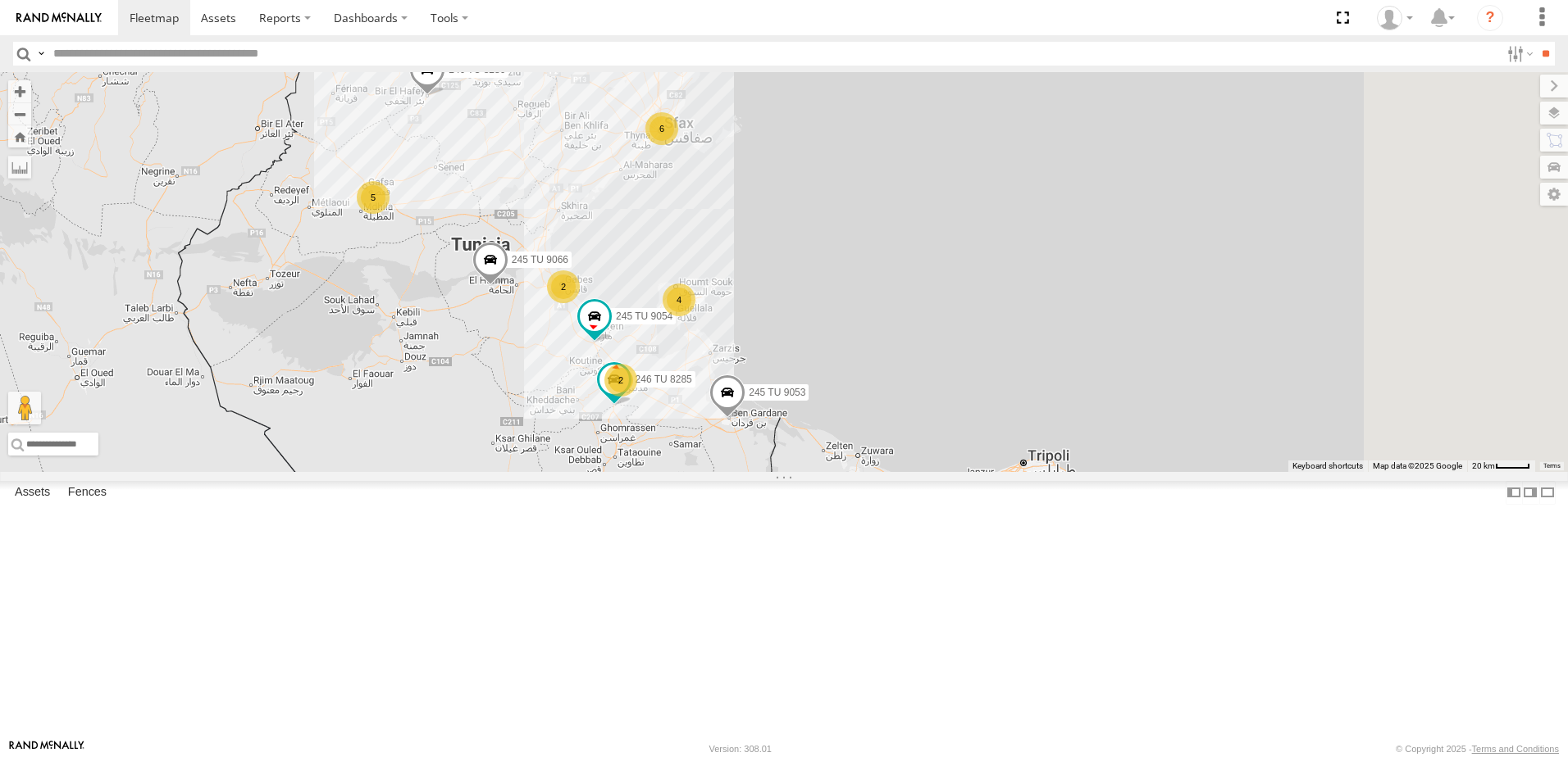
drag, startPoint x: 1318, startPoint y: 495, endPoint x: 906, endPoint y: 498, distance: 412.0
click at [906, 472] on div "245 TU 9064 231 TU 3162 246 TU 8280 245 TU 9053 245 TU 9066 245 TU 9054 246 TU …" at bounding box center [784, 273] width 1568 height 400
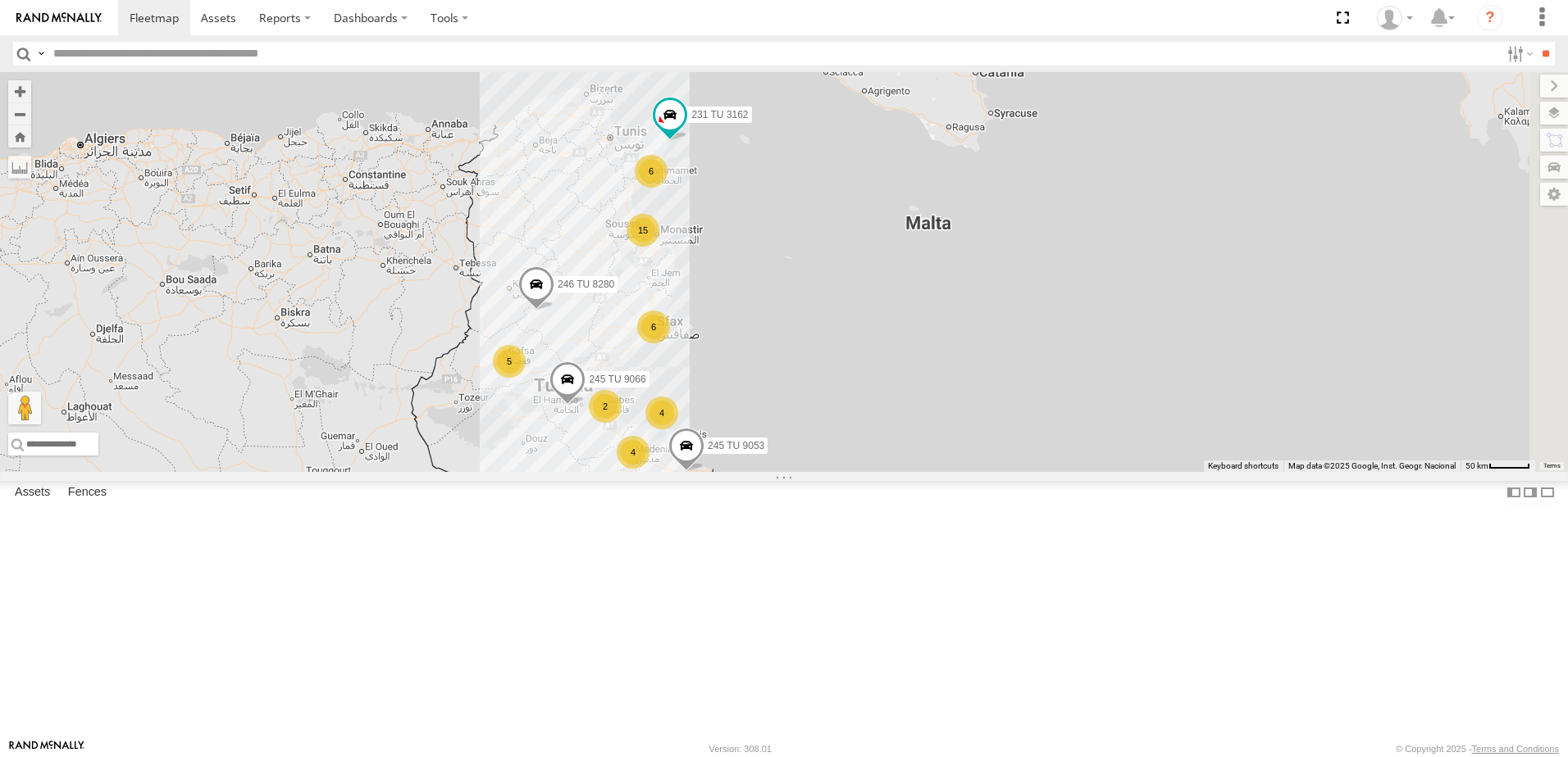
drag, startPoint x: 1255, startPoint y: 394, endPoint x: 1082, endPoint y: 529, distance: 219.4
click at [1082, 472] on div "231 TU 3162 246 TU 8280 245 TU 9053 245 TU 9066 6 4 15 5 6 2 4" at bounding box center [784, 273] width 1568 height 400
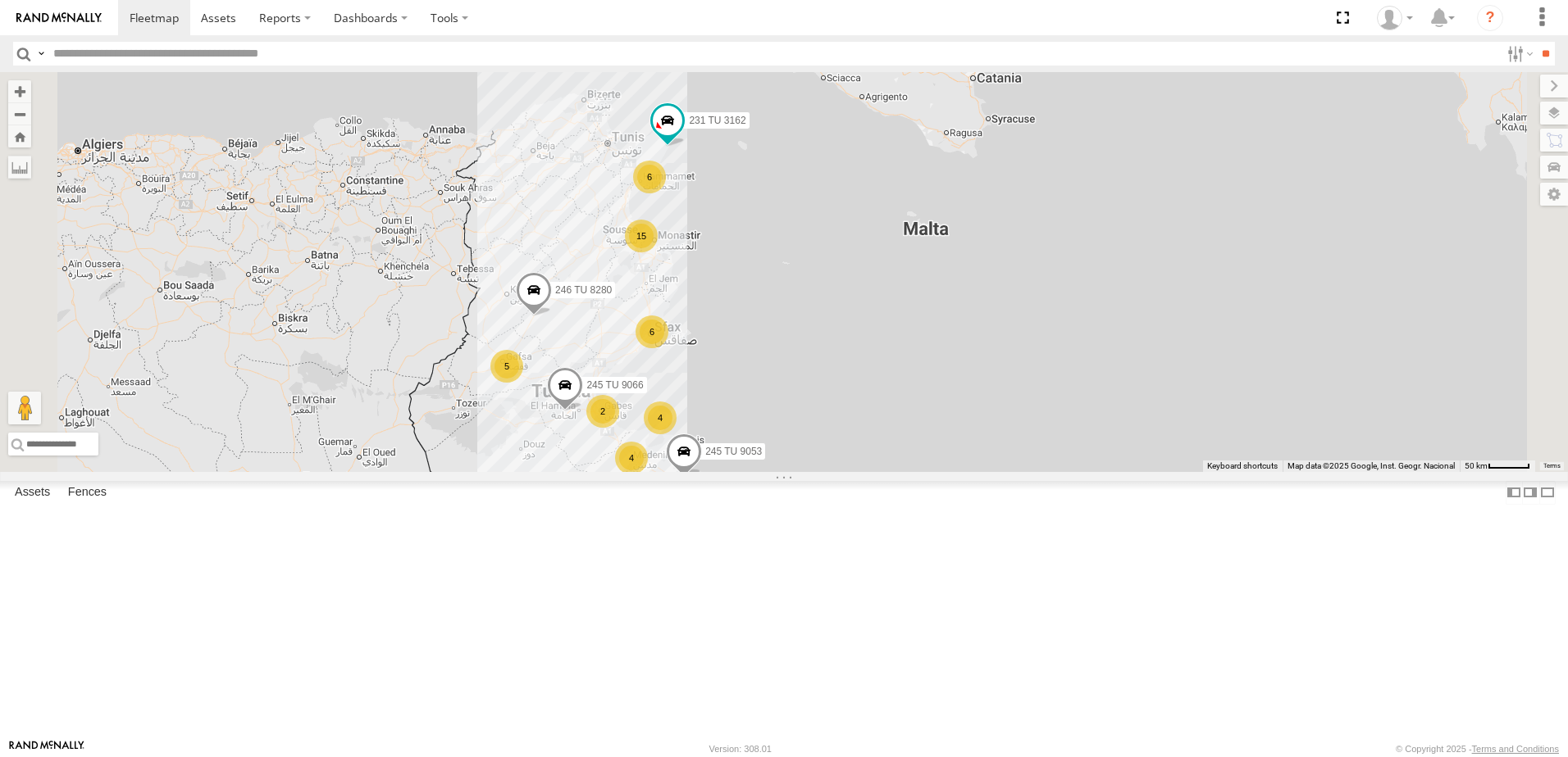
drag, startPoint x: 1087, startPoint y: 378, endPoint x: 1032, endPoint y: 566, distance: 195.9
click at [1032, 472] on div "231 TU 3162 246 TU 8280 245 TU 9053 245 TU 9066 6 4 15 5 6 2 4" at bounding box center [784, 273] width 1568 height 400
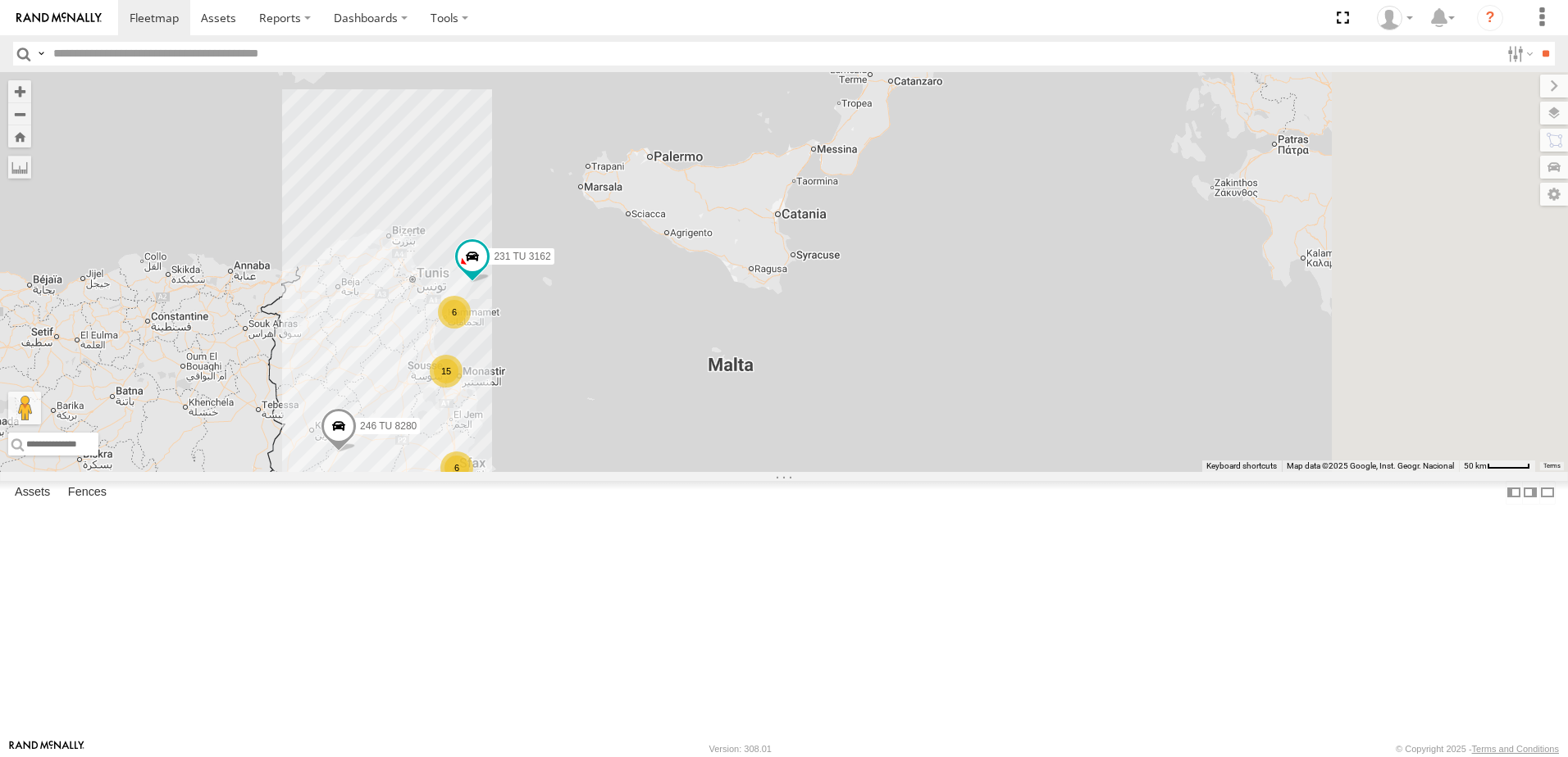
drag, startPoint x: 1222, startPoint y: 513, endPoint x: 649, endPoint y: 259, distance: 626.8
click at [720, 299] on div "231 TU 3162 246 TU 8280 245 TU 9053 245 TU 9066 6 4 15 5 6 2 4" at bounding box center [784, 273] width 1568 height 400
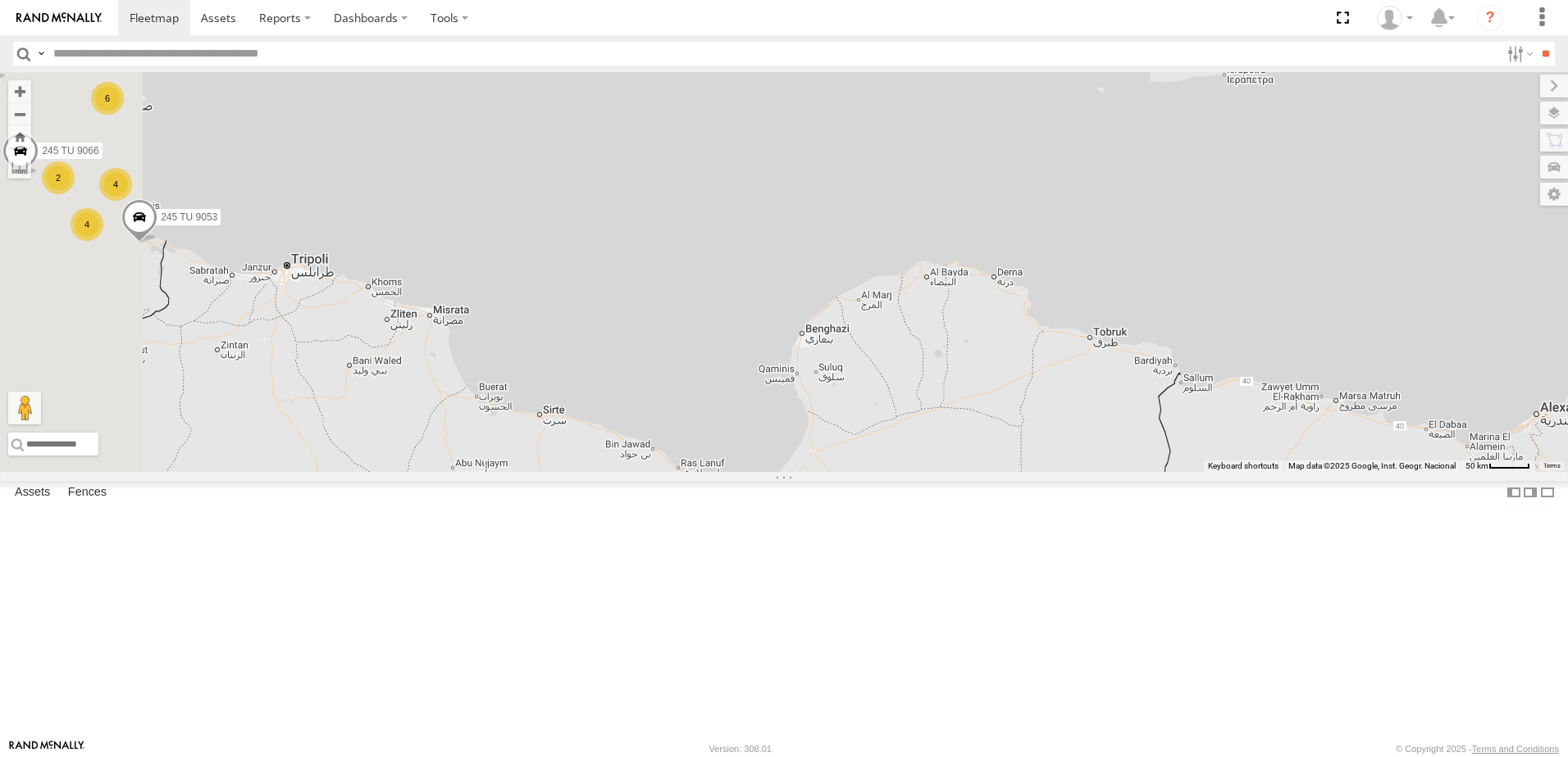
drag, startPoint x: 605, startPoint y: 421, endPoint x: 1227, endPoint y: 348, distance: 626.3
click at [1215, 353] on div "231 TU 3162 246 TU 8280 245 TU 9053 245 TU 9066 6 4 15 5 6 2 4" at bounding box center [784, 273] width 1568 height 400
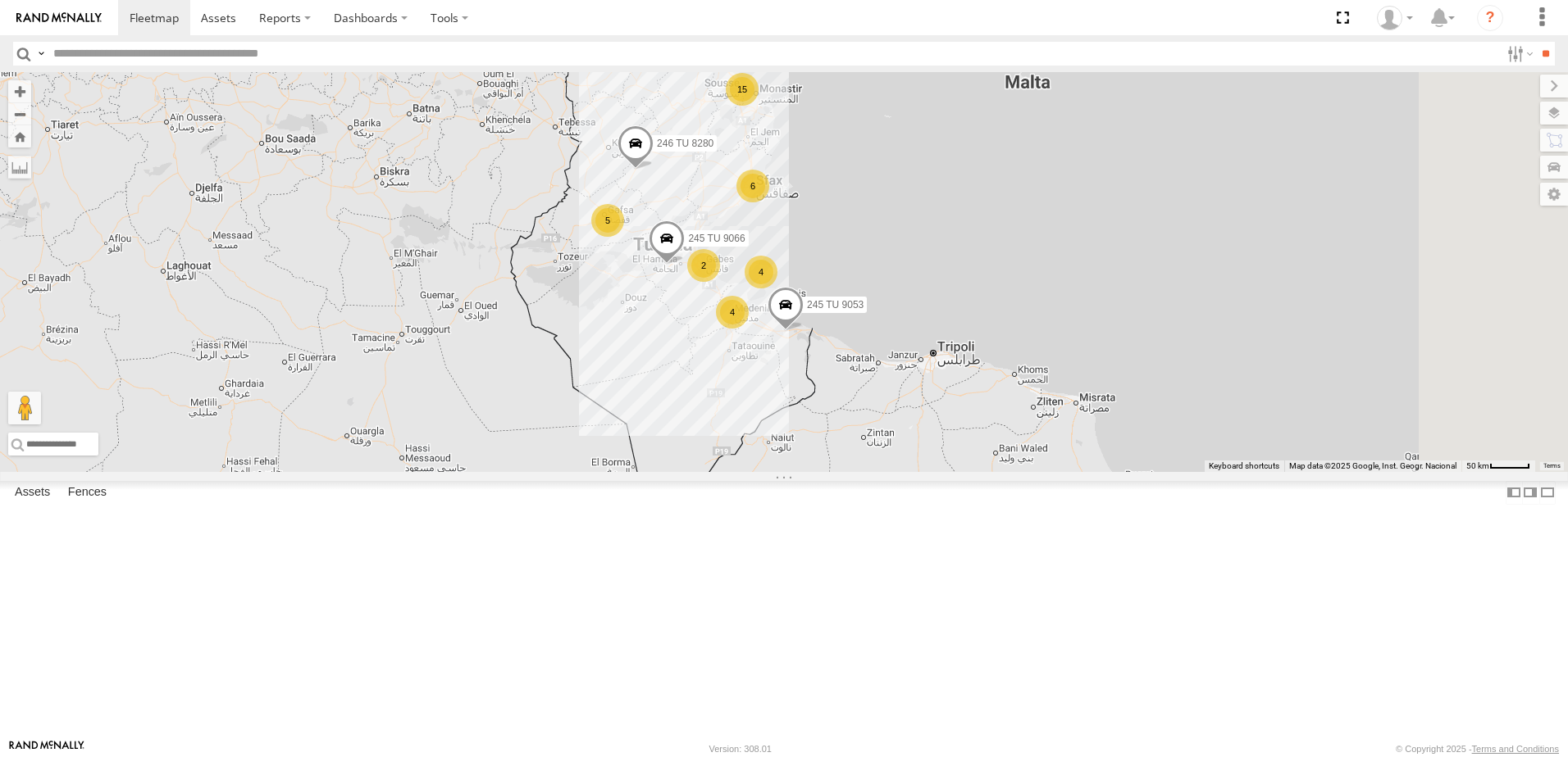
drag, startPoint x: 1108, startPoint y: 256, endPoint x: 617, endPoint y: 519, distance: 557.0
click at [617, 472] on div "231 TU 3162 246 TU 8280 245 TU 9053 245 TU 9066 6 4 15 5 6 2 4" at bounding box center [784, 273] width 1568 height 400
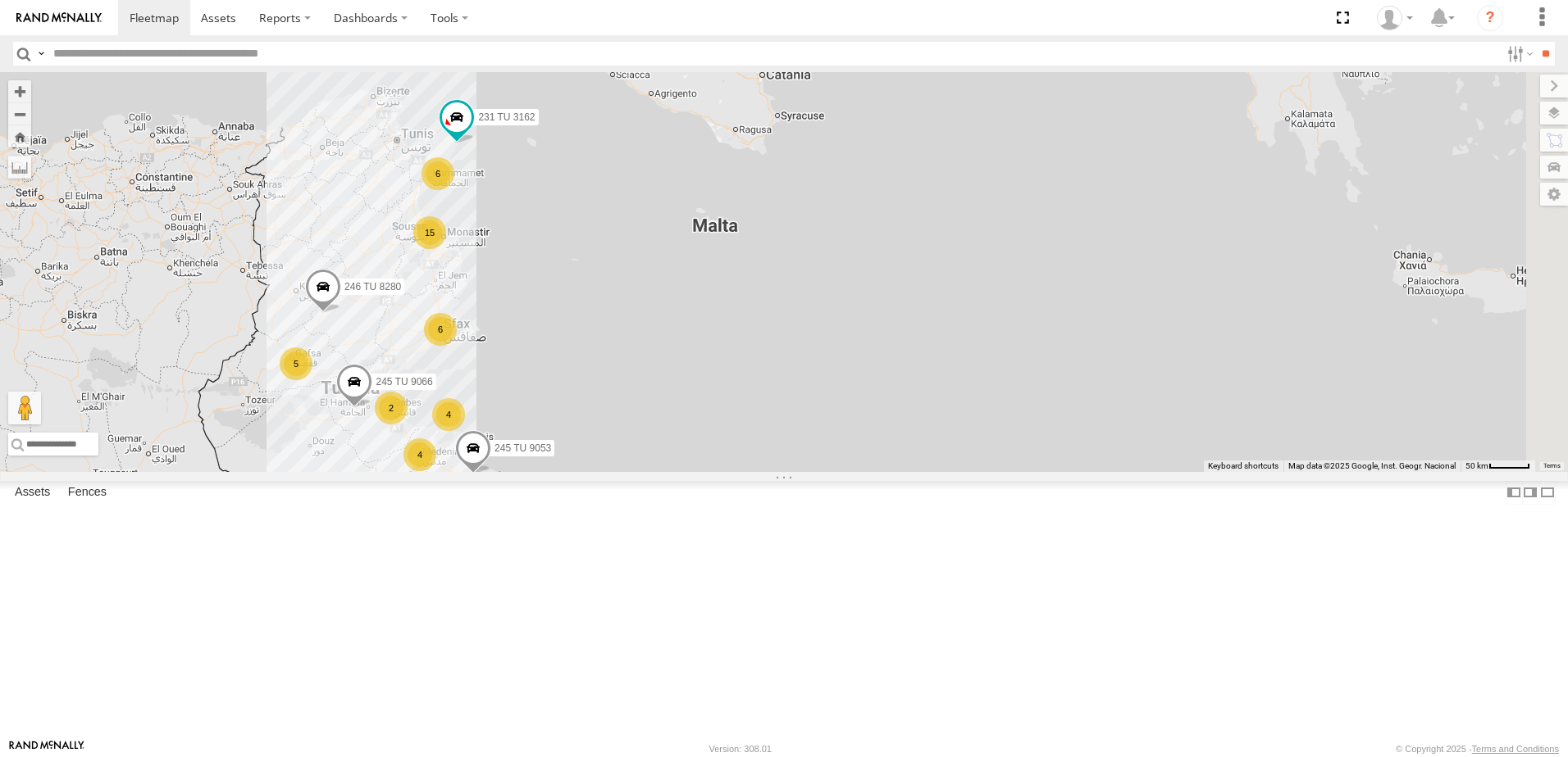
drag, startPoint x: 1289, startPoint y: 405, endPoint x: 724, endPoint y: 516, distance: 575.8
click at [730, 472] on div "231 TU 3162 246 TU 8280 245 TU 9053 245 TU 9066 6 4 15 5 6 2 4" at bounding box center [784, 273] width 1568 height 400
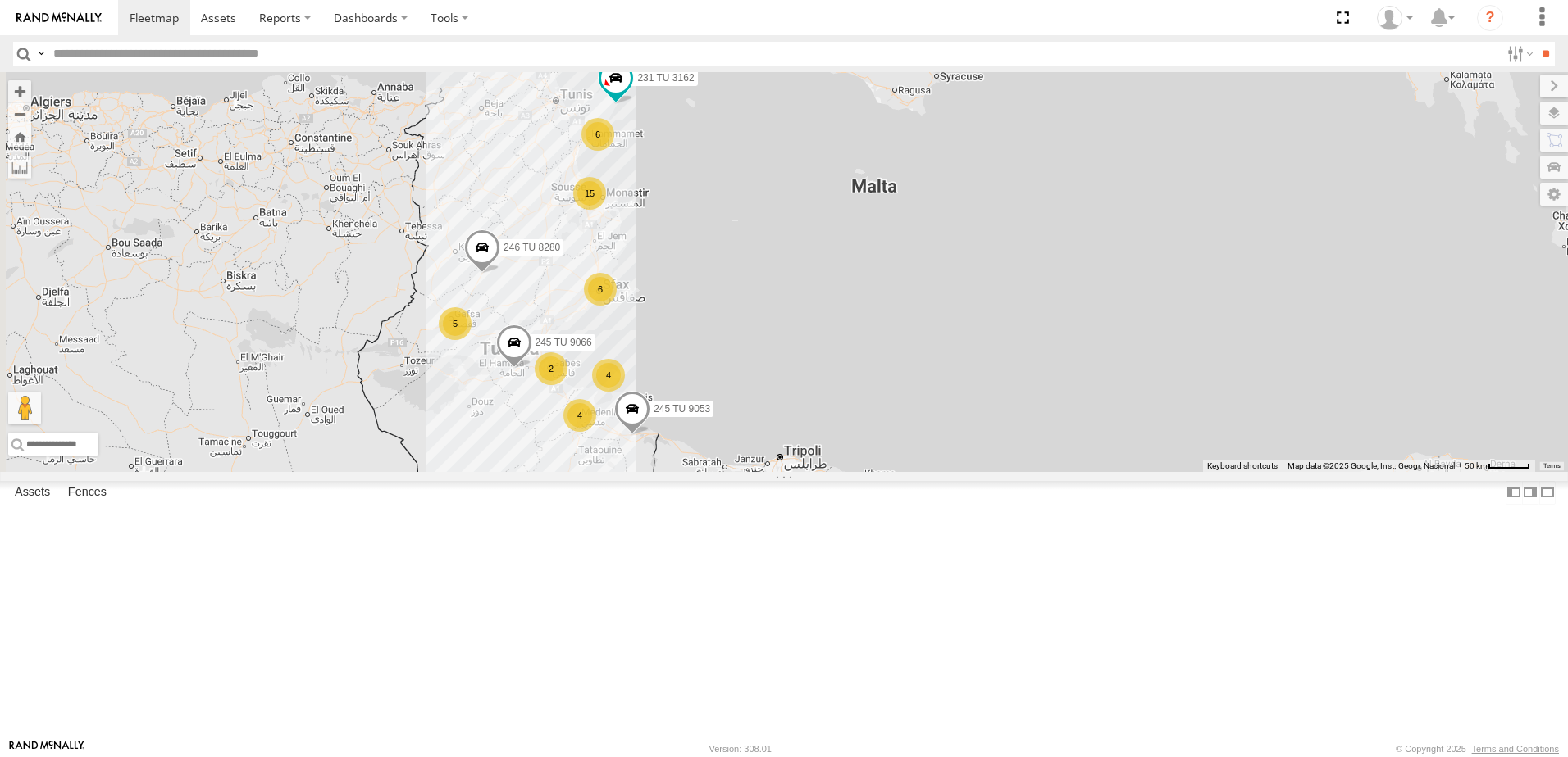
drag, startPoint x: 944, startPoint y: 463, endPoint x: 1268, endPoint y: 410, distance: 328.3
click at [1268, 410] on div "231 TU 3162 246 TU 8280 245 TU 9053 245 TU 9066 6 4 15 5 6 2 4" at bounding box center [784, 273] width 1568 height 400
drag, startPoint x: 1375, startPoint y: 422, endPoint x: 990, endPoint y: 463, distance: 387.2
click at [990, 463] on div "231 TU 3162 246 TU 8280 245 TU 9053 245 TU 9066 6 4 15 5 6 2 4" at bounding box center [784, 273] width 1568 height 400
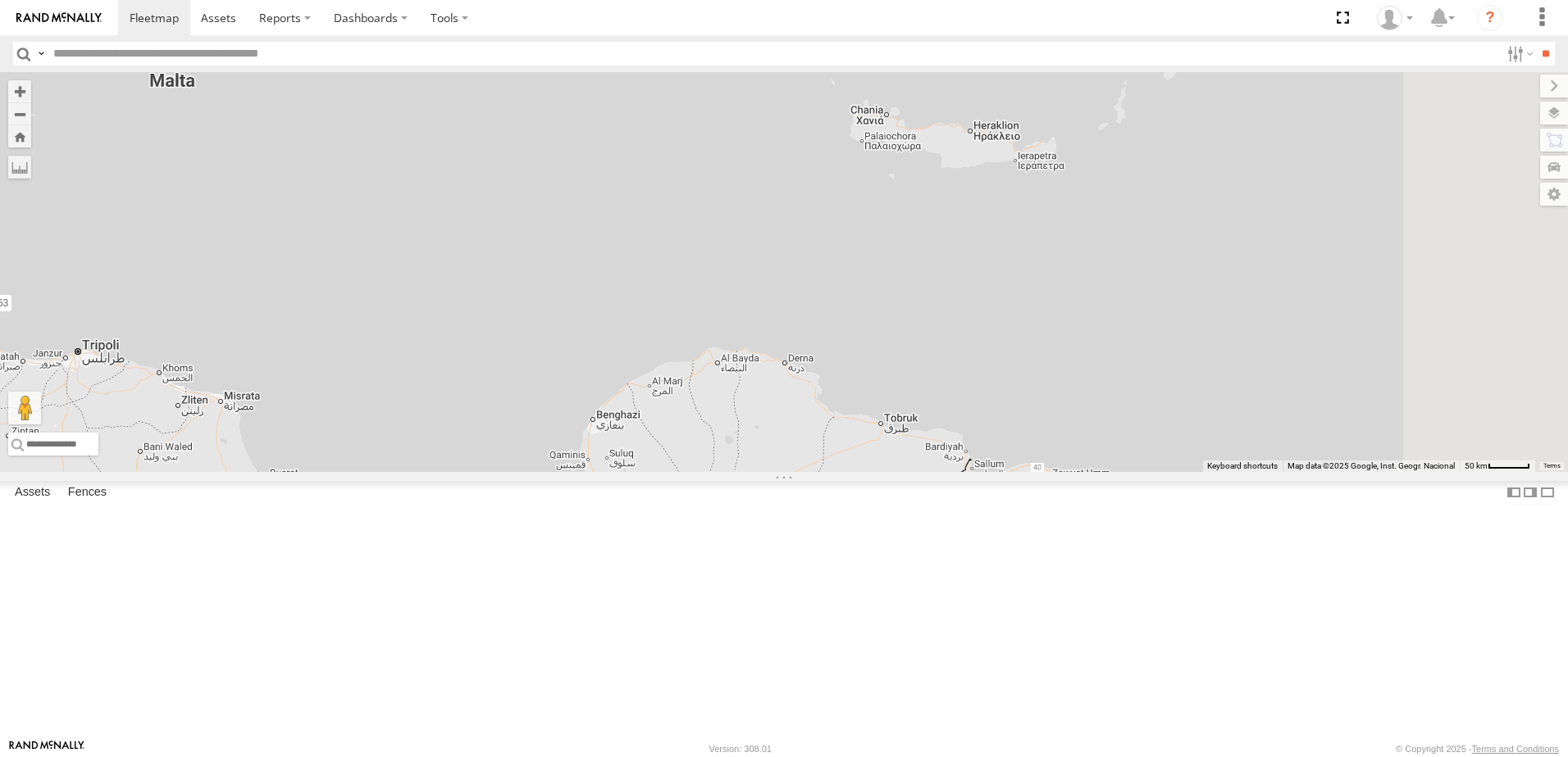
drag, startPoint x: 1002, startPoint y: 413, endPoint x: 911, endPoint y: 305, distance: 141.2
click at [911, 305] on div "231 TU 3162 246 TU 8280 245 TU 9053 245 TU 9066 6 4 15 5 6 2 4" at bounding box center [784, 273] width 1568 height 400
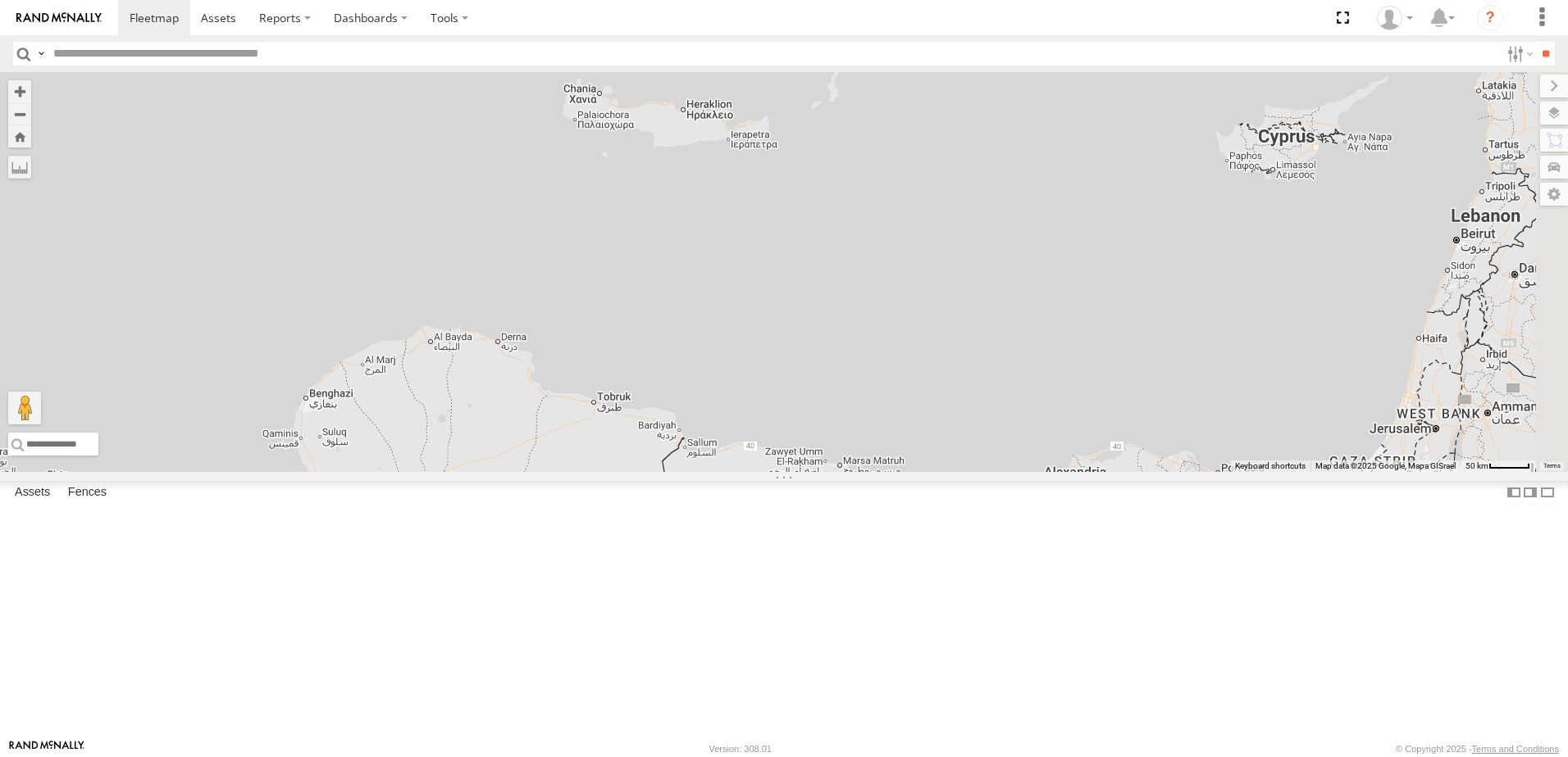
drag, startPoint x: 1339, startPoint y: 381, endPoint x: 1068, endPoint y: 384, distance: 271.0
click at [1068, 384] on div "231 TU 3162 246 TU 8280 245 TU 9053 245 TU 9066 6 4 15 5 6 2 4" at bounding box center [784, 273] width 1568 height 400
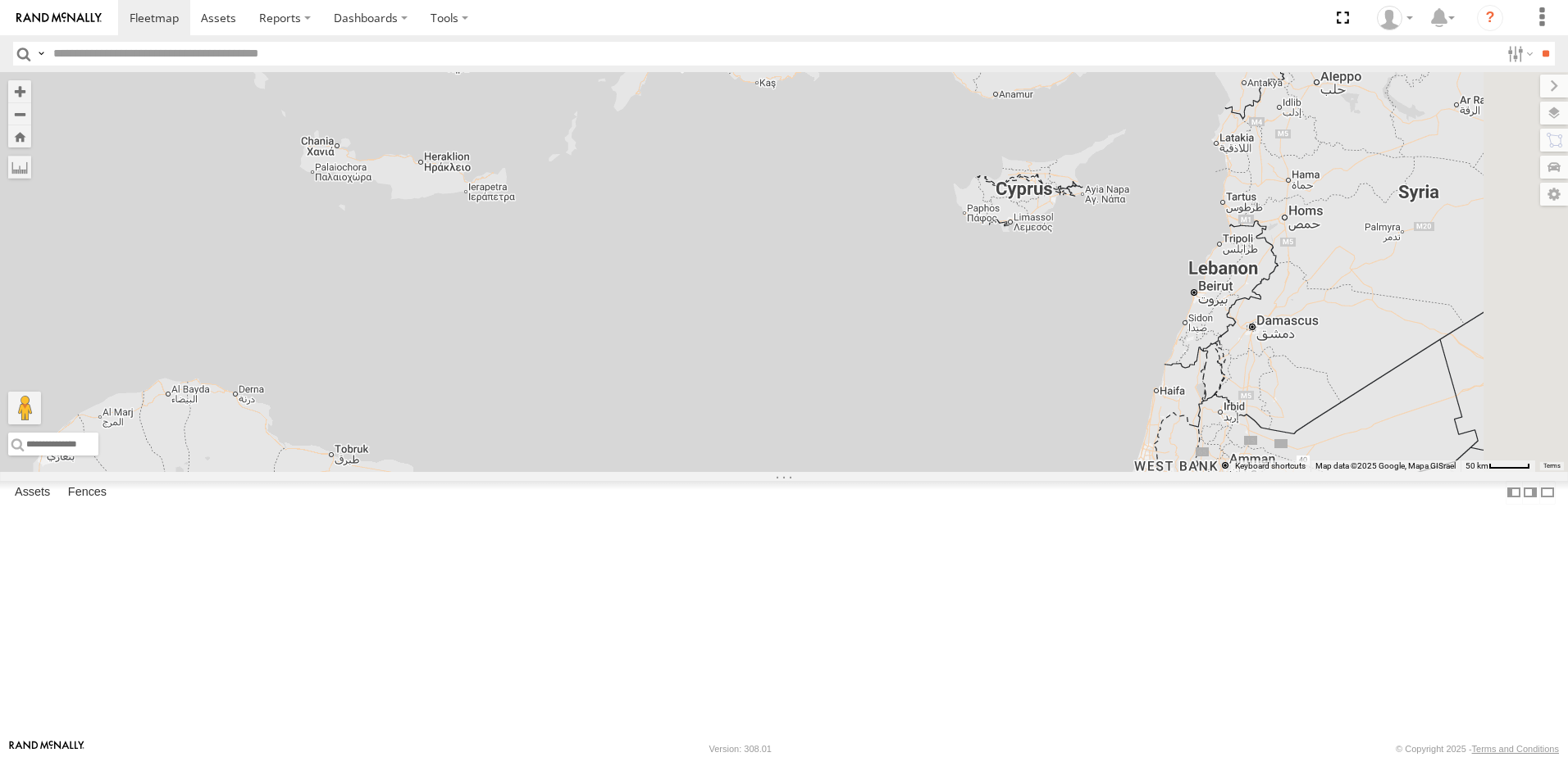
drag, startPoint x: 1233, startPoint y: 387, endPoint x: 961, endPoint y: 442, distance: 277.5
click at [961, 442] on div "231 TU 3162 246 TU 8280 245 TU 9053 245 TU 9066 6 4 15 5 6 2 4" at bounding box center [784, 273] width 1568 height 400
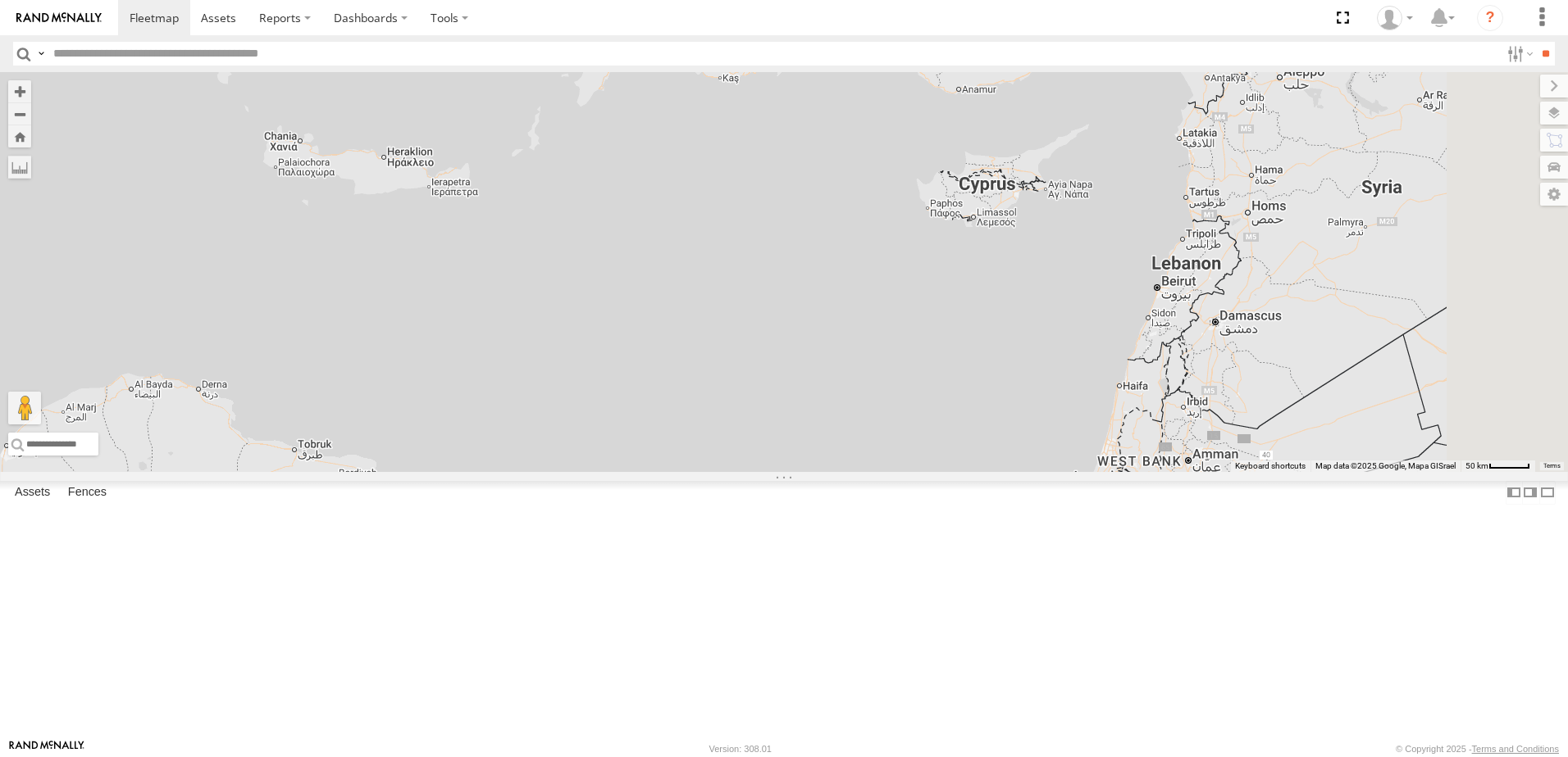
drag, startPoint x: 1198, startPoint y: 526, endPoint x: 1150, endPoint y: 521, distance: 48.3
click at [1150, 472] on div "231 TU 3162 246 TU 8280 245 TU 9053 245 TU 9066 6 4 15 5 6 2 4" at bounding box center [784, 273] width 1568 height 400
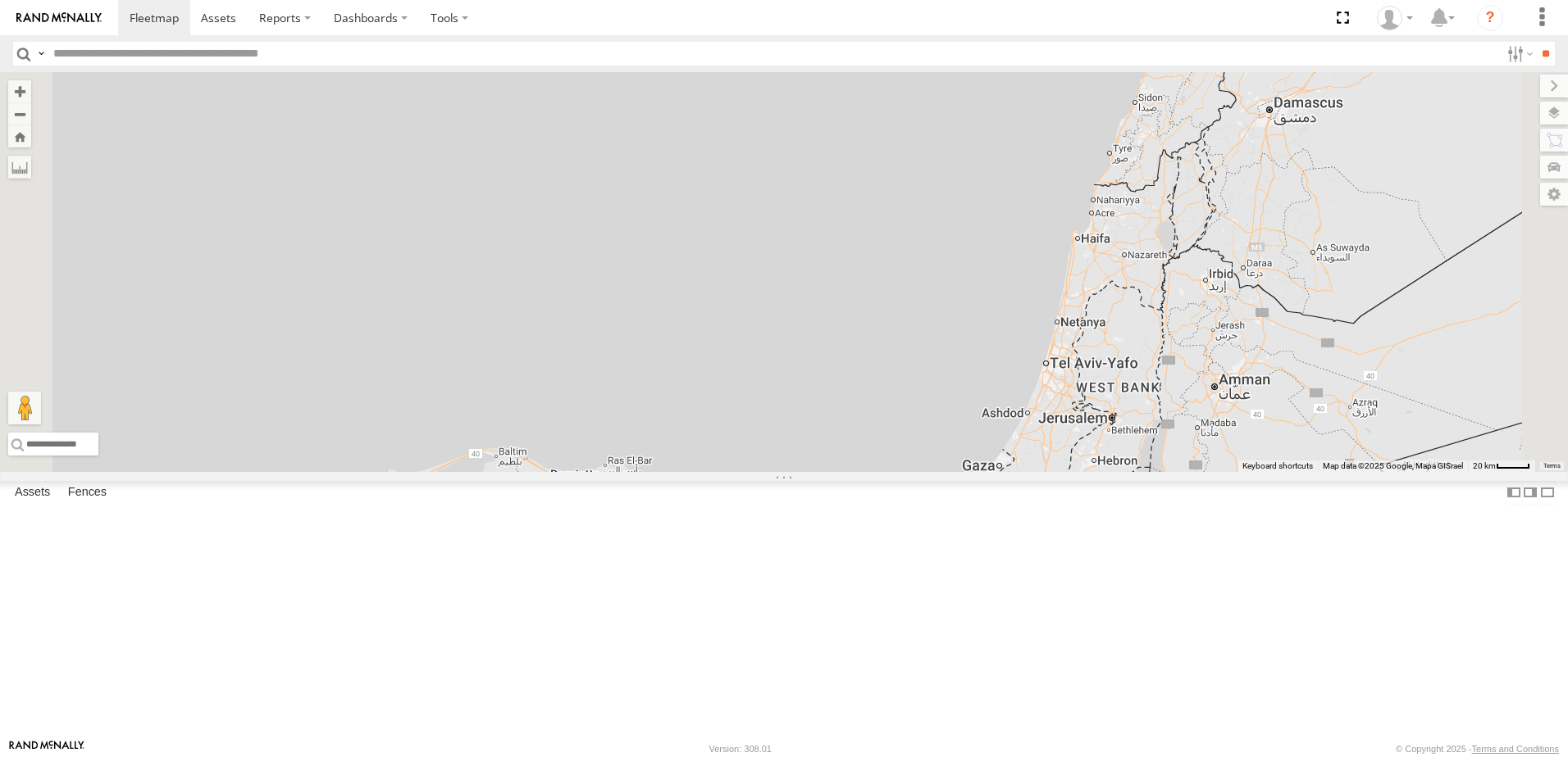
drag, startPoint x: 1157, startPoint y: 442, endPoint x: 1141, endPoint y: 356, distance: 87.5
click at [1141, 356] on div "231 TU 3162 246 TU 8280 245 TU 9053 245 TU 9066" at bounding box center [784, 273] width 1568 height 400
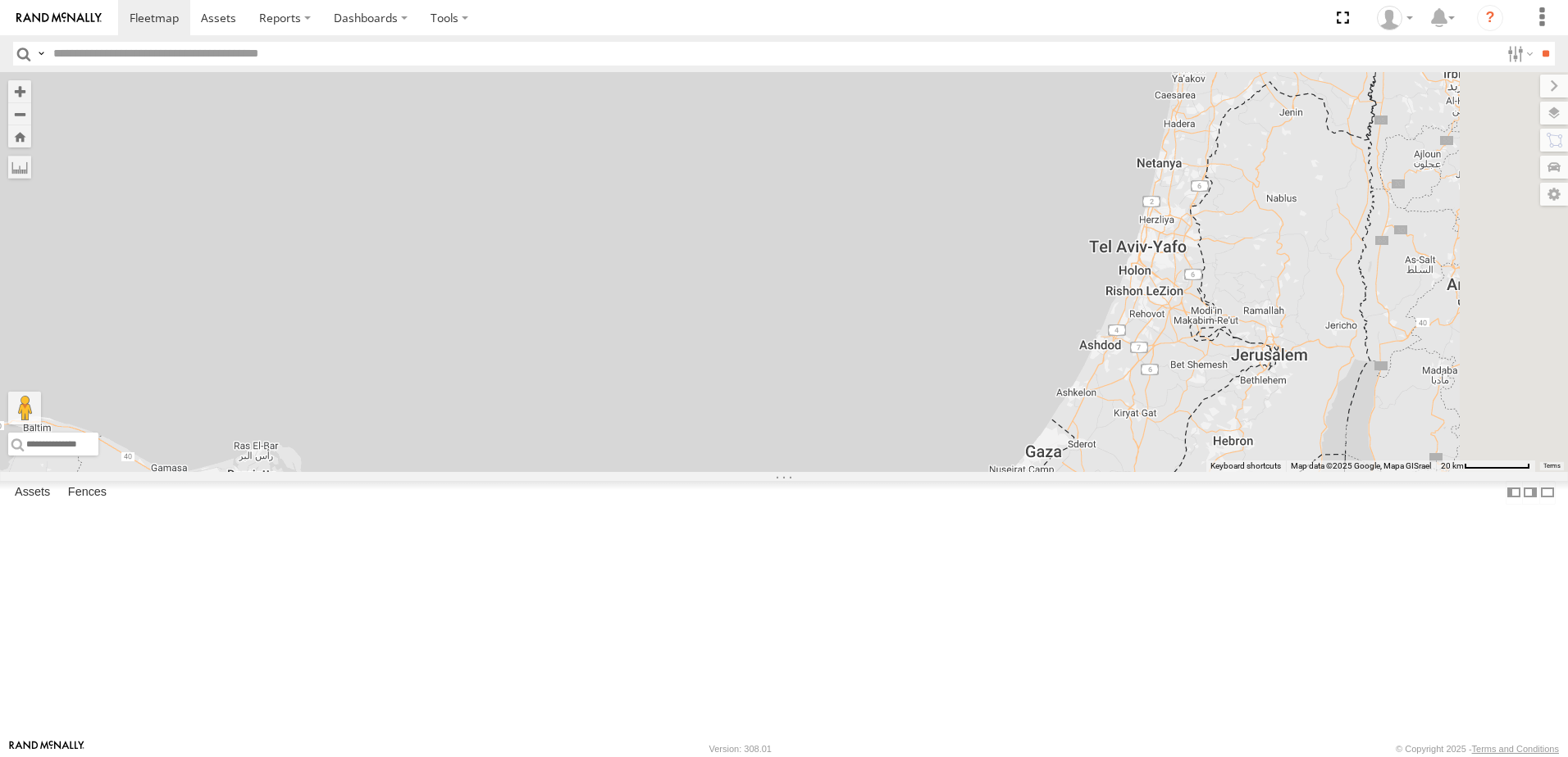
drag, startPoint x: 1210, startPoint y: 502, endPoint x: 1203, endPoint y: 381, distance: 121.2
click at [1203, 381] on div "231 TU 3162 246 TU 8280 245 TU 9053 245 TU 9066" at bounding box center [784, 273] width 1568 height 400
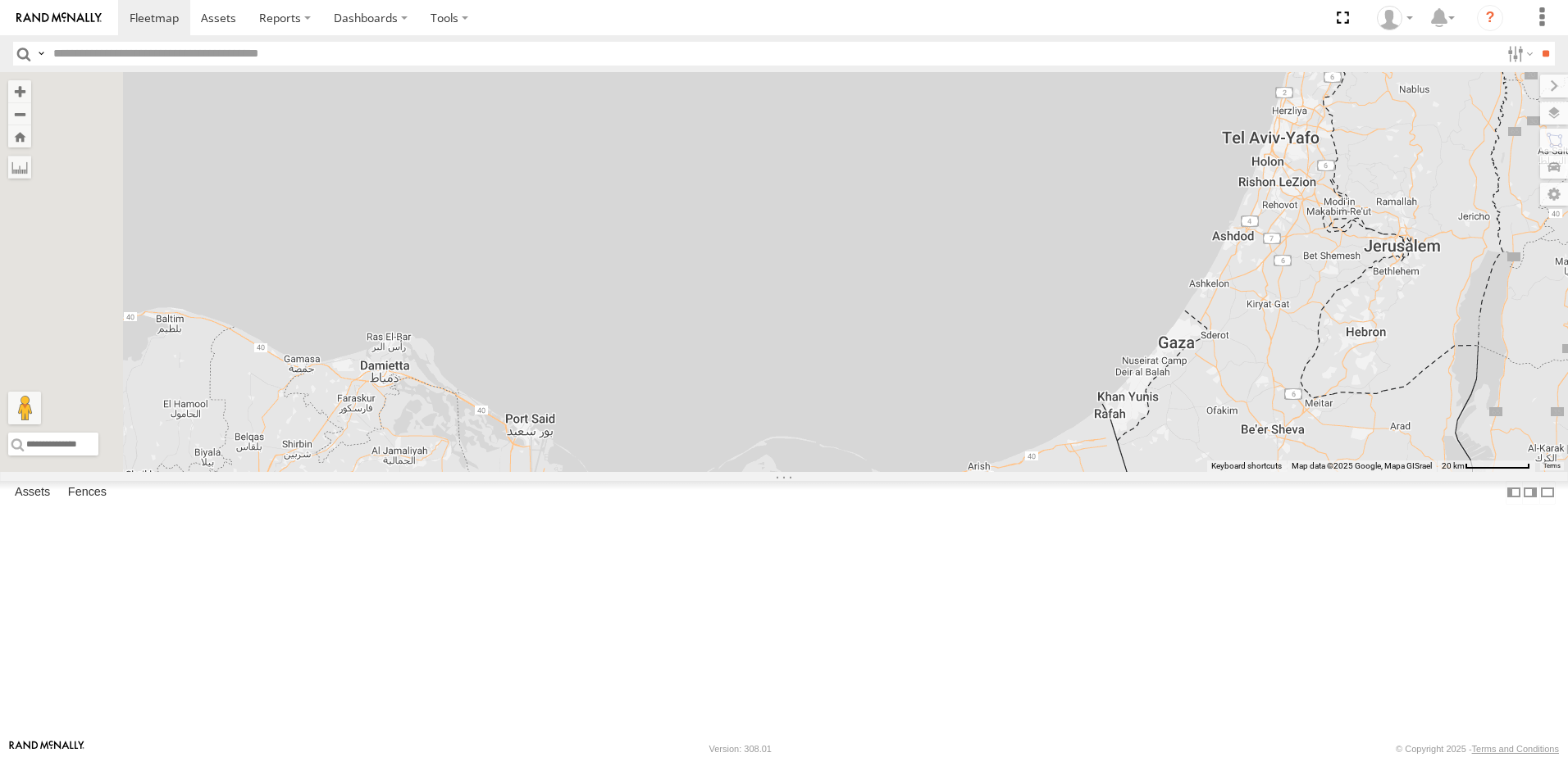
drag, startPoint x: 853, startPoint y: 529, endPoint x: 930, endPoint y: 428, distance: 127.0
click at [930, 428] on div "231 TU 3162 246 TU 8280 245 TU 9053 245 TU 9066" at bounding box center [784, 273] width 1568 height 400
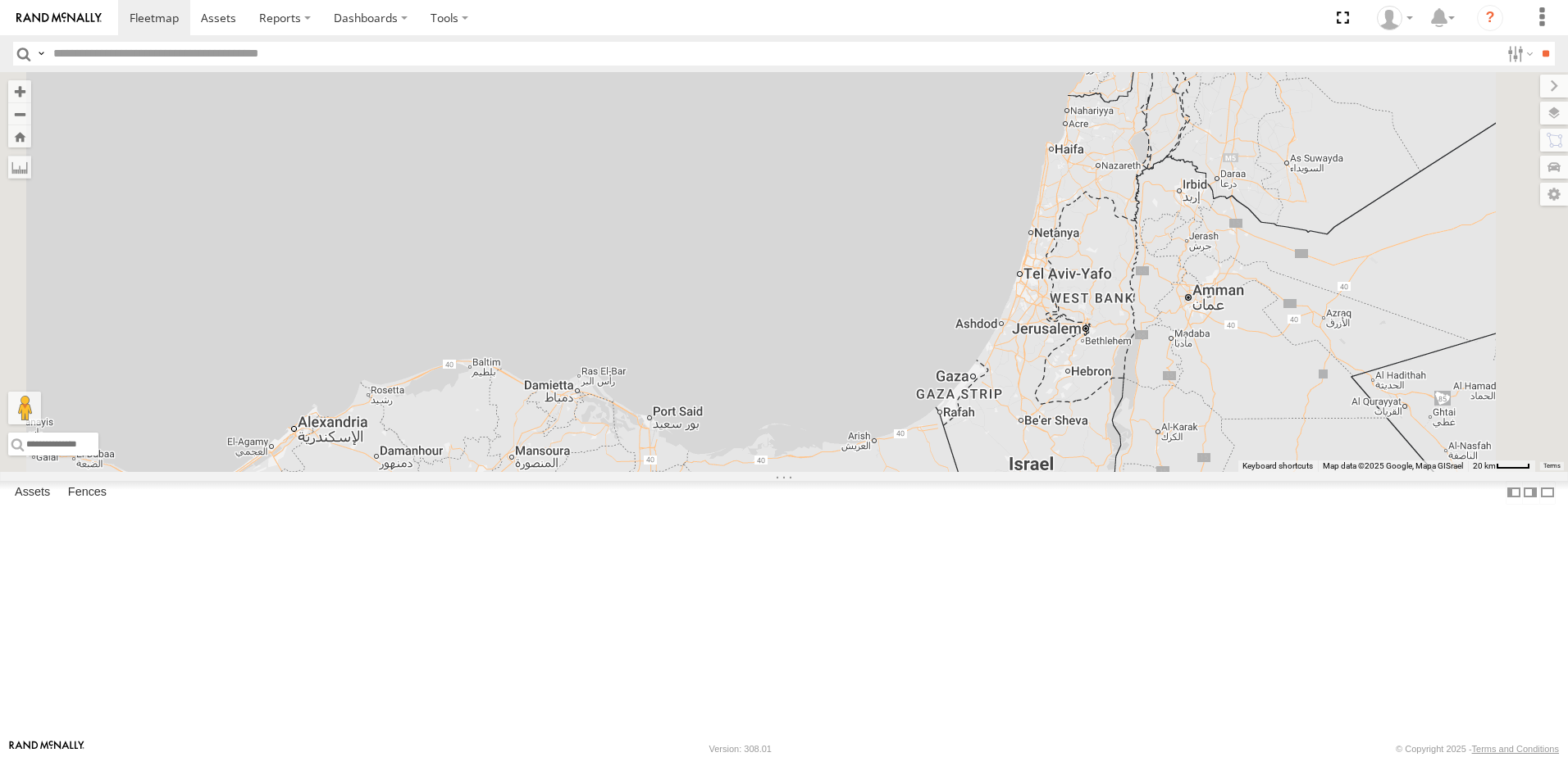
drag, startPoint x: 947, startPoint y: 415, endPoint x: 972, endPoint y: 490, distance: 79.1
click at [972, 472] on div "231 TU 3162 246 TU 8280 245 TU 9053 245 TU 9066" at bounding box center [784, 273] width 1568 height 400
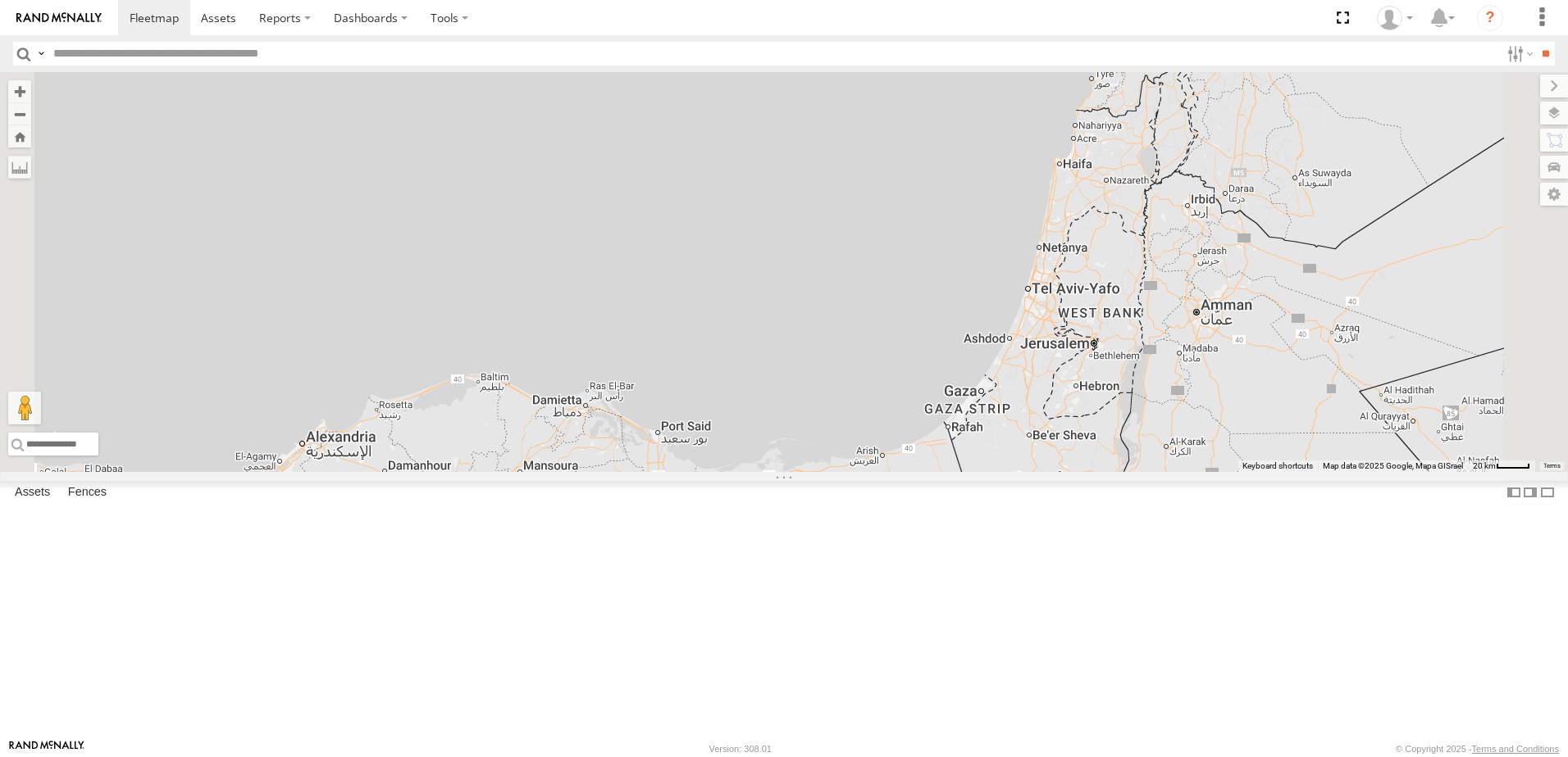
click at [885, 416] on div "231 TU 3162 246 TU 8280 245 TU 9053 245 TU 9066" at bounding box center [784, 273] width 1568 height 400
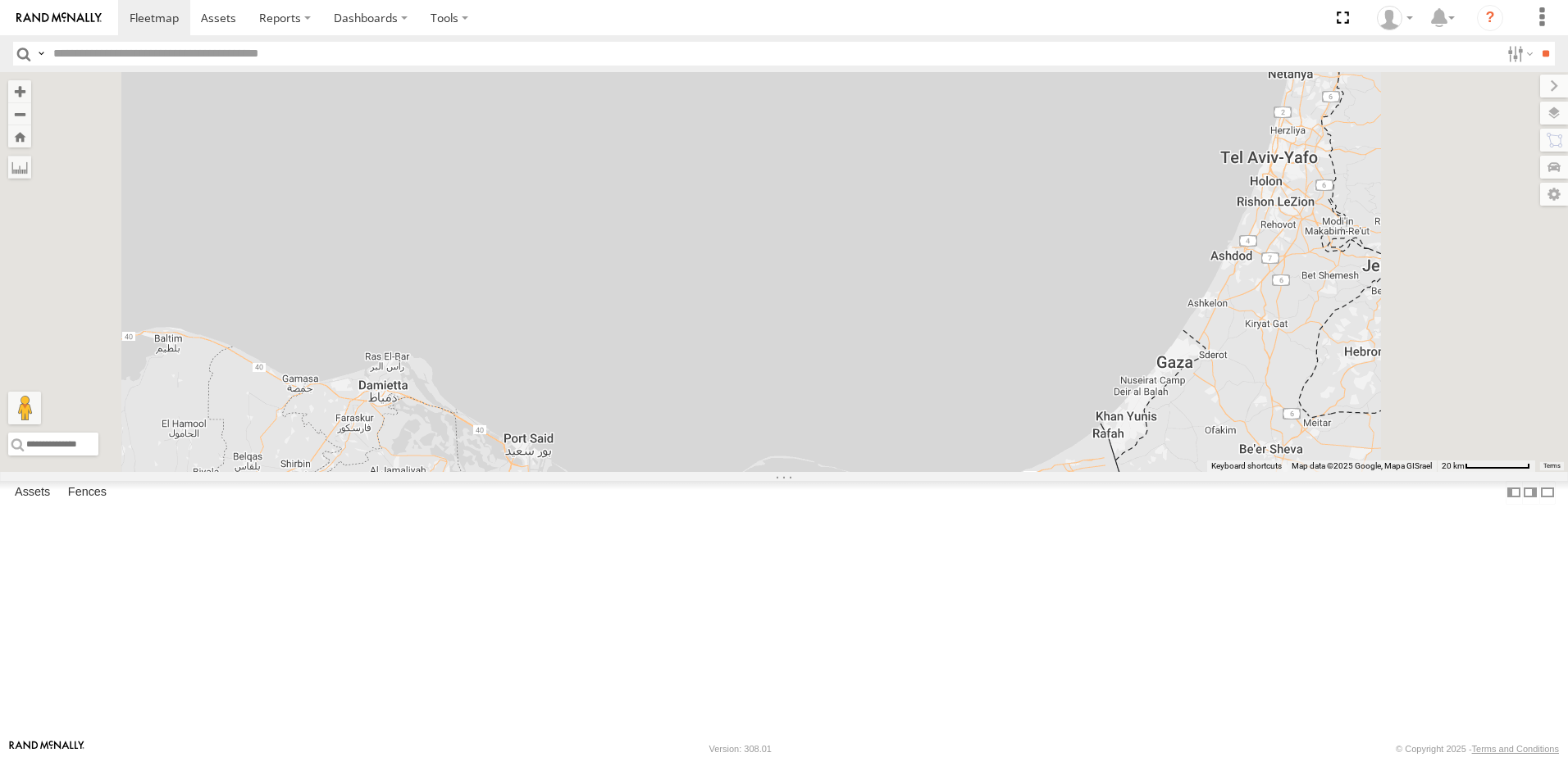
drag, startPoint x: 1018, startPoint y: 548, endPoint x: 999, endPoint y: 449, distance: 100.8
click at [999, 449] on div "231 TU 3162 246 TU 8280 245 TU 9053 245 TU 9066" at bounding box center [784, 273] width 1568 height 400
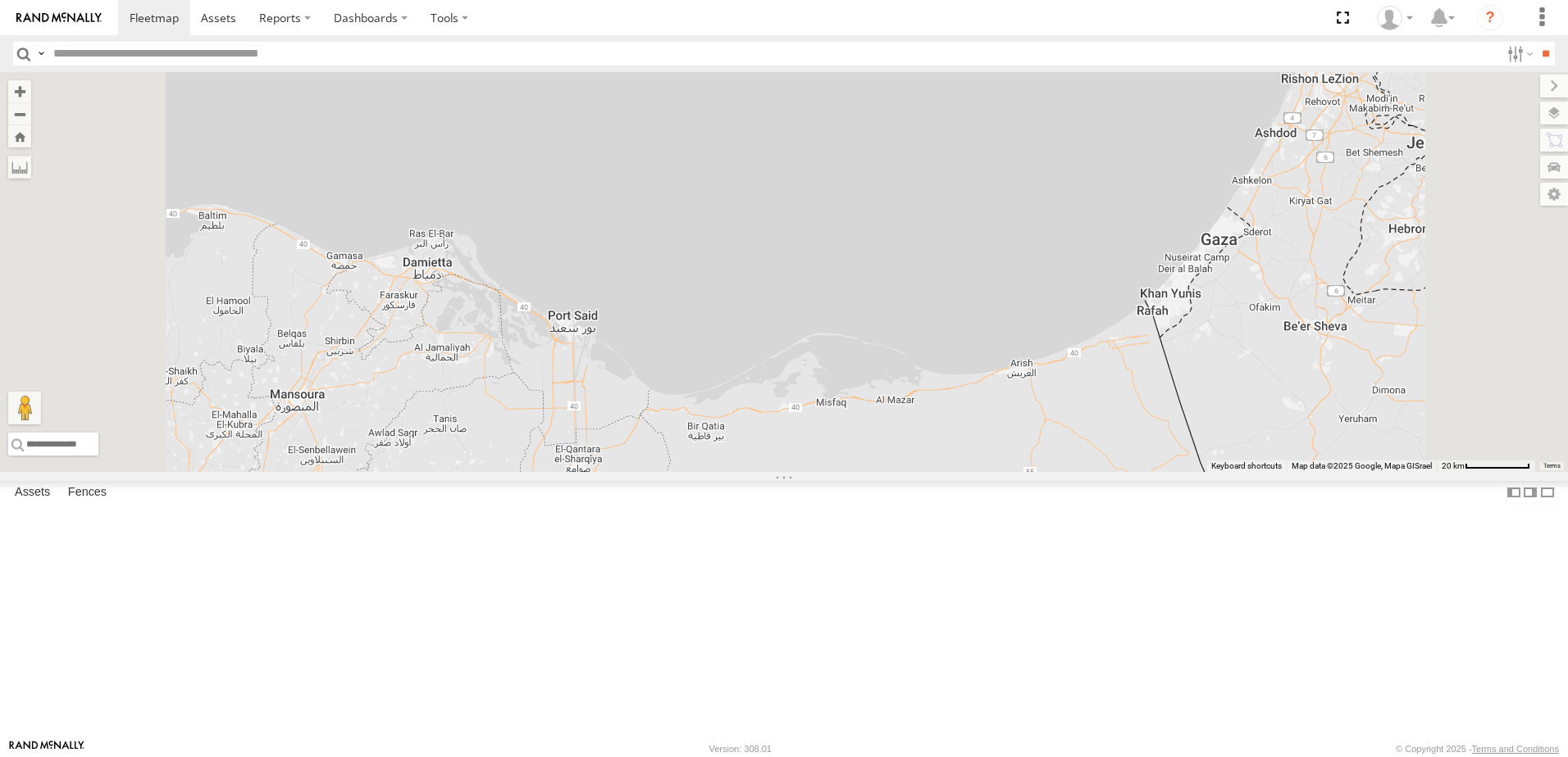
drag, startPoint x: 898, startPoint y: 525, endPoint x: 947, endPoint y: 432, distance: 105.1
click at [947, 432] on div "231 TU 3162 246 TU 8280 245 TU 9053 245 TU 9066" at bounding box center [784, 273] width 1568 height 400
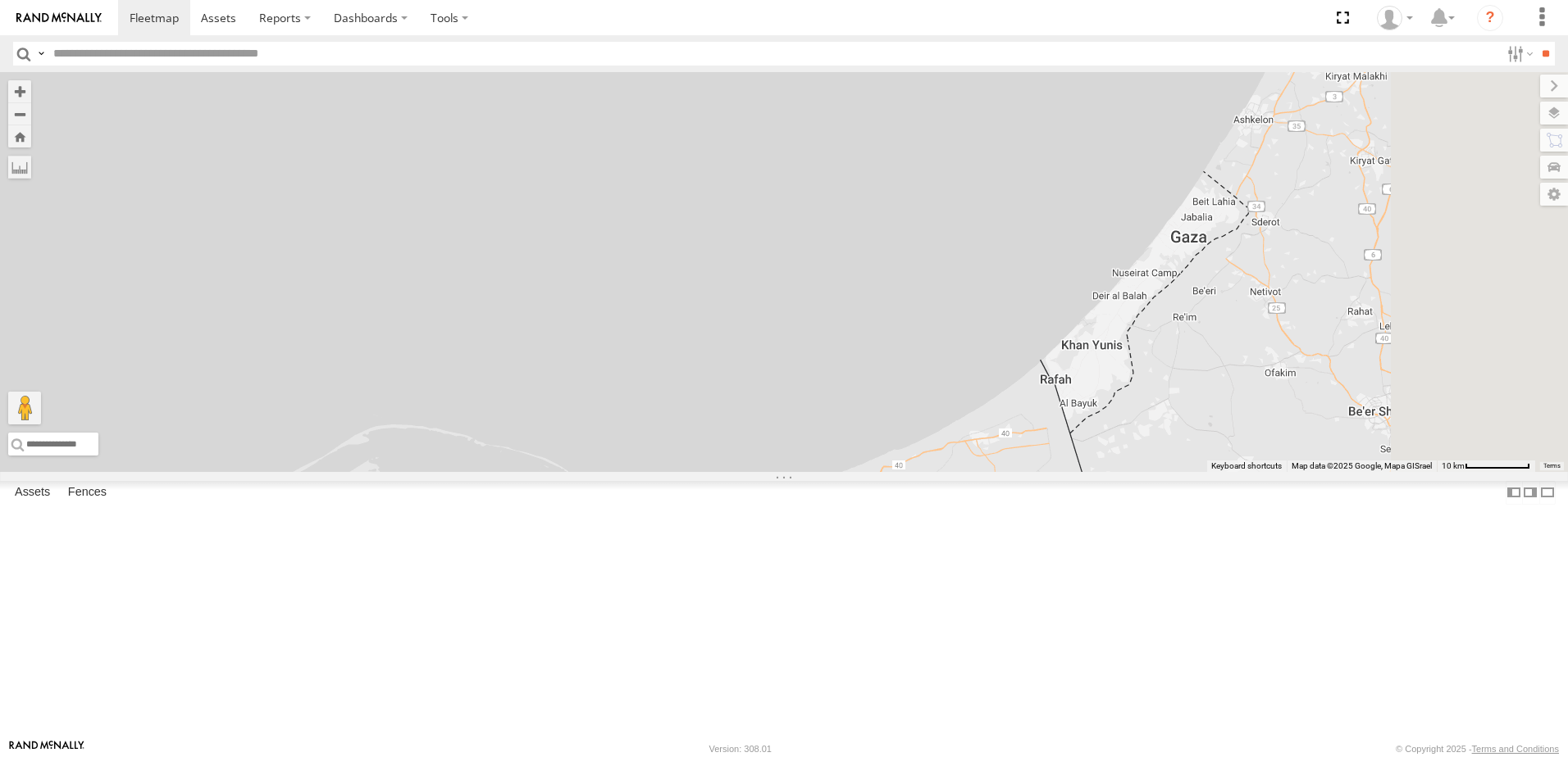
drag, startPoint x: 1239, startPoint y: 343, endPoint x: 943, endPoint y: 519, distance: 344.4
click at [943, 472] on div "231 TU 3162 246 TU 8280 245 TU 9053 245 TU 9066" at bounding box center [784, 273] width 1568 height 400
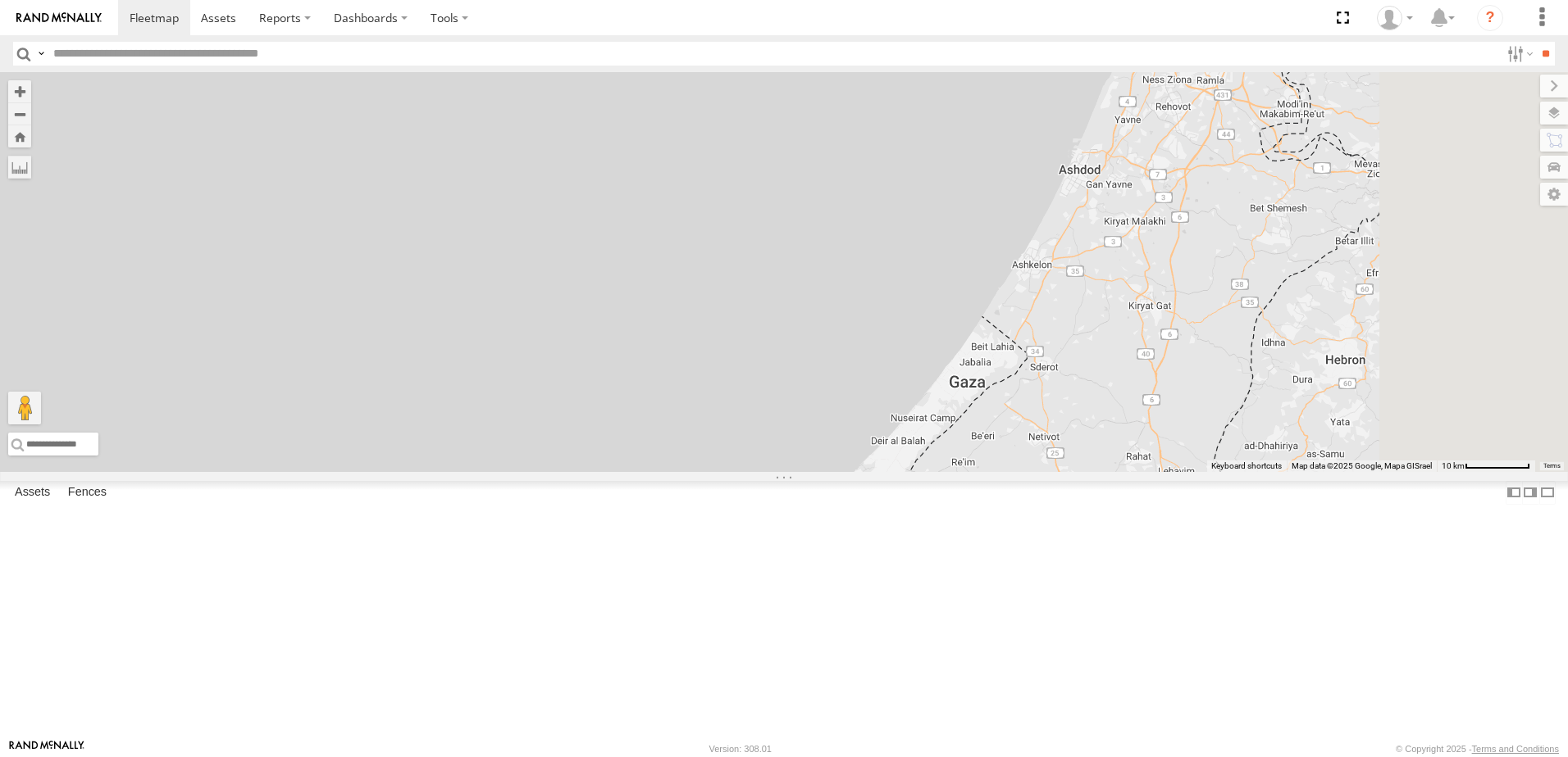
drag, startPoint x: 1087, startPoint y: 460, endPoint x: 891, endPoint y: 589, distance: 234.6
click at [891, 472] on div "231 TU 3162 246 TU 8280 245 TU 9053 245 TU 9066" at bounding box center [784, 273] width 1568 height 400
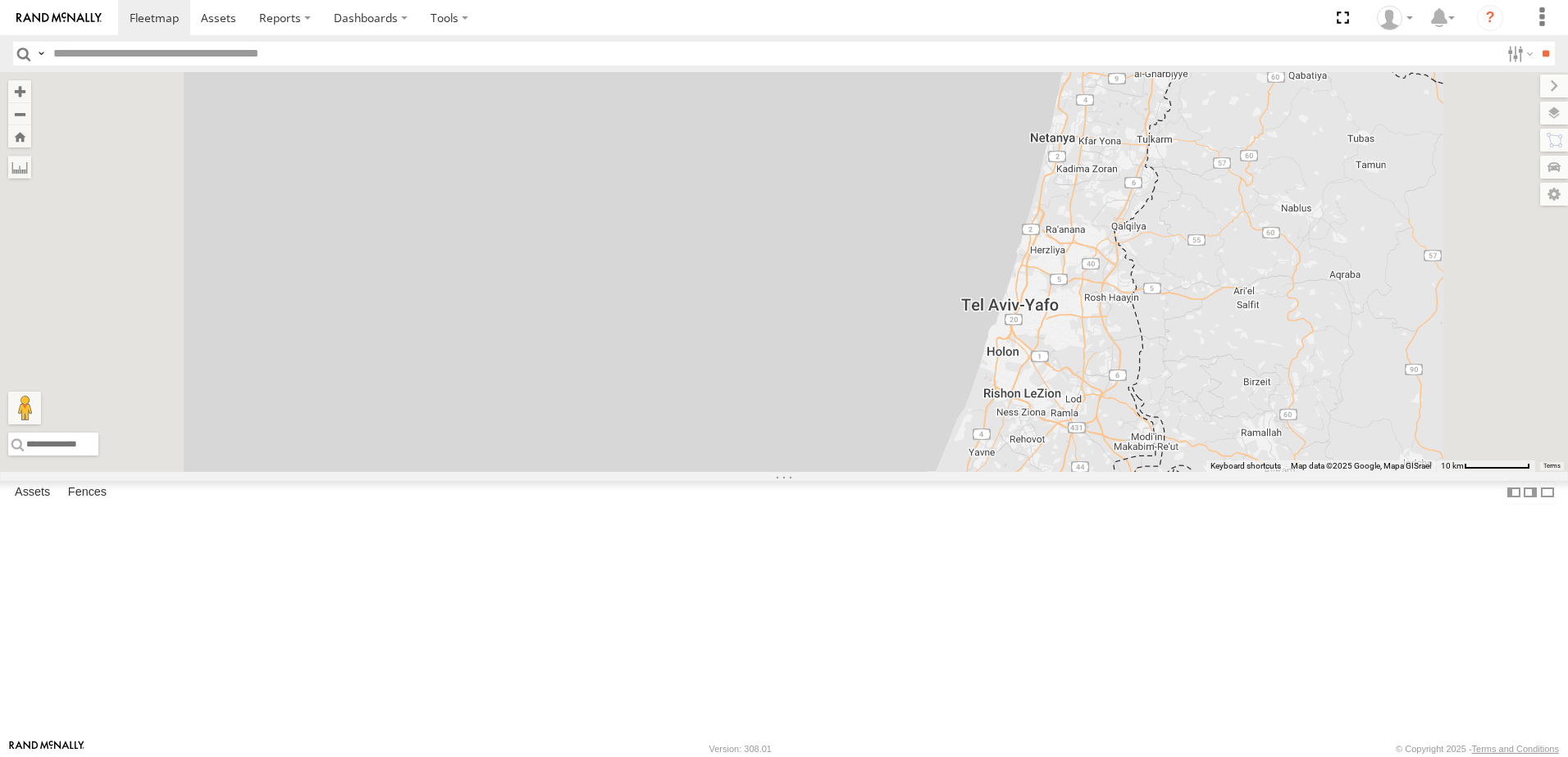
drag, startPoint x: 1283, startPoint y: 435, endPoint x: 1271, endPoint y: 437, distance: 12.2
click at [1271, 437] on div "231 TU 3162 246 TU 8280 245 TU 9053 245 TU 9066" at bounding box center [784, 273] width 1568 height 400
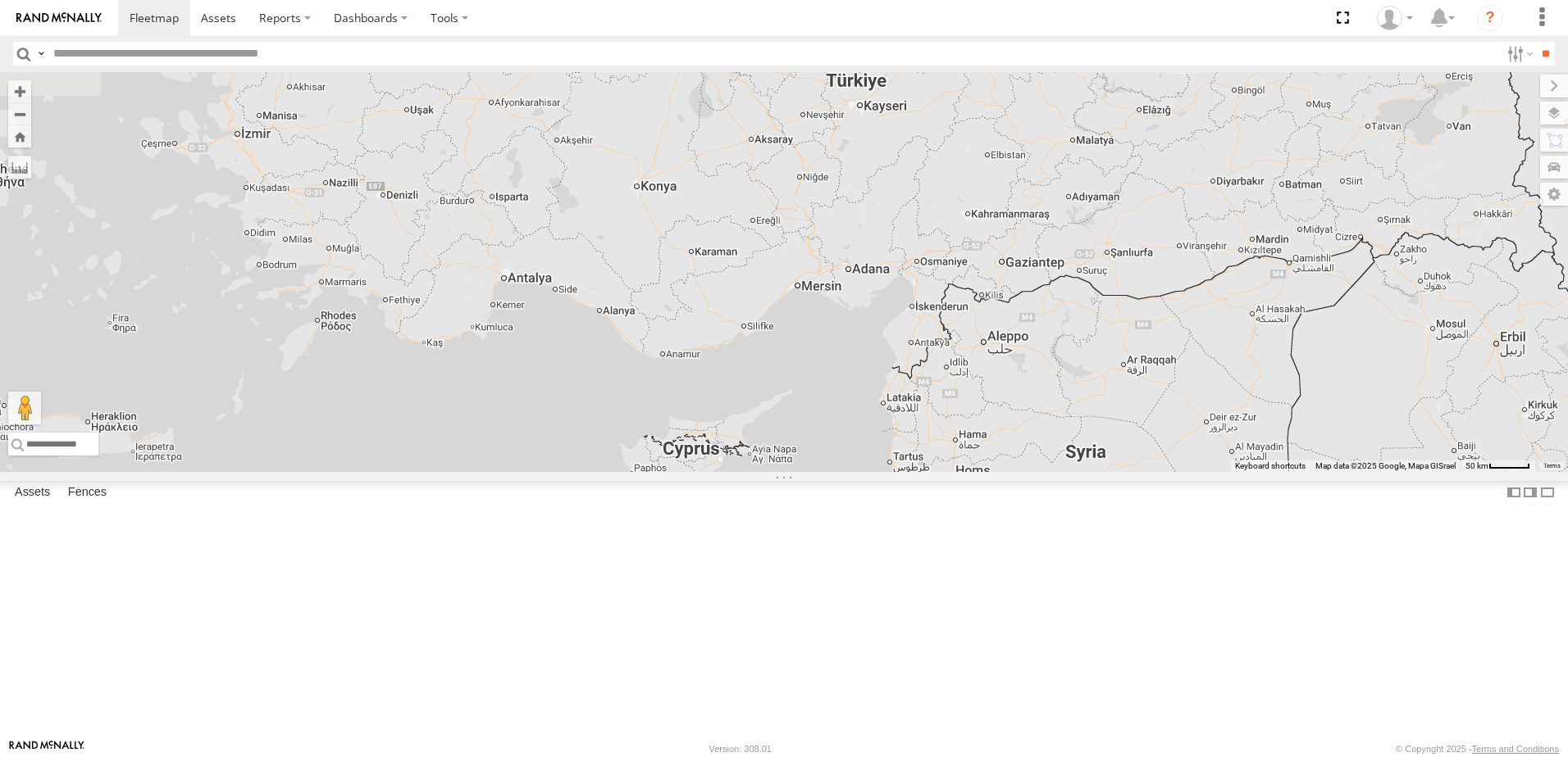
drag, startPoint x: 1326, startPoint y: 404, endPoint x: 1147, endPoint y: 744, distance: 384.2
click at [1163, 752] on body at bounding box center [784, 378] width 1568 height 757
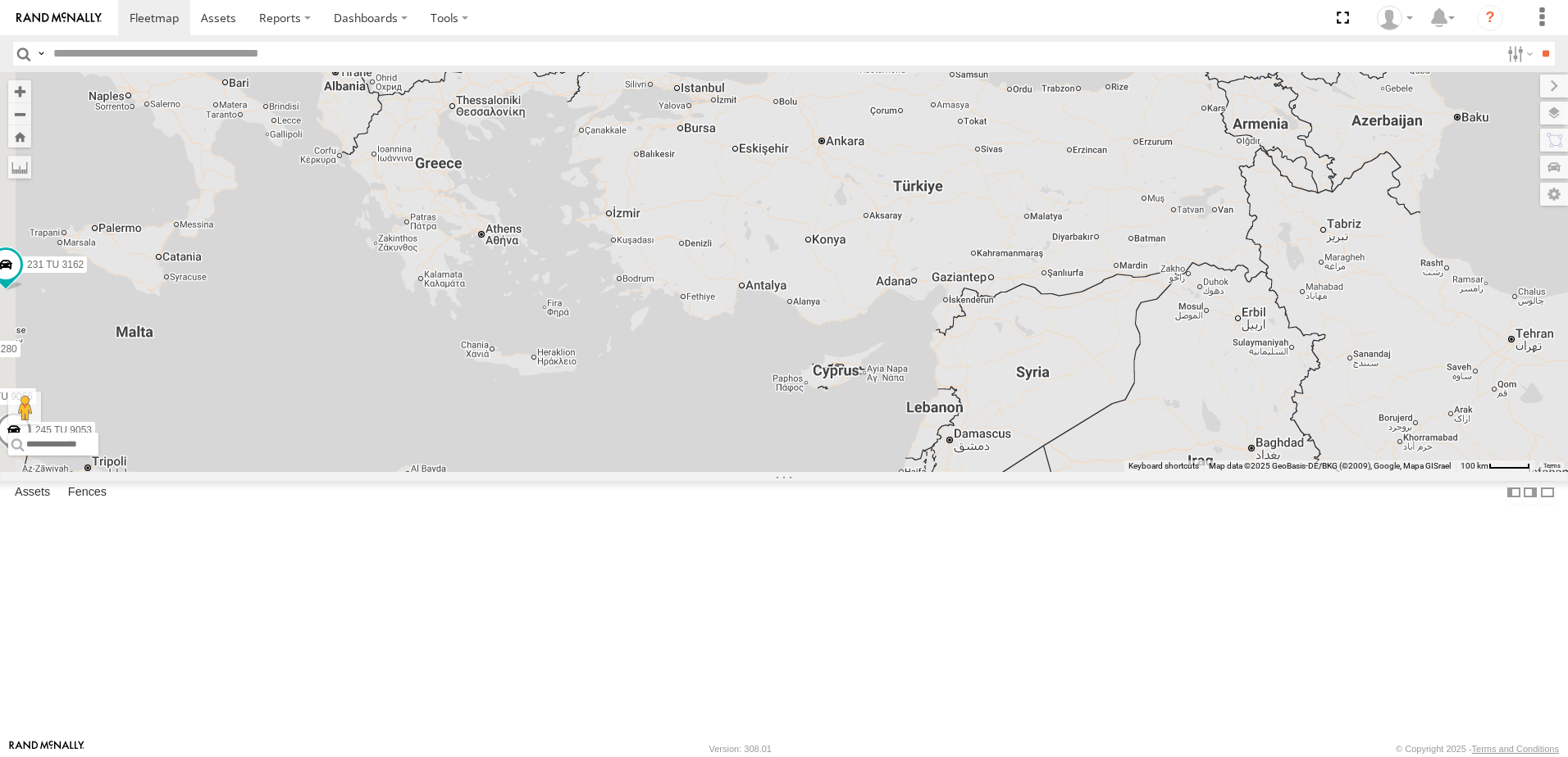
drag, startPoint x: 908, startPoint y: 392, endPoint x: 1010, endPoint y: 409, distance: 103.4
click at [1010, 409] on div "231 TU 3162 246 TU 8280 245 TU 9053 245 TU 9066" at bounding box center [784, 273] width 1568 height 400
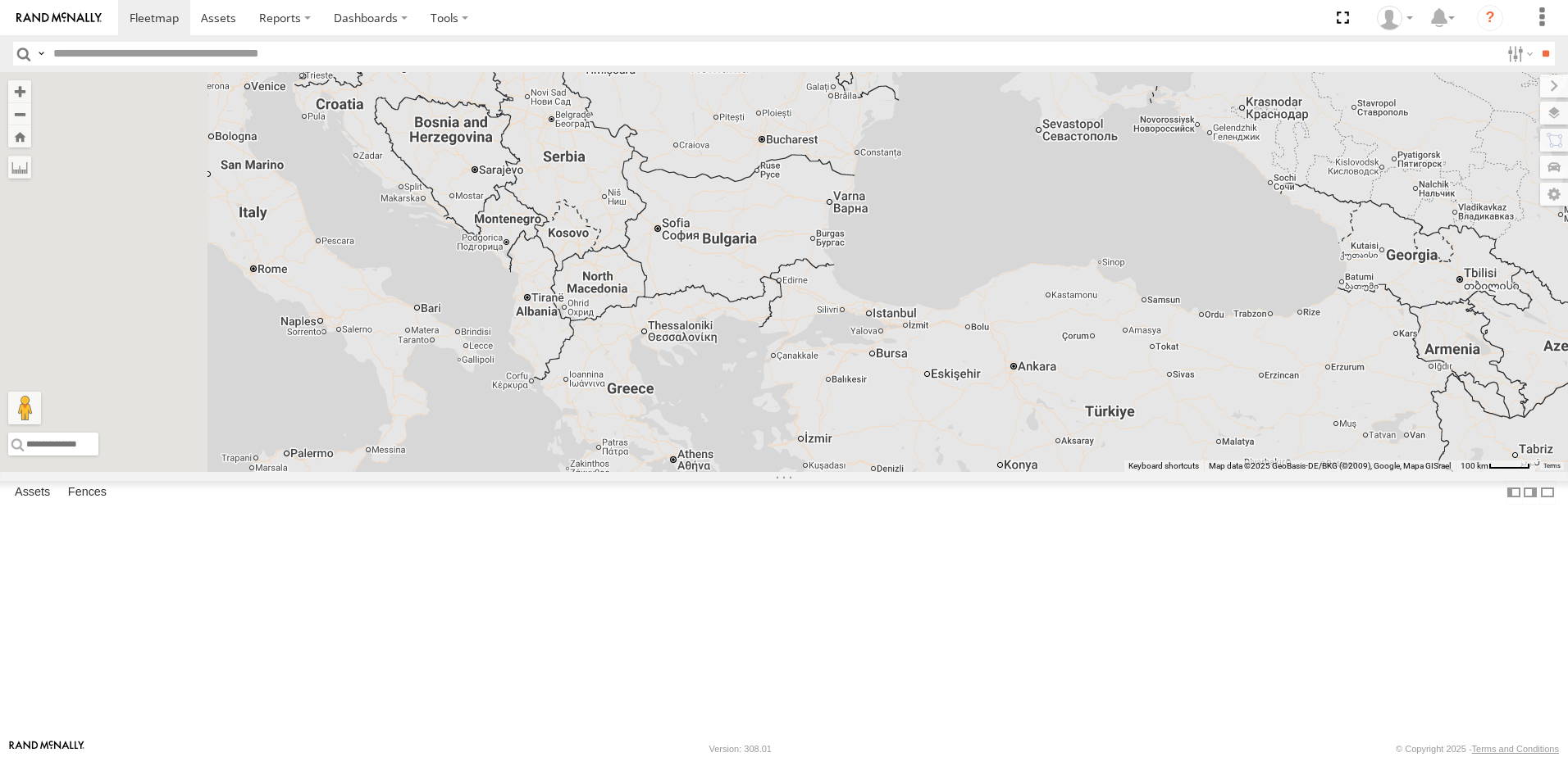
drag, startPoint x: 763, startPoint y: 278, endPoint x: 971, endPoint y: 520, distance: 319.1
click at [970, 472] on div "231 TU 3162 246 TU 8280 245 TU 9053 245 TU 9066" at bounding box center [784, 273] width 1568 height 400
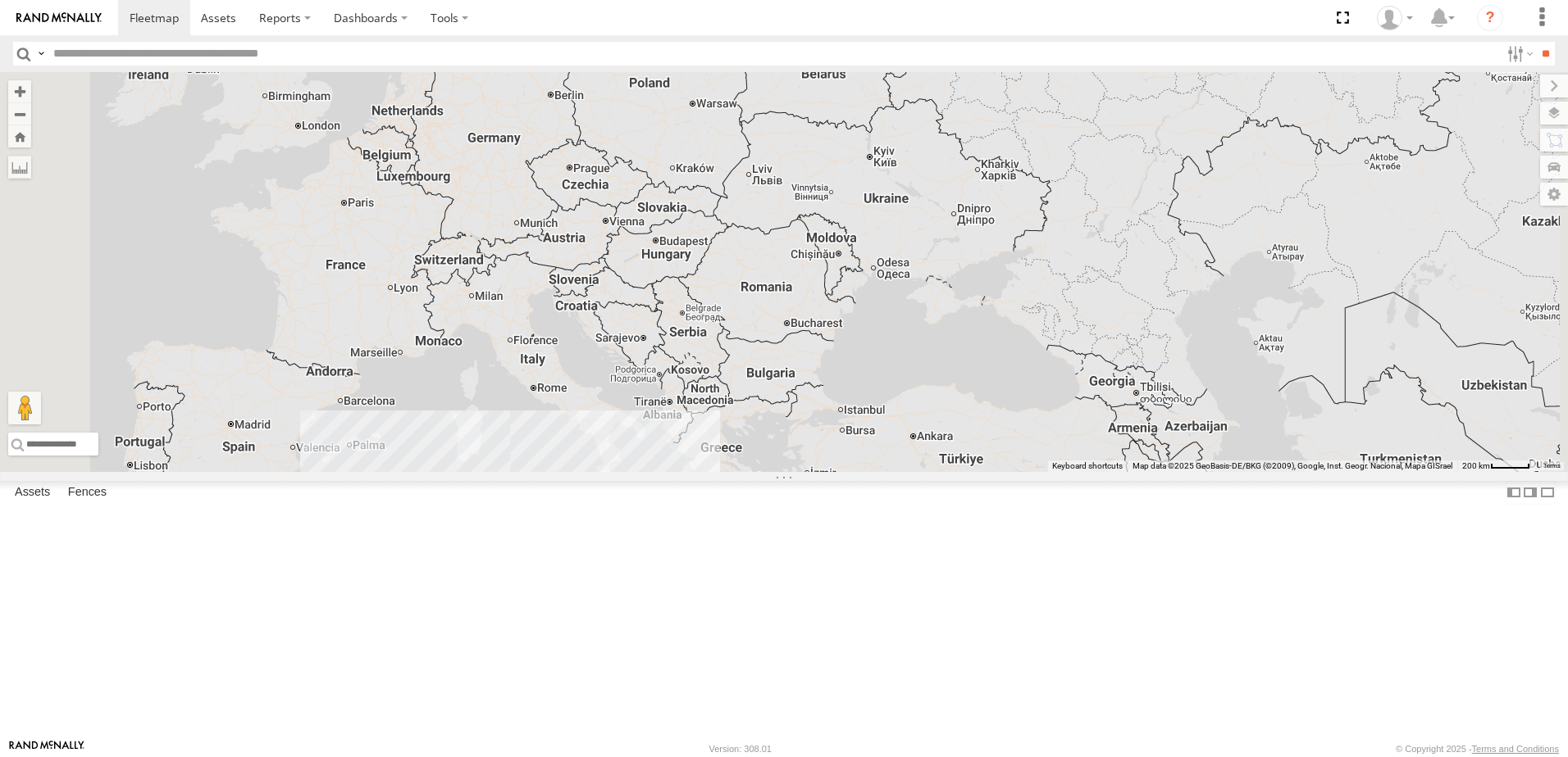
drag, startPoint x: 887, startPoint y: 260, endPoint x: 924, endPoint y: 435, distance: 178.9
click at [924, 435] on div "22 11 7 6" at bounding box center [784, 273] width 1568 height 400
